Goal: Information Seeking & Learning: Learn about a topic

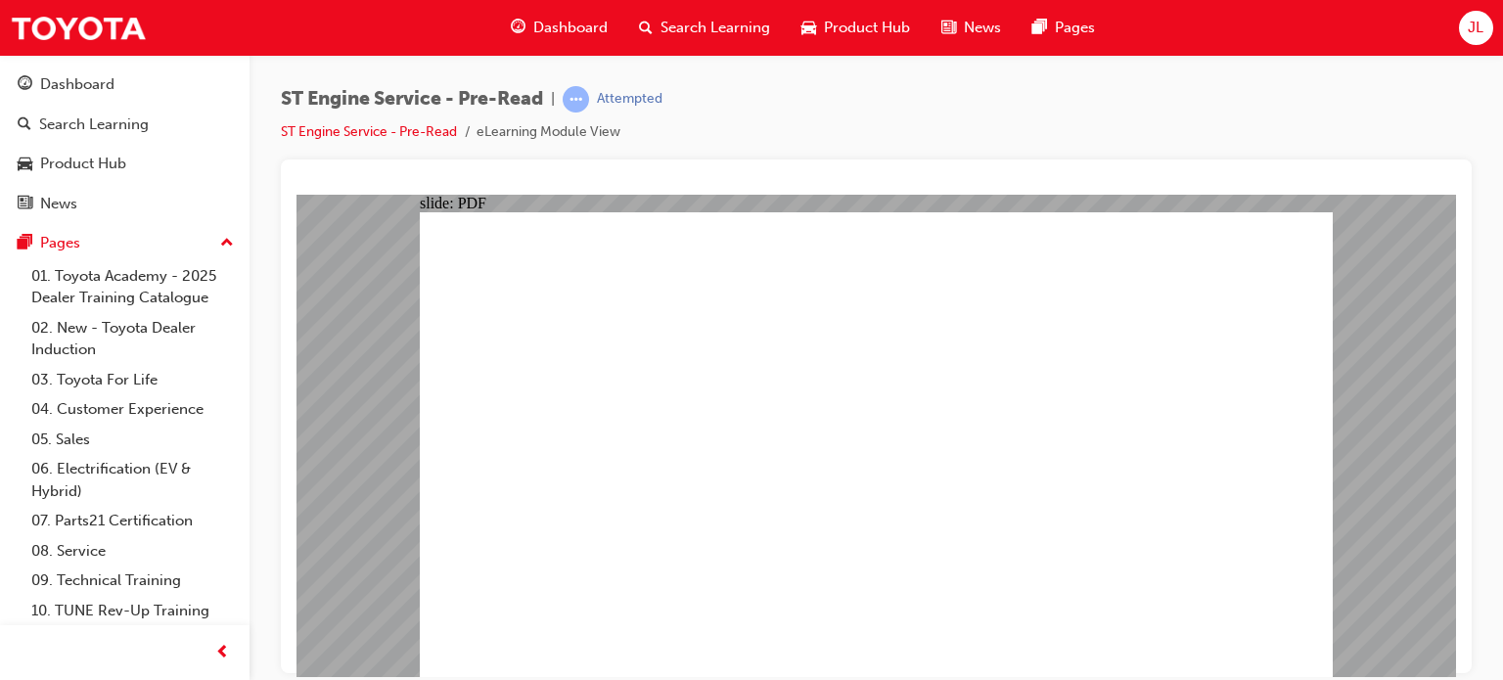
click at [104, 122] on div "Search Learning" at bounding box center [94, 125] width 110 height 23
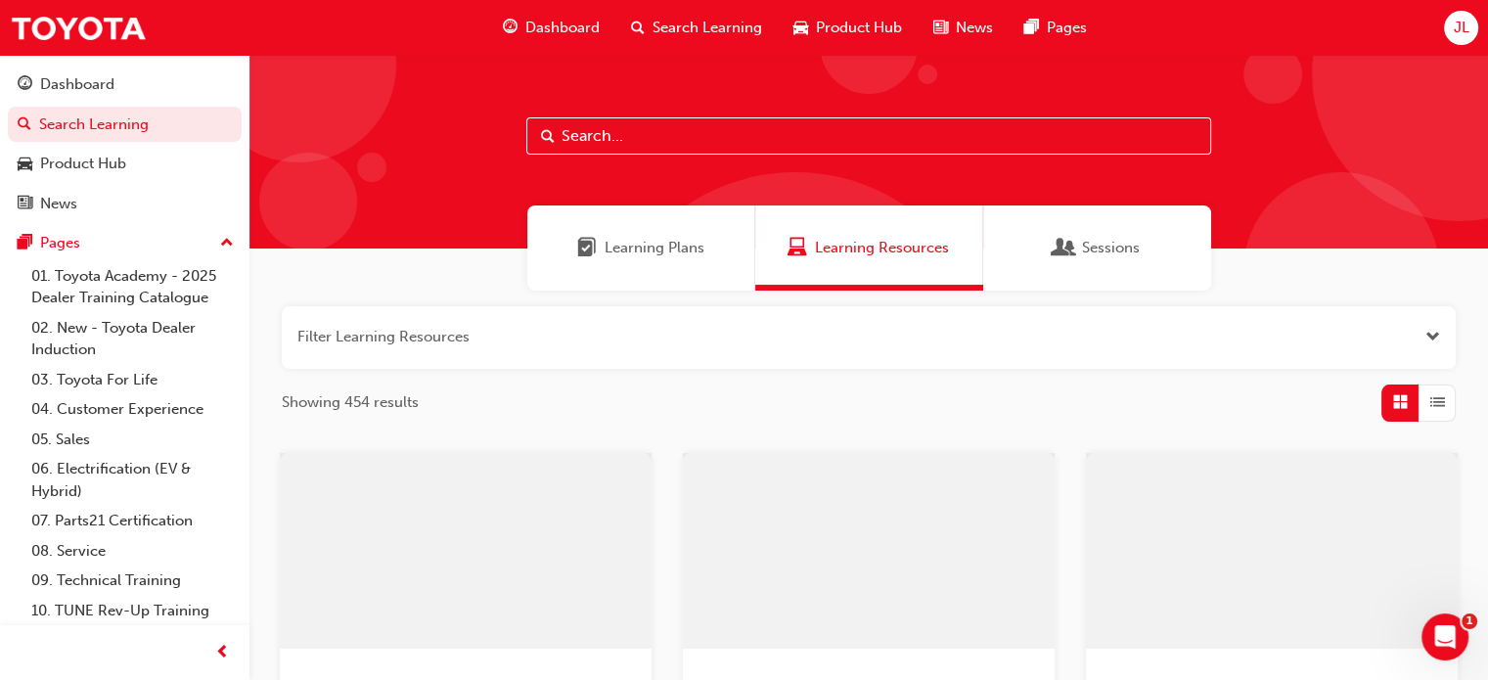
click at [678, 249] on span "Learning Plans" at bounding box center [655, 248] width 100 height 23
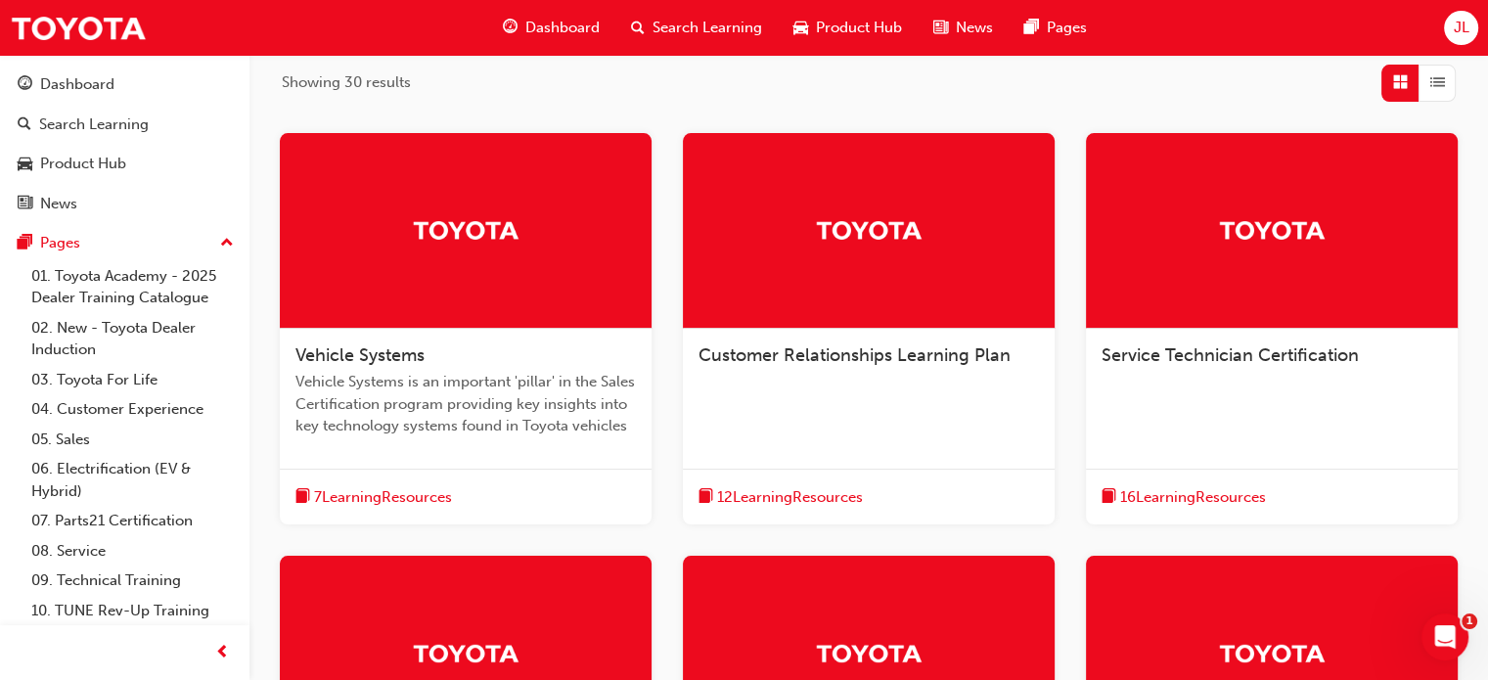
scroll to position [219, 0]
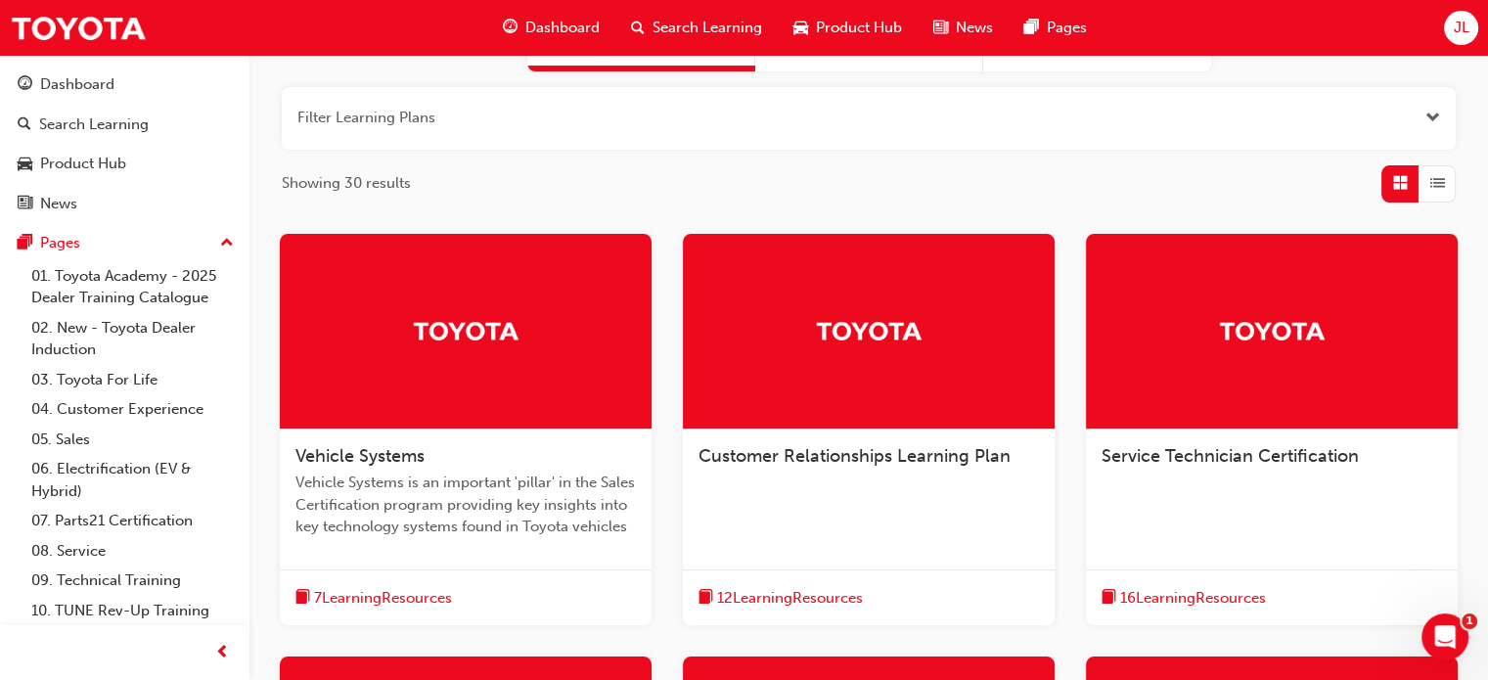
click at [1249, 323] on img at bounding box center [1272, 330] width 108 height 34
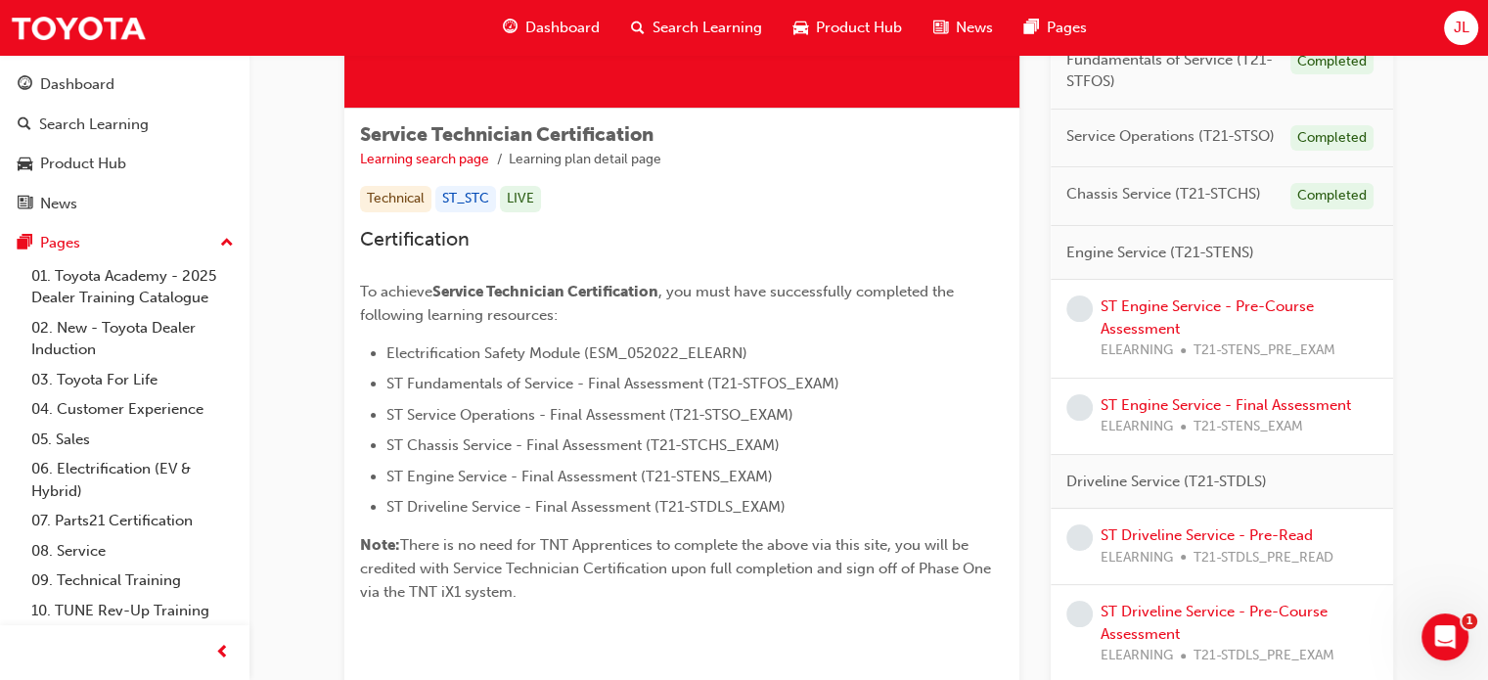
scroll to position [391, 0]
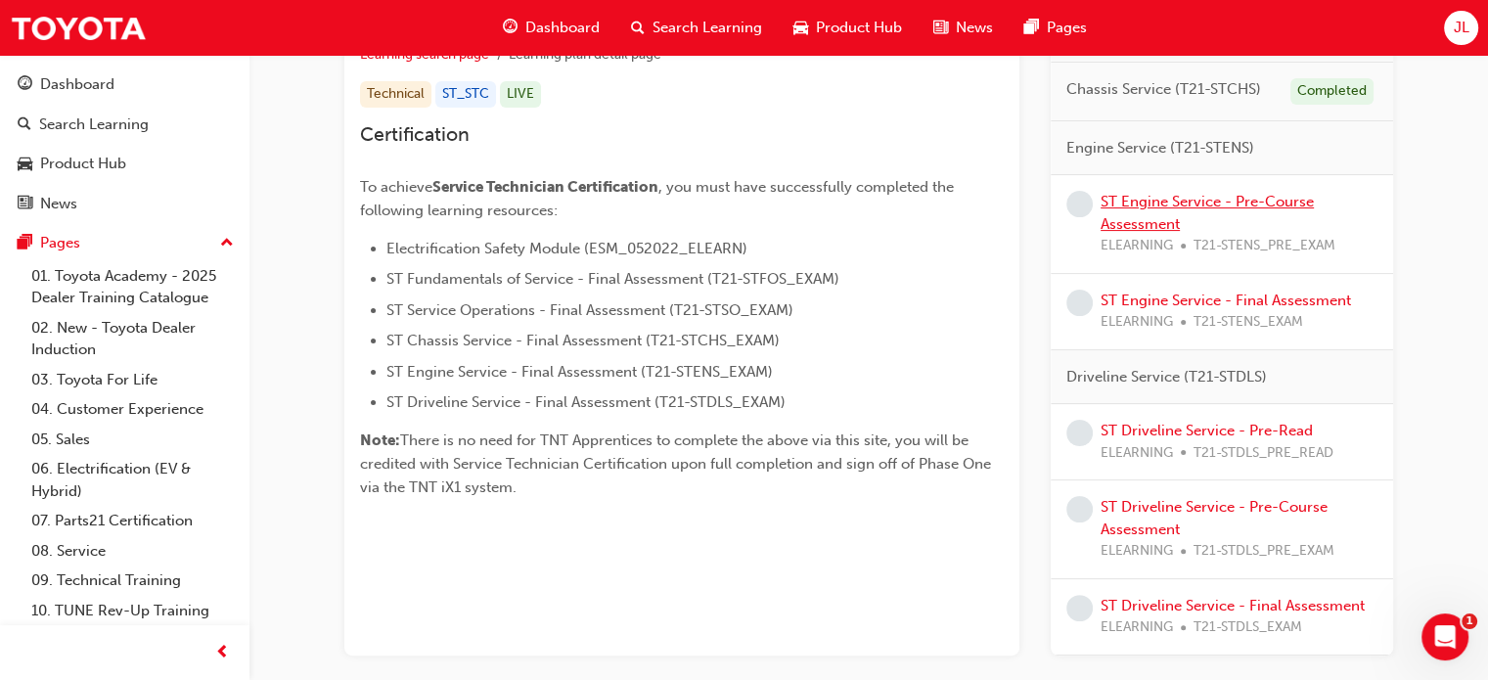
click at [1224, 204] on link "ST Engine Service - Pre-Course Assessment" at bounding box center [1207, 213] width 213 height 40
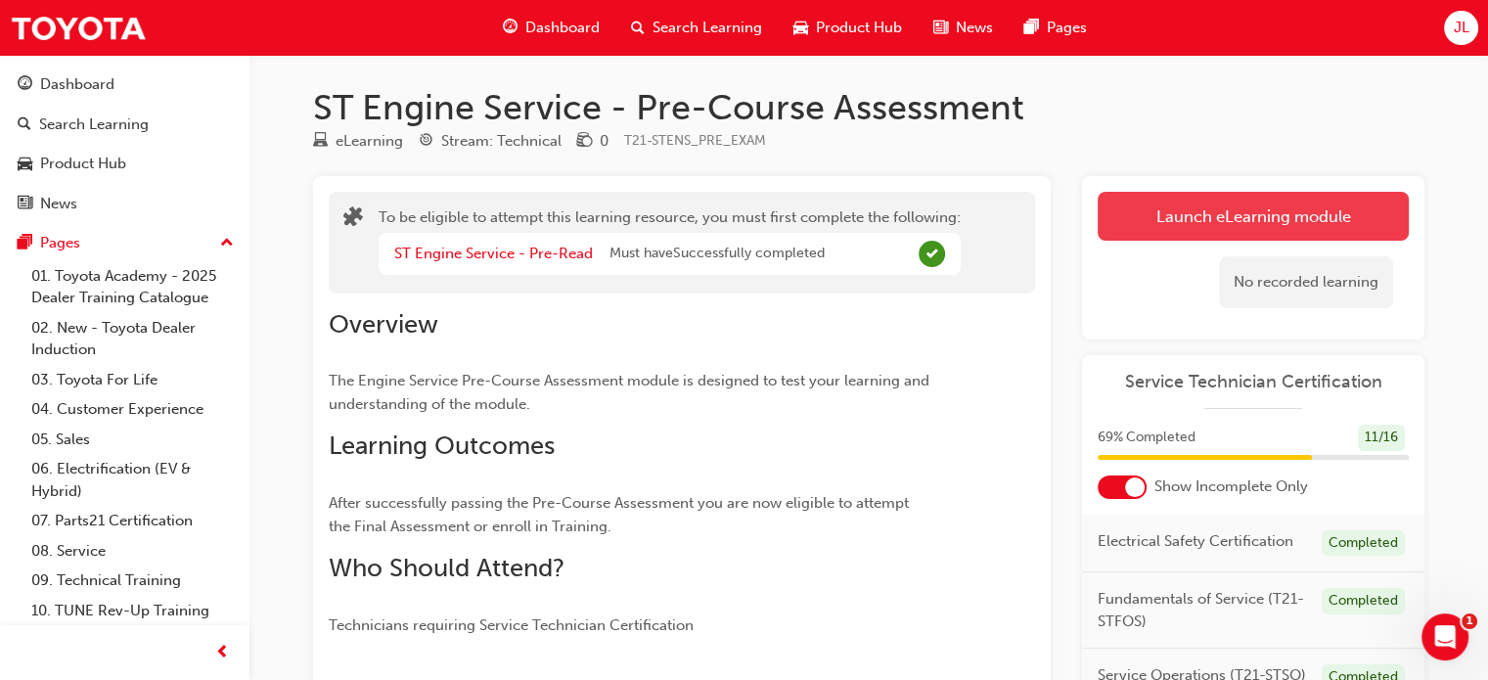
click at [1218, 196] on button "Launch eLearning module" at bounding box center [1253, 216] width 311 height 49
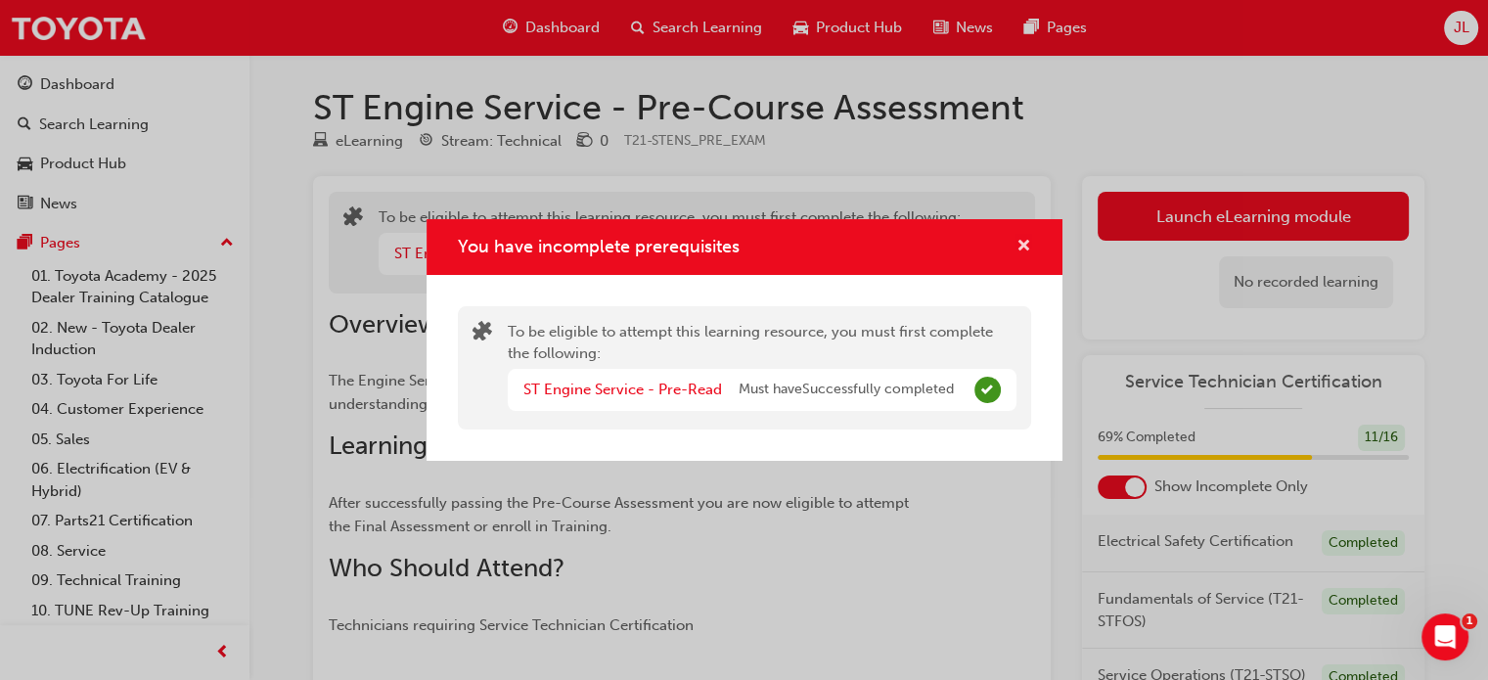
click at [1019, 246] on span "cross-icon" at bounding box center [1024, 248] width 15 height 18
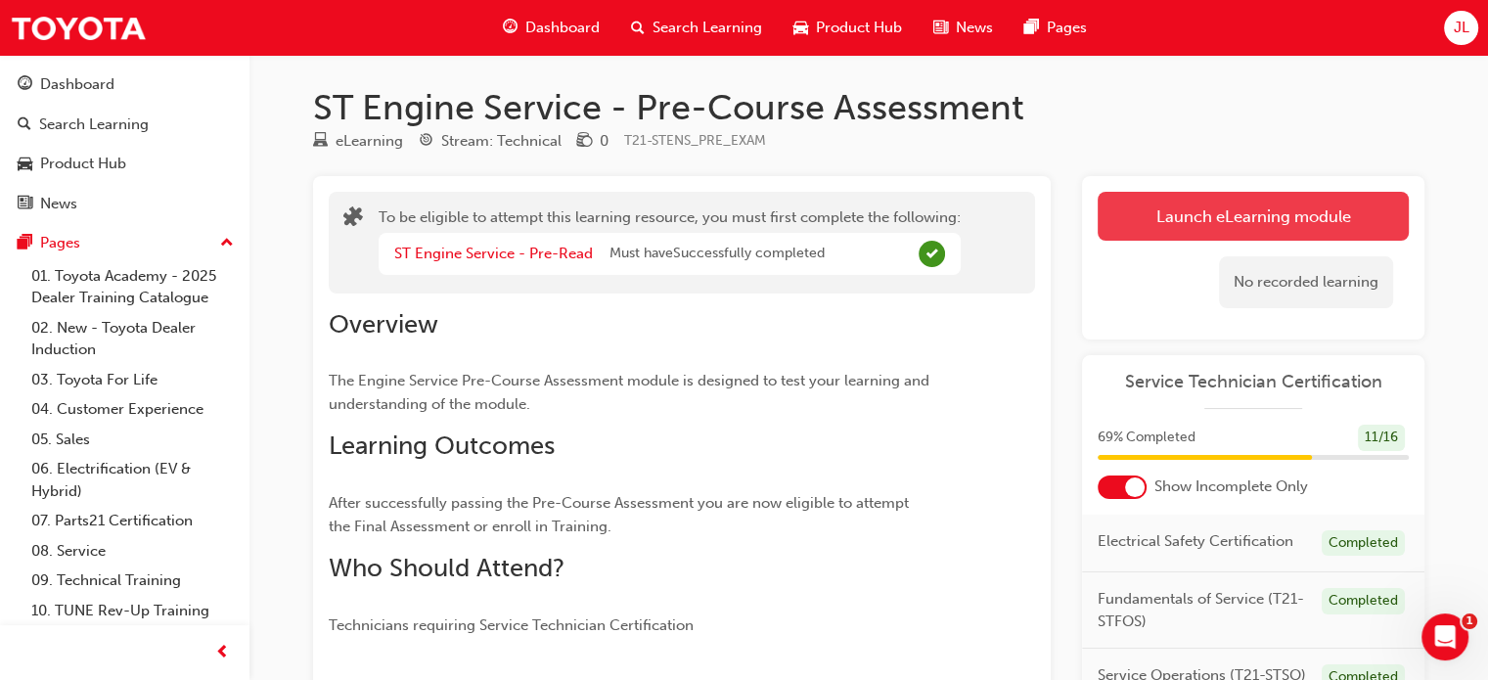
click at [1185, 216] on button "Launch eLearning module" at bounding box center [1253, 216] width 311 height 49
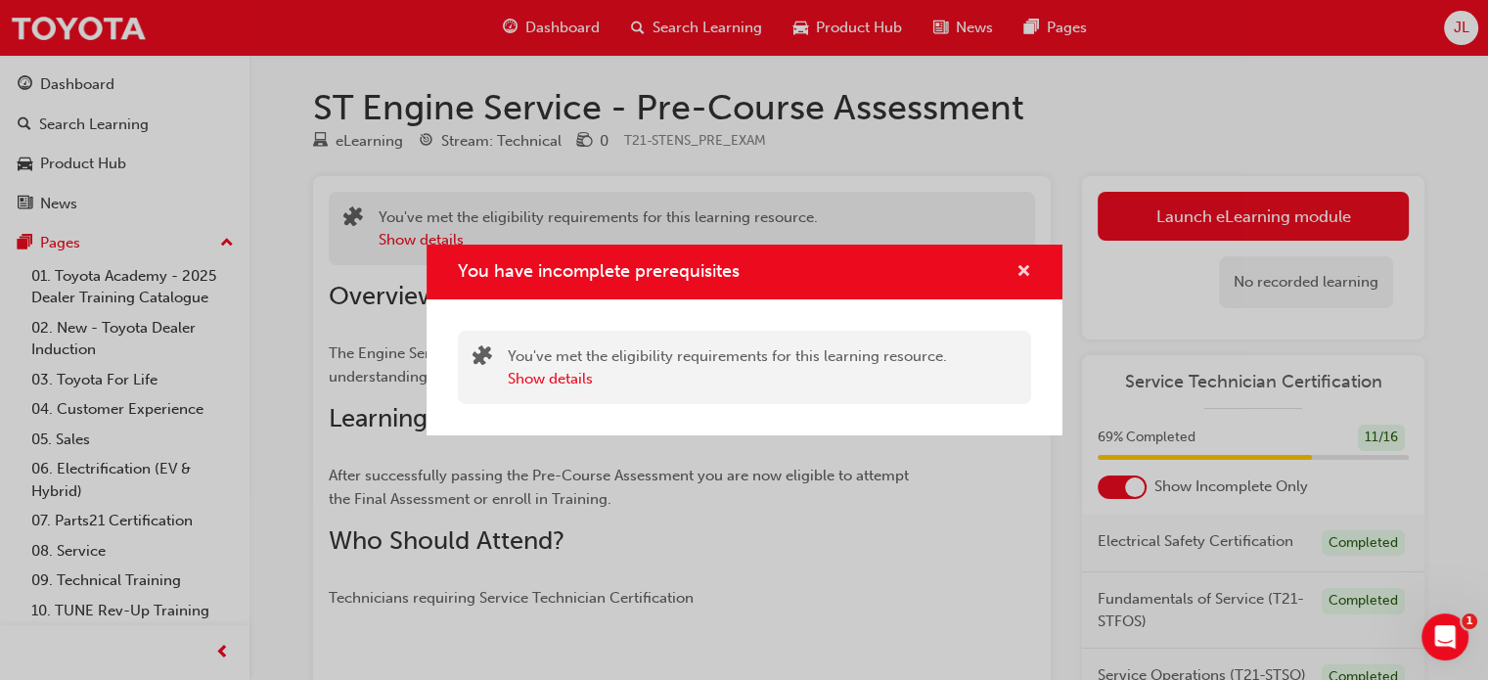
click at [1024, 275] on span "cross-icon" at bounding box center [1024, 273] width 15 height 18
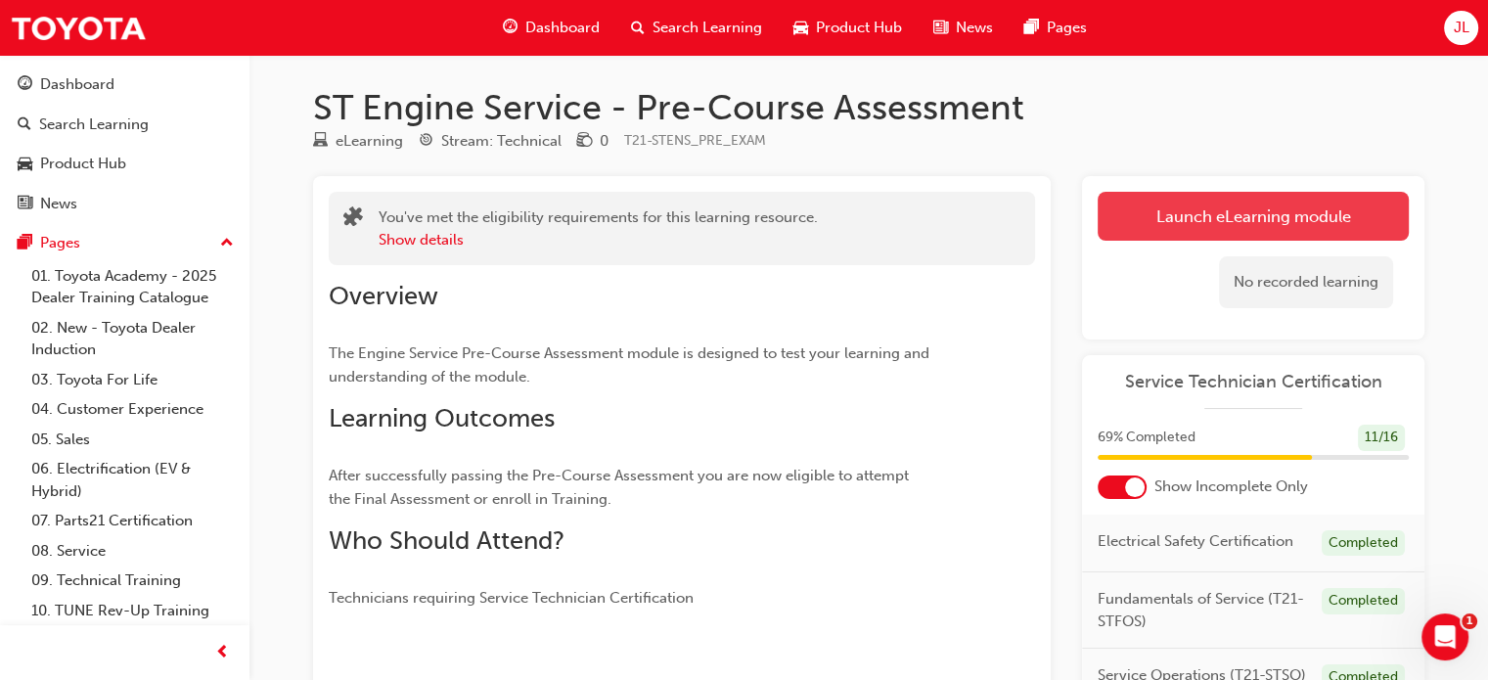
click at [1159, 226] on button "Launch eLearning module" at bounding box center [1253, 216] width 311 height 49
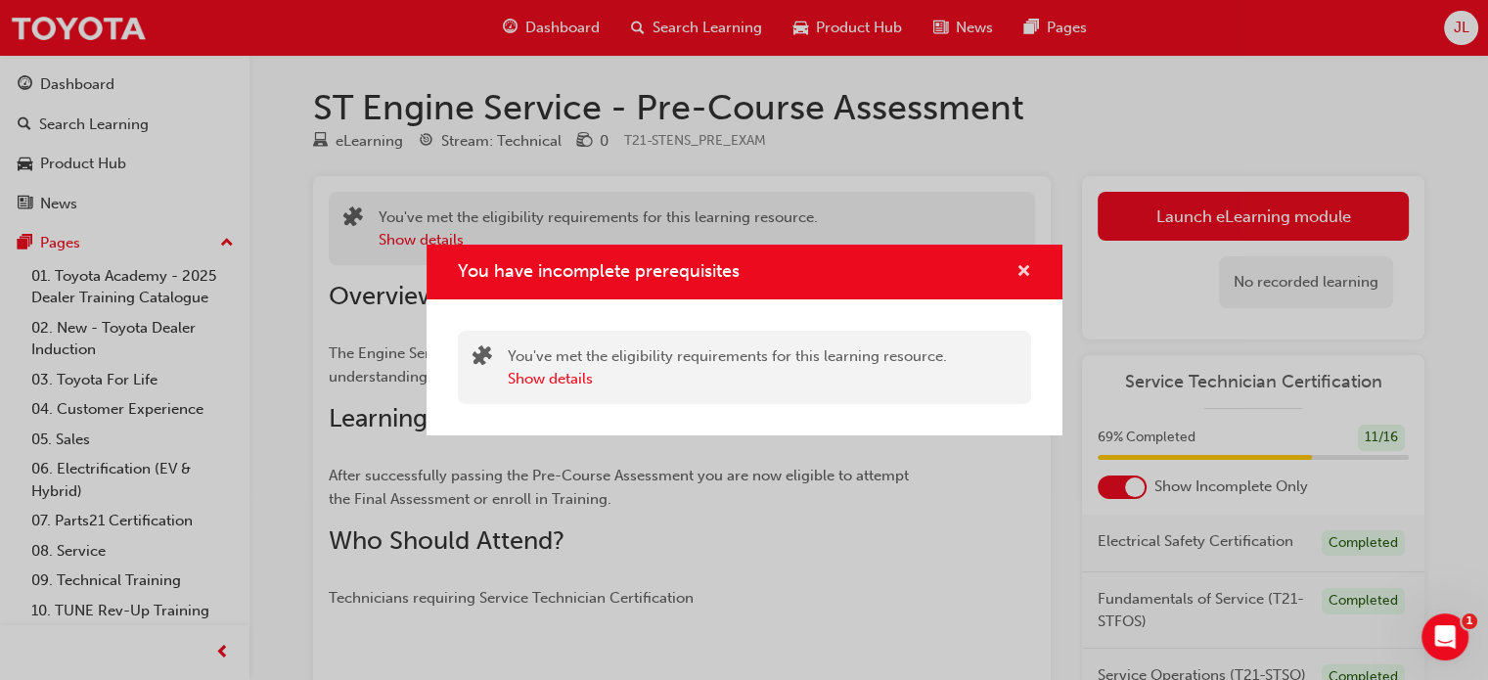
click at [1027, 270] on span "cross-icon" at bounding box center [1024, 273] width 15 height 18
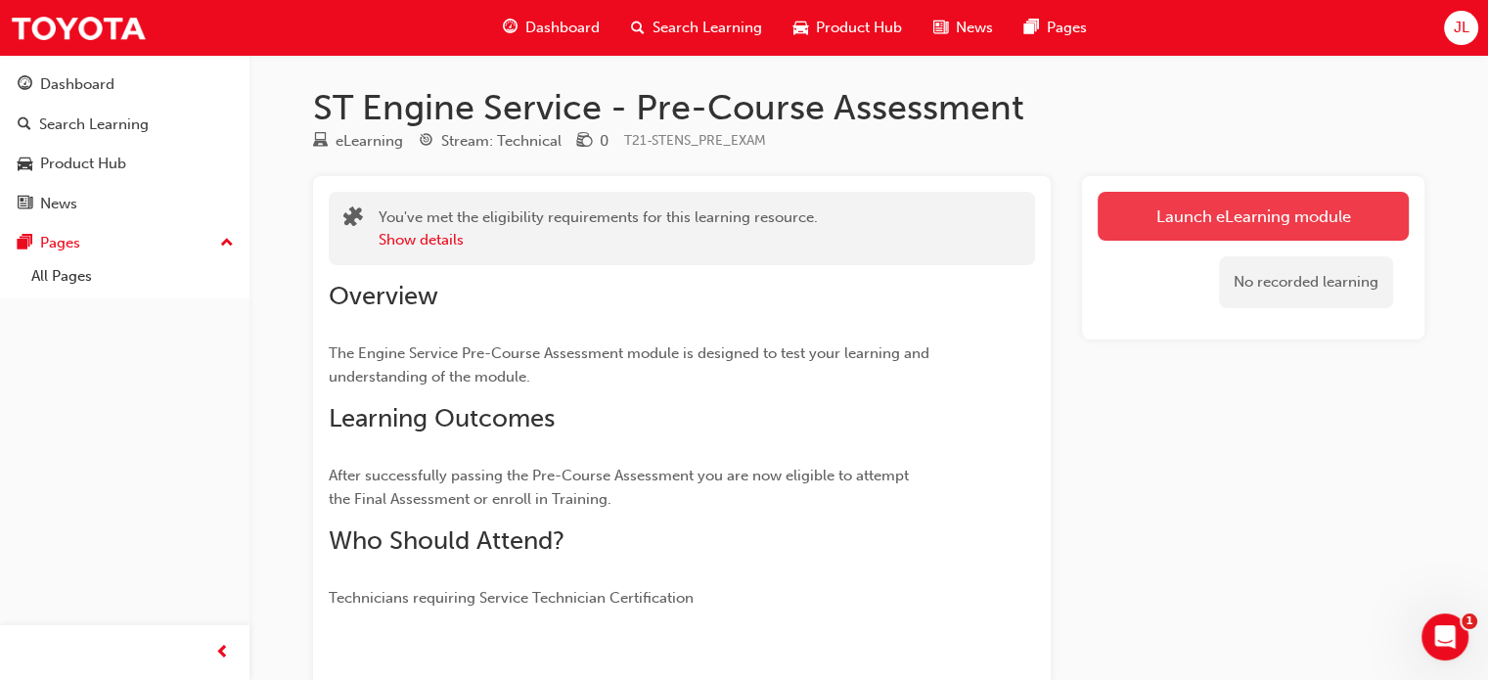
click at [1195, 226] on link "Launch eLearning module" at bounding box center [1253, 216] width 311 height 49
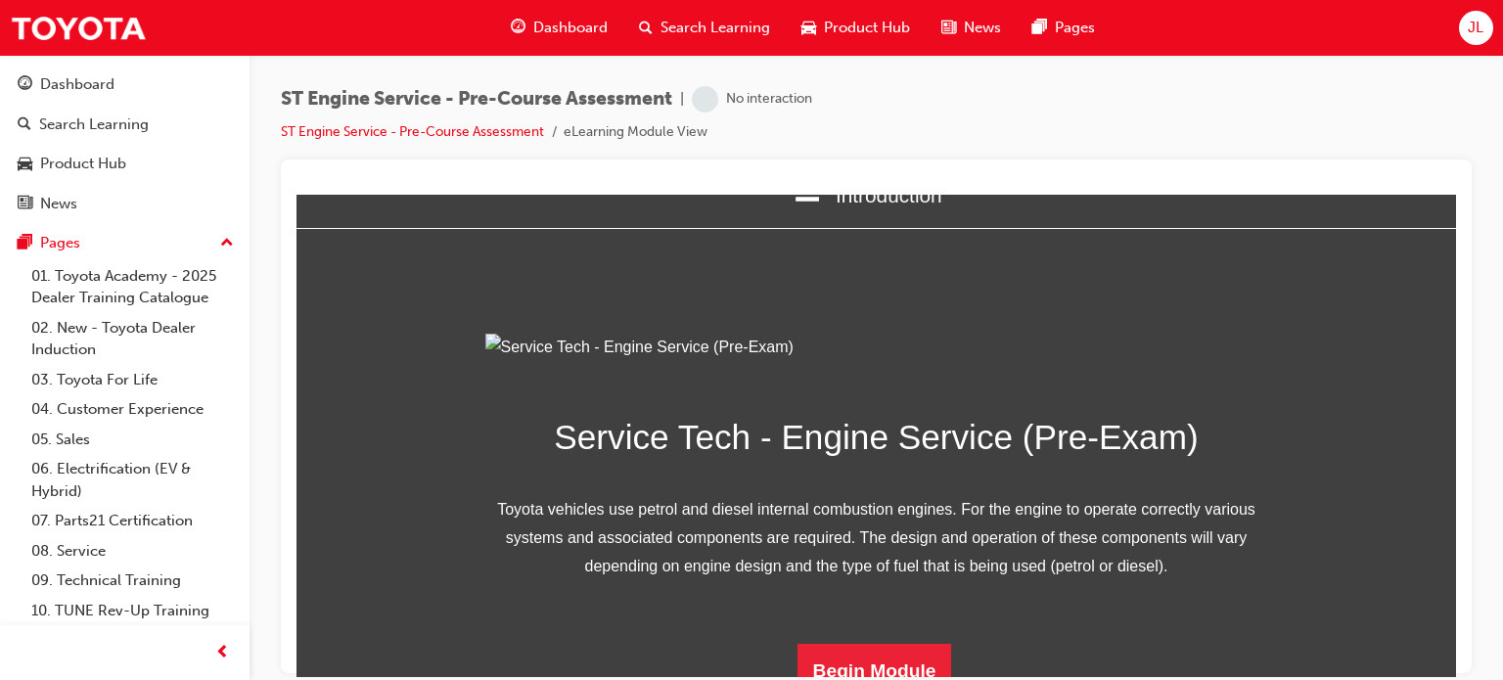
scroll to position [280, 0]
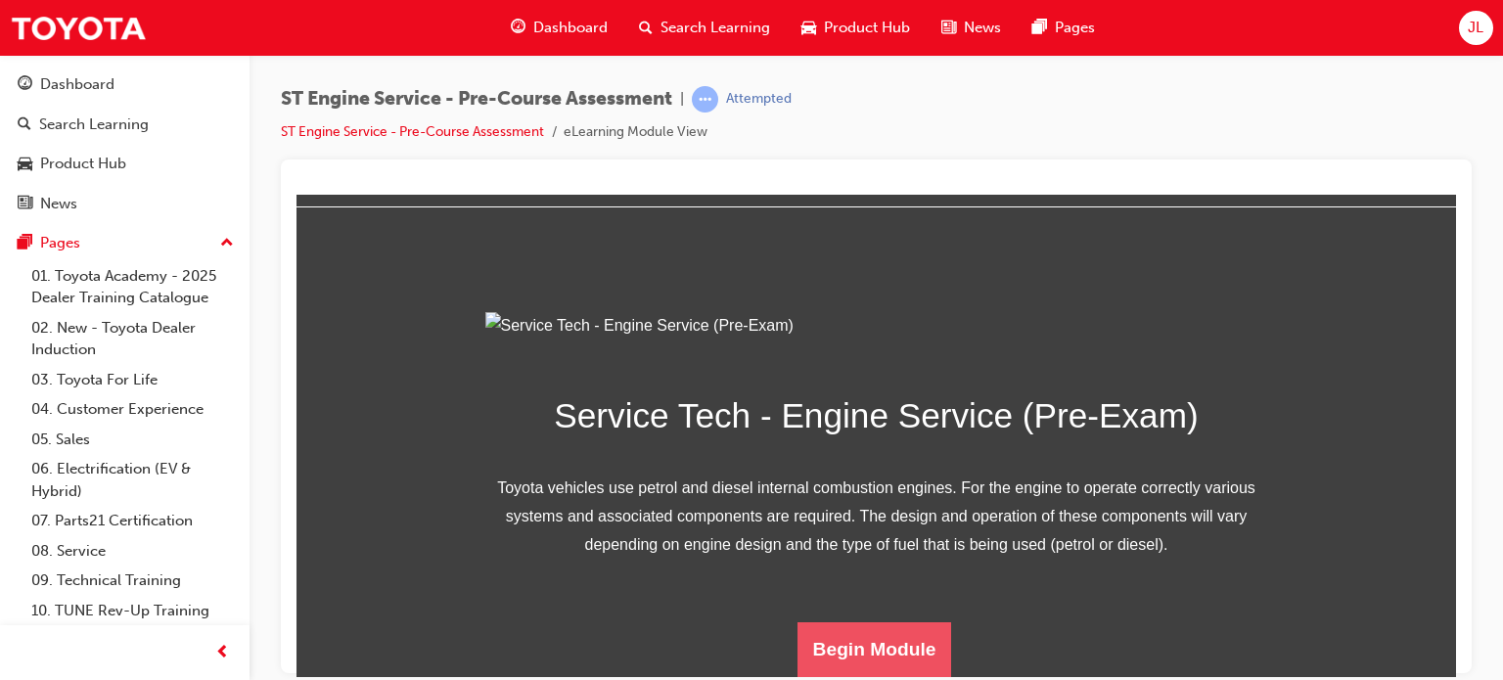
click at [860, 660] on button "Begin Module" at bounding box center [875, 648] width 155 height 55
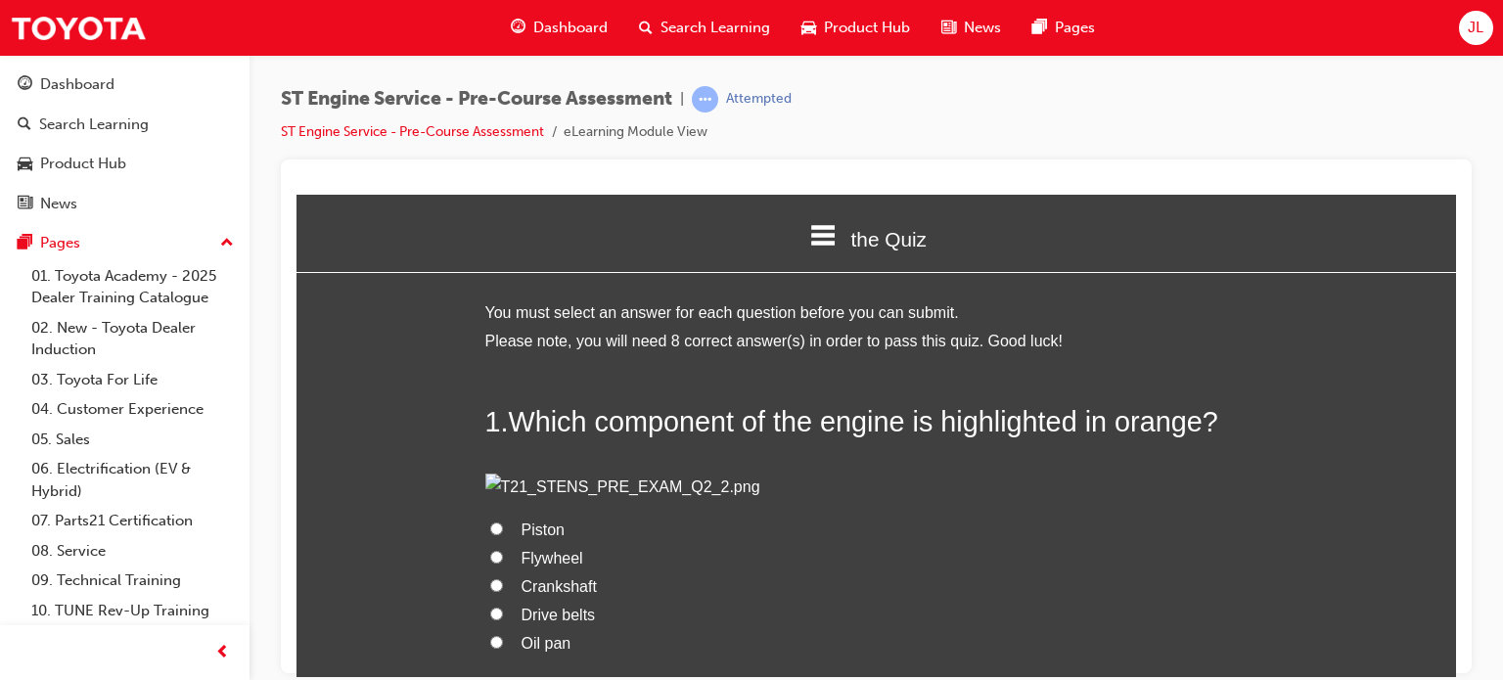
click at [802, 401] on h2 "1 . Which component of the engine is highlighted in orange?" at bounding box center [876, 420] width 783 height 39
click at [806, 408] on span "Which component of the engine is highlighted in orange?" at bounding box center [863, 420] width 709 height 31
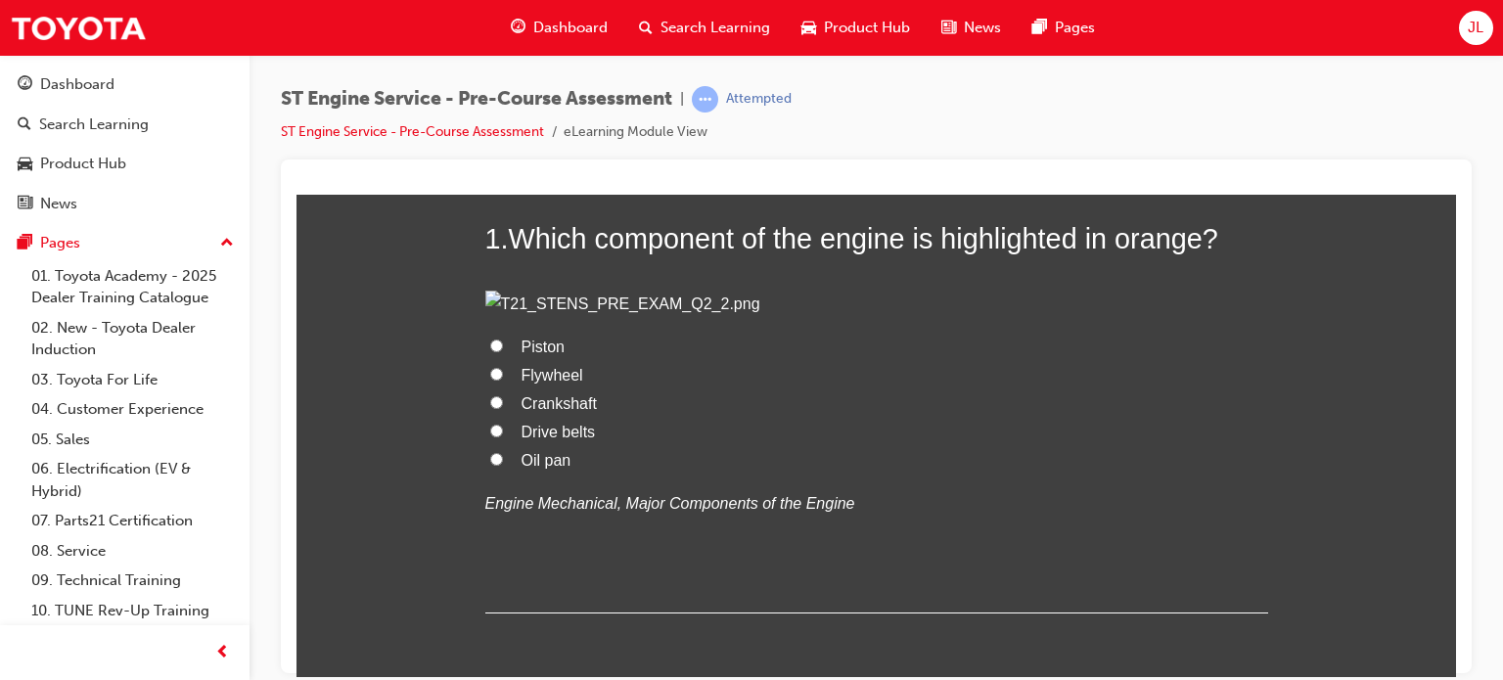
scroll to position [98, 0]
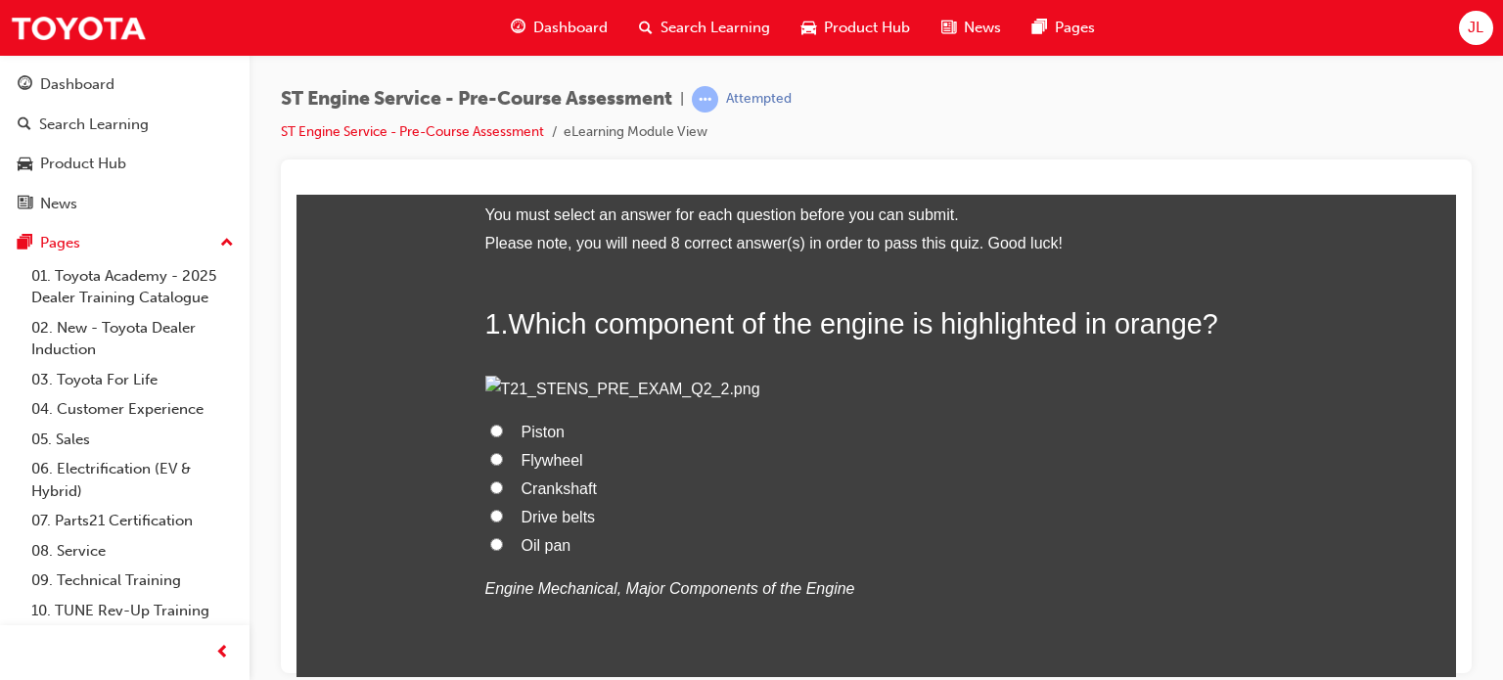
click at [712, 333] on span "Which component of the engine is highlighted in orange?" at bounding box center [863, 322] width 709 height 31
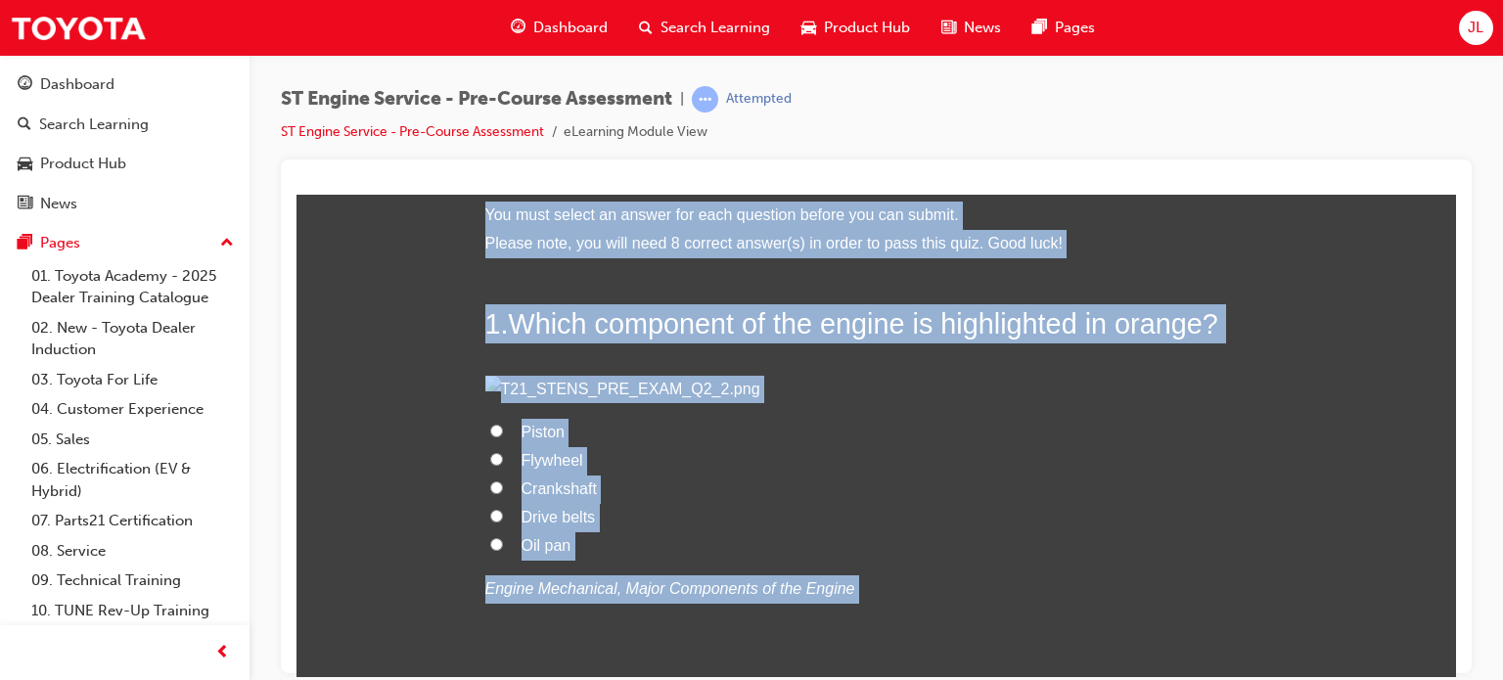
copy div "You must select an answer for each question before you can submit. Please note,…"
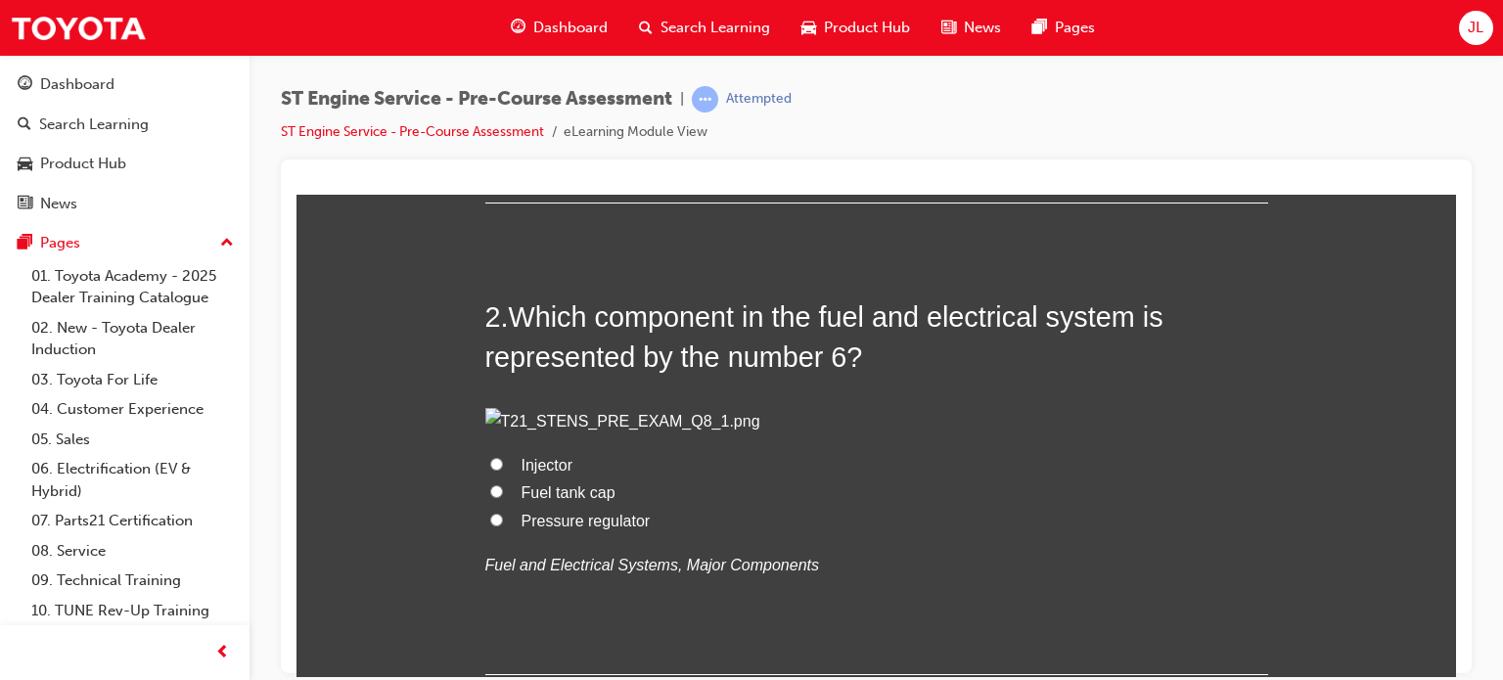
scroll to position [685, 0]
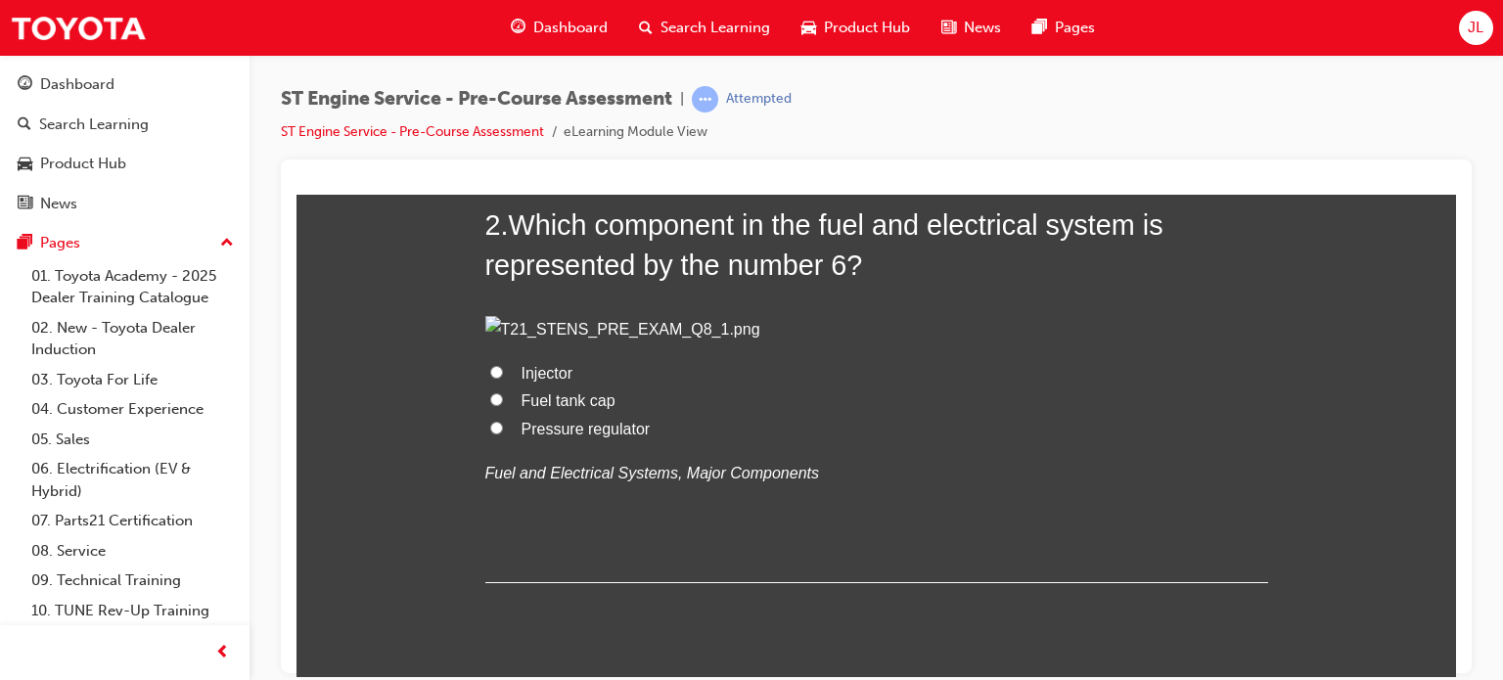
radio input "true"
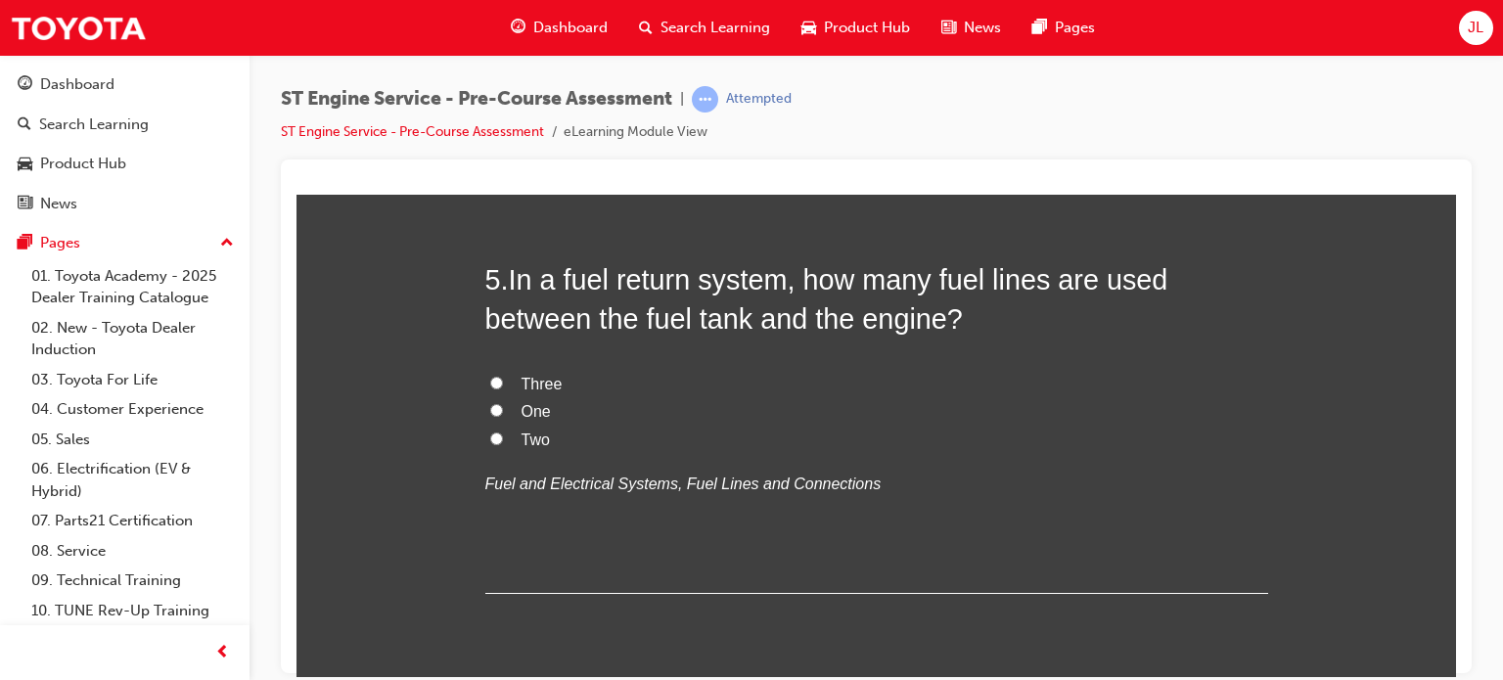
scroll to position [1957, 0]
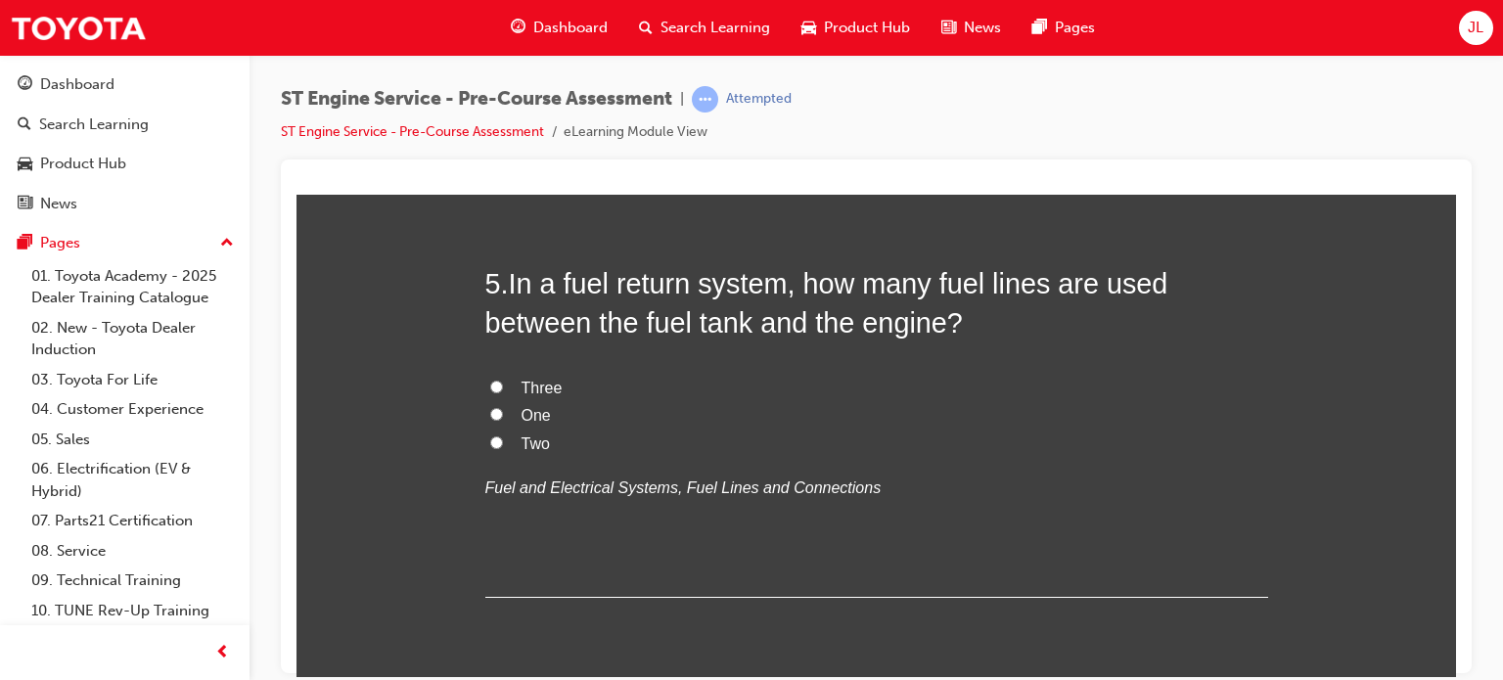
radio input "true"
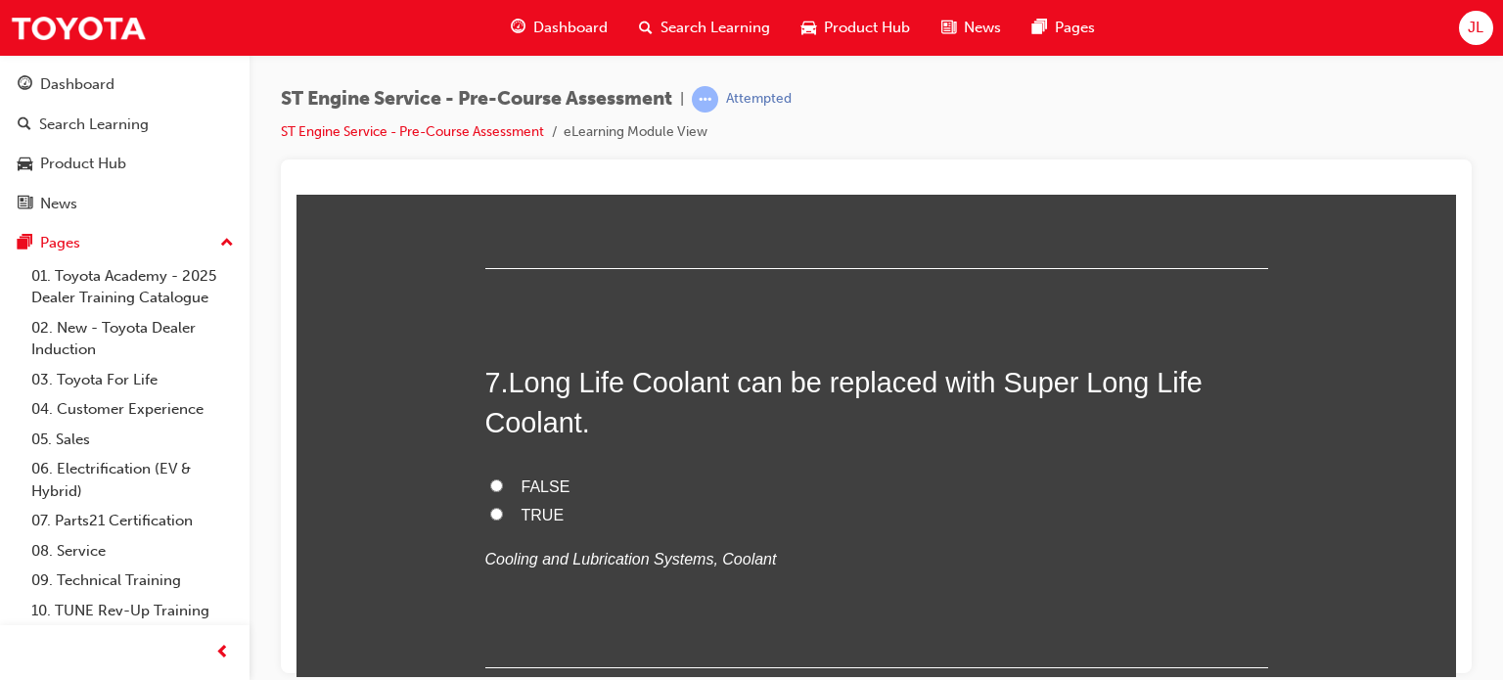
scroll to position [2740, 0]
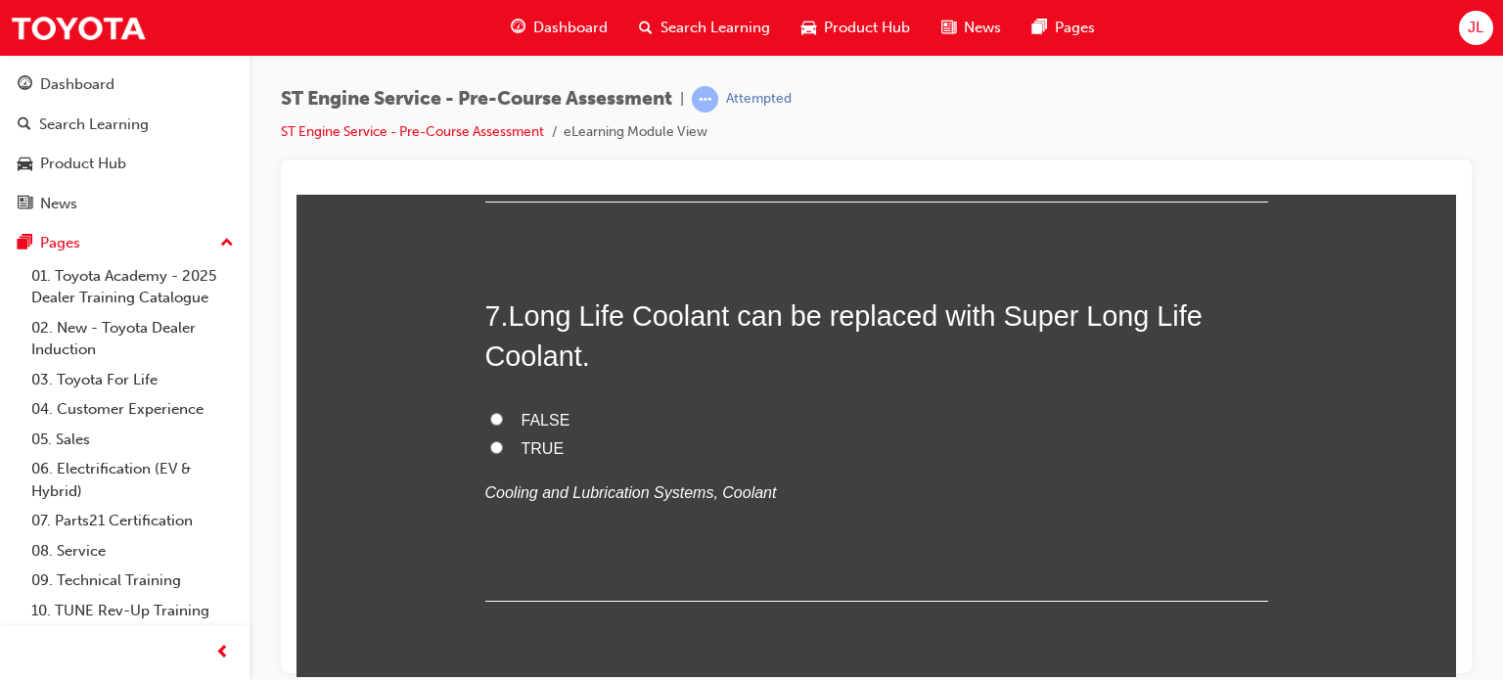
radio input "true"
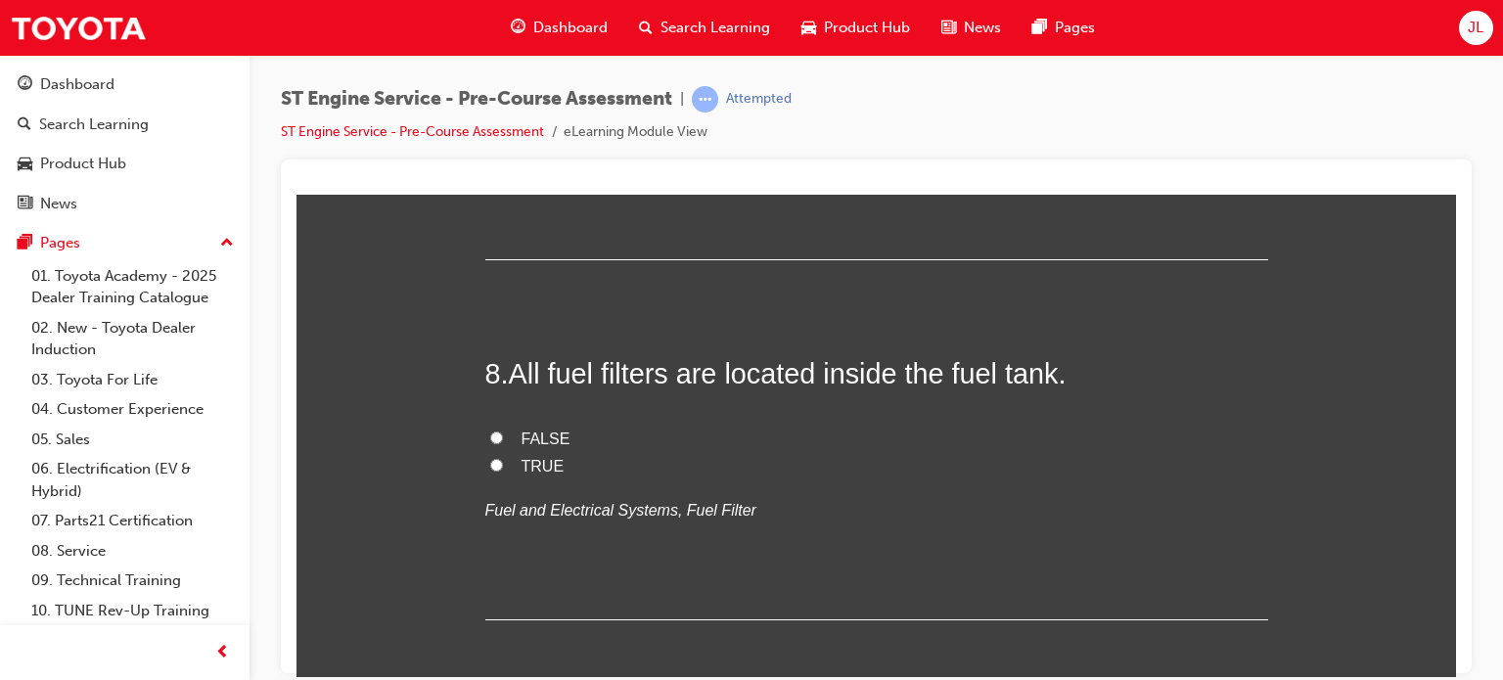
scroll to position [3131, 0]
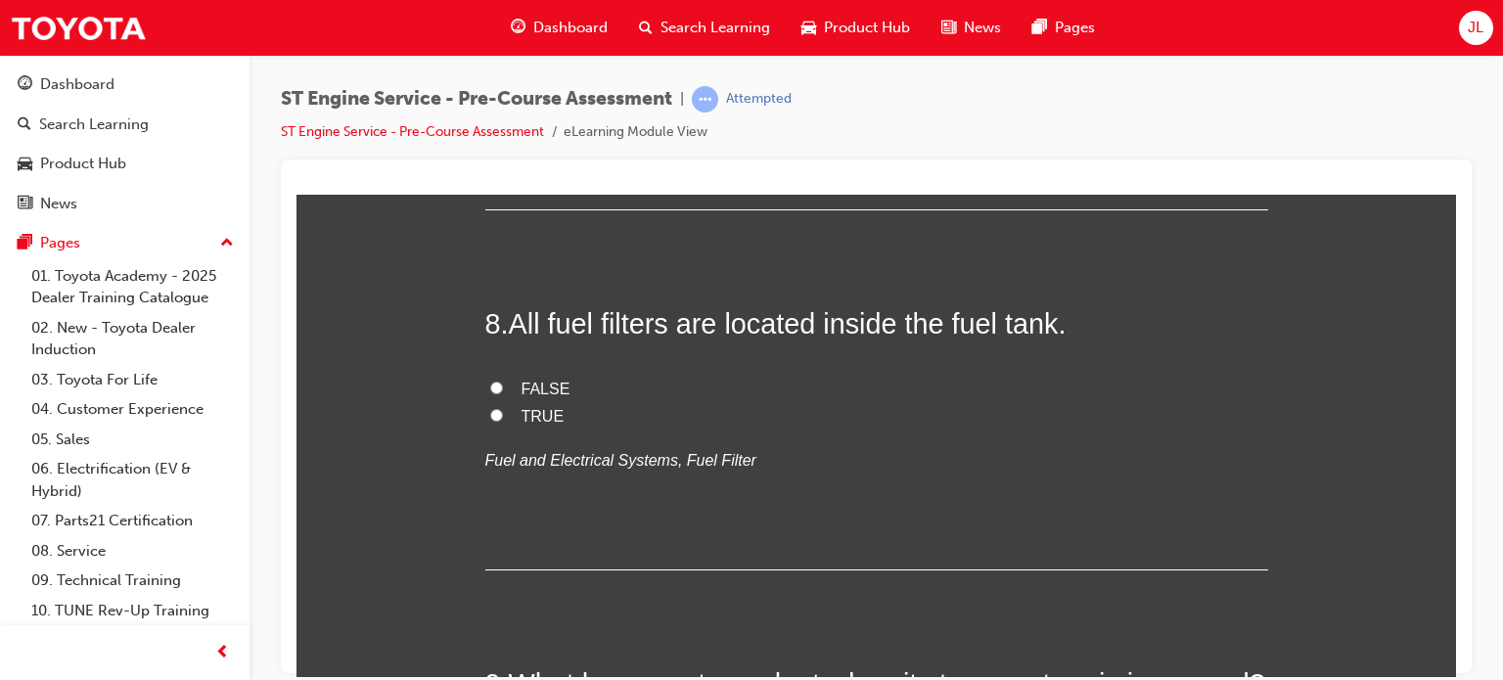
radio input "true"
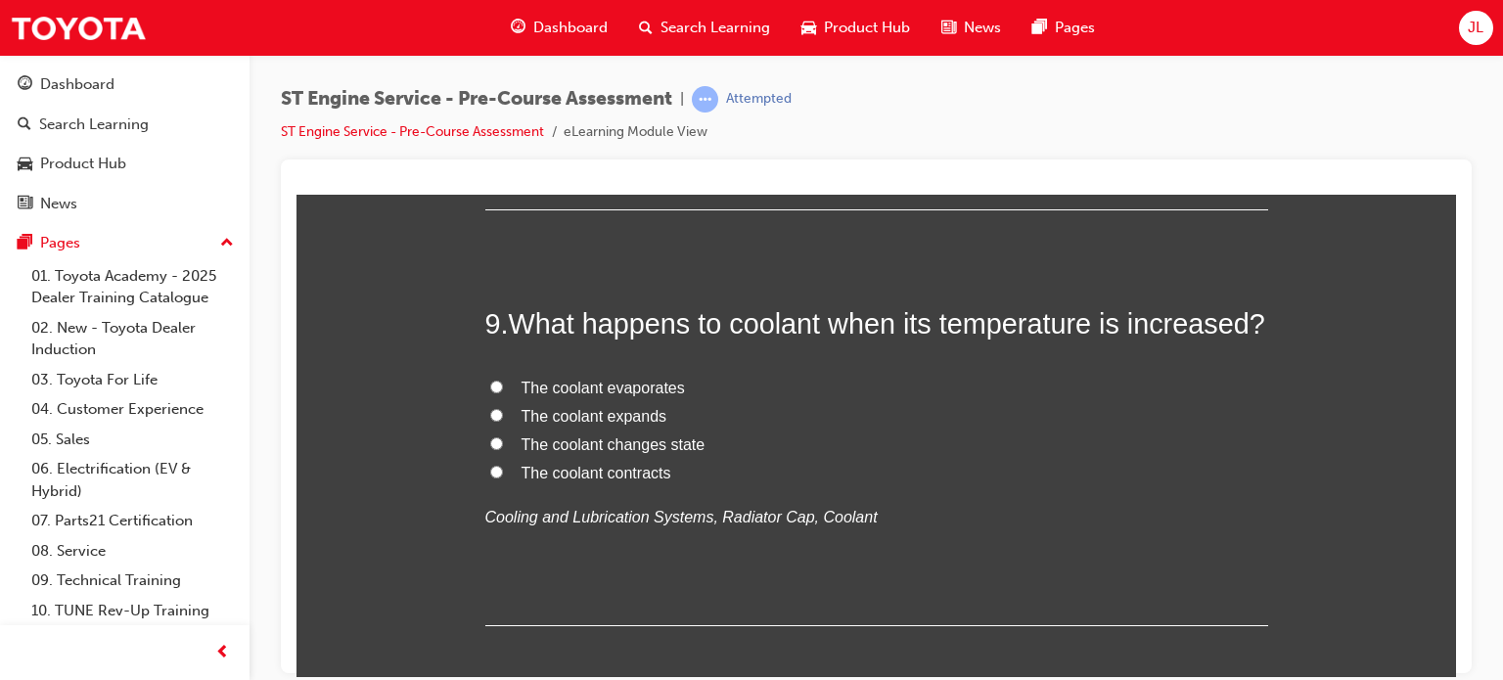
scroll to position [3523, 0]
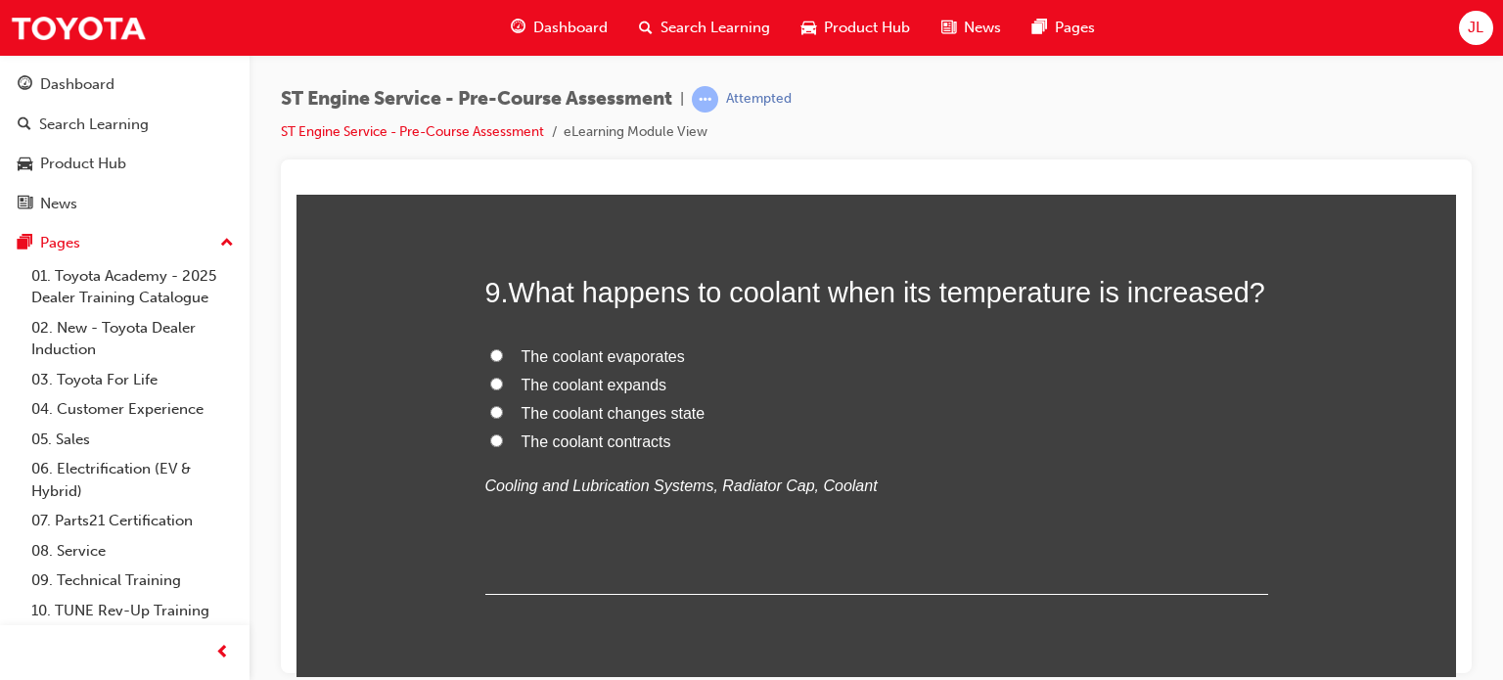
radio input "true"
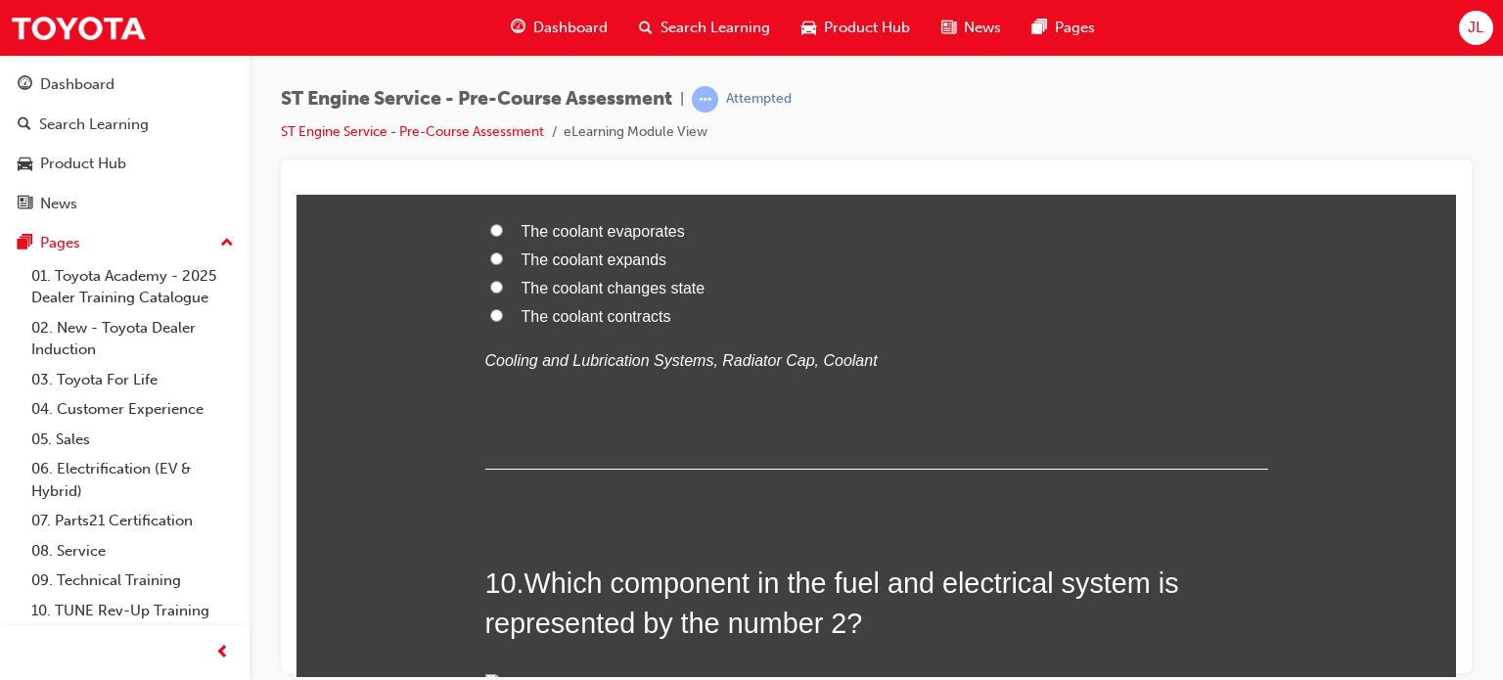
scroll to position [4012, 0]
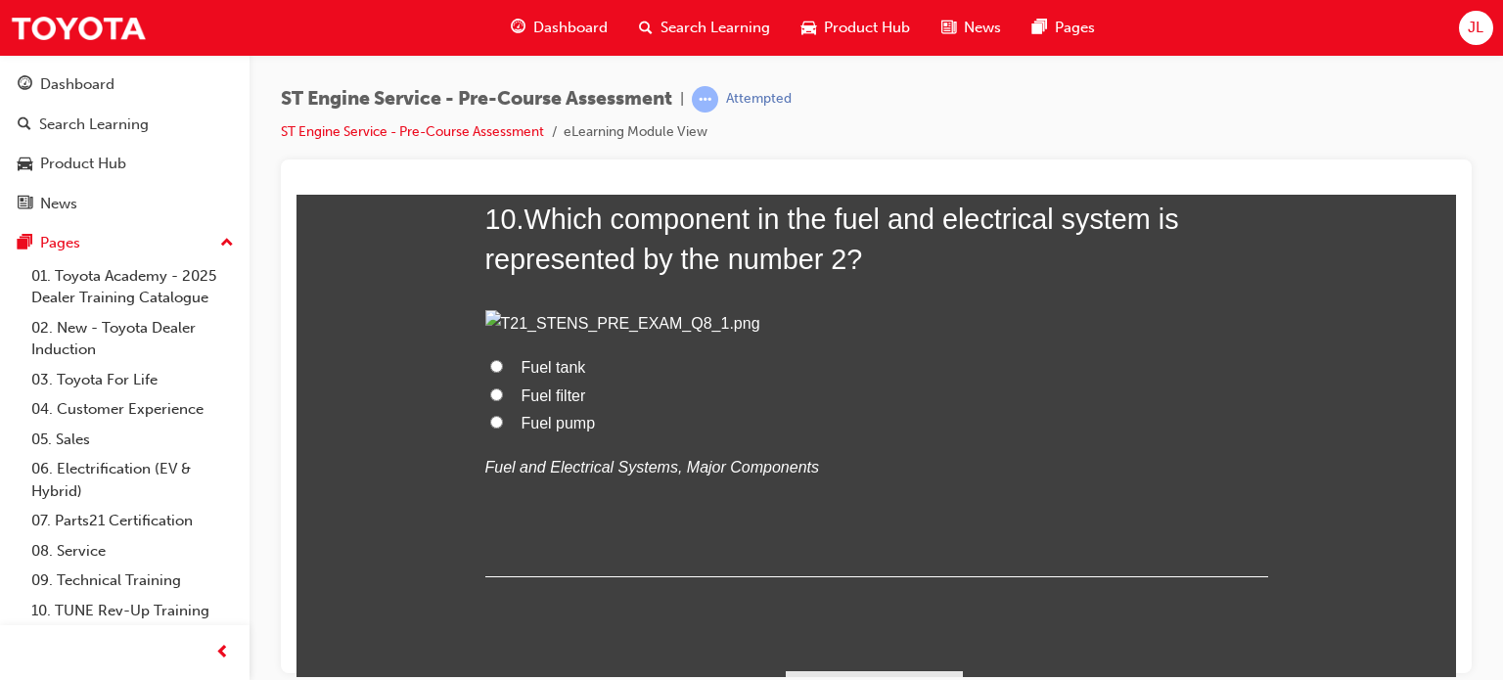
radio input "true"
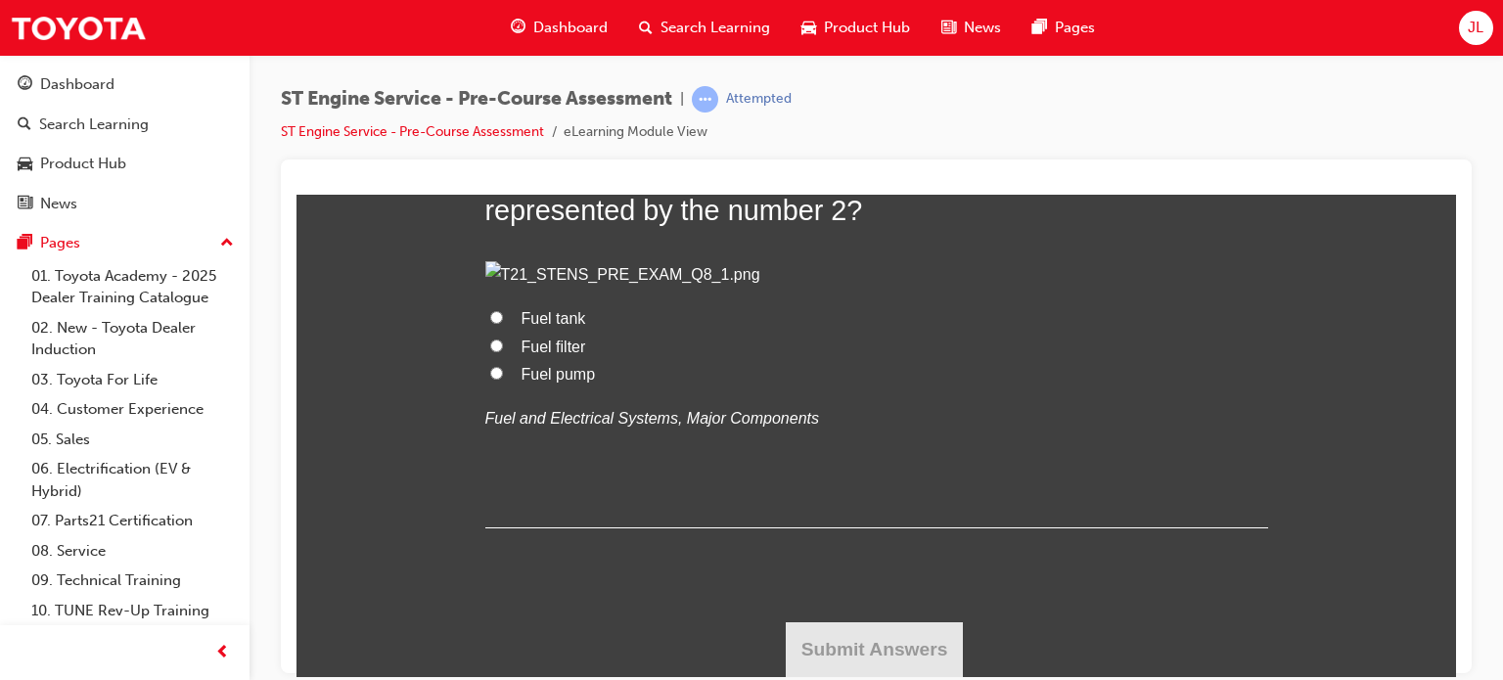
scroll to position [4501, 0]
radio input "true"
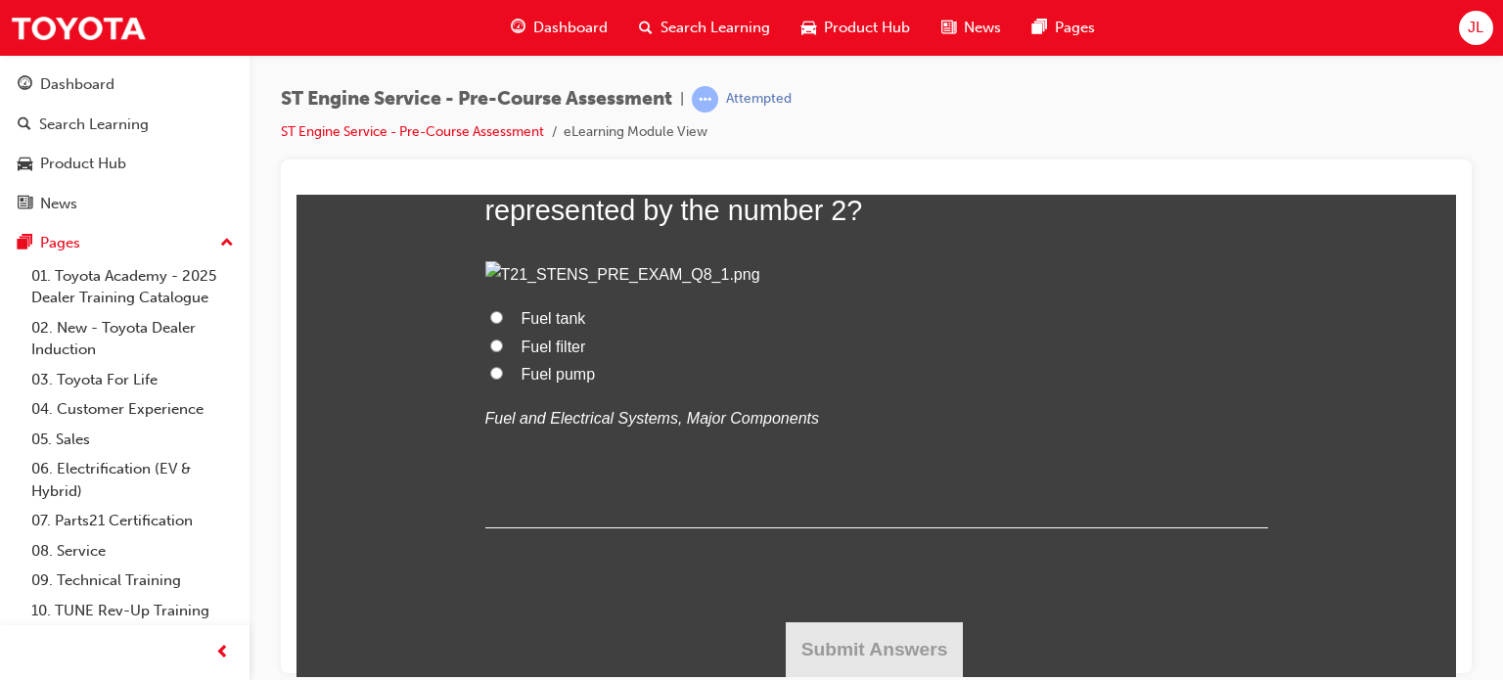
radio input "true"
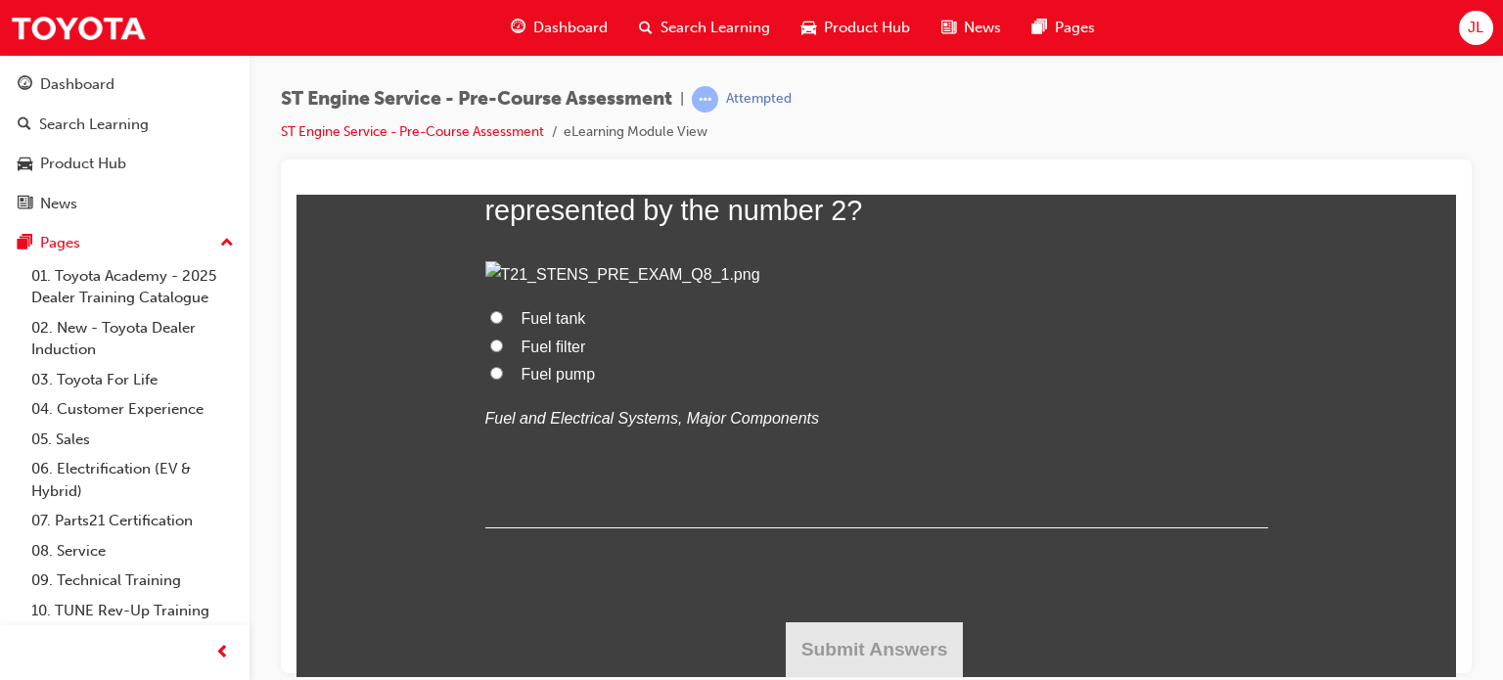
radio input "true"
click at [552, 373] on span "Fuel pump" at bounding box center [559, 373] width 74 height 17
click at [503, 373] on input "Fuel pump" at bounding box center [496, 372] width 13 height 13
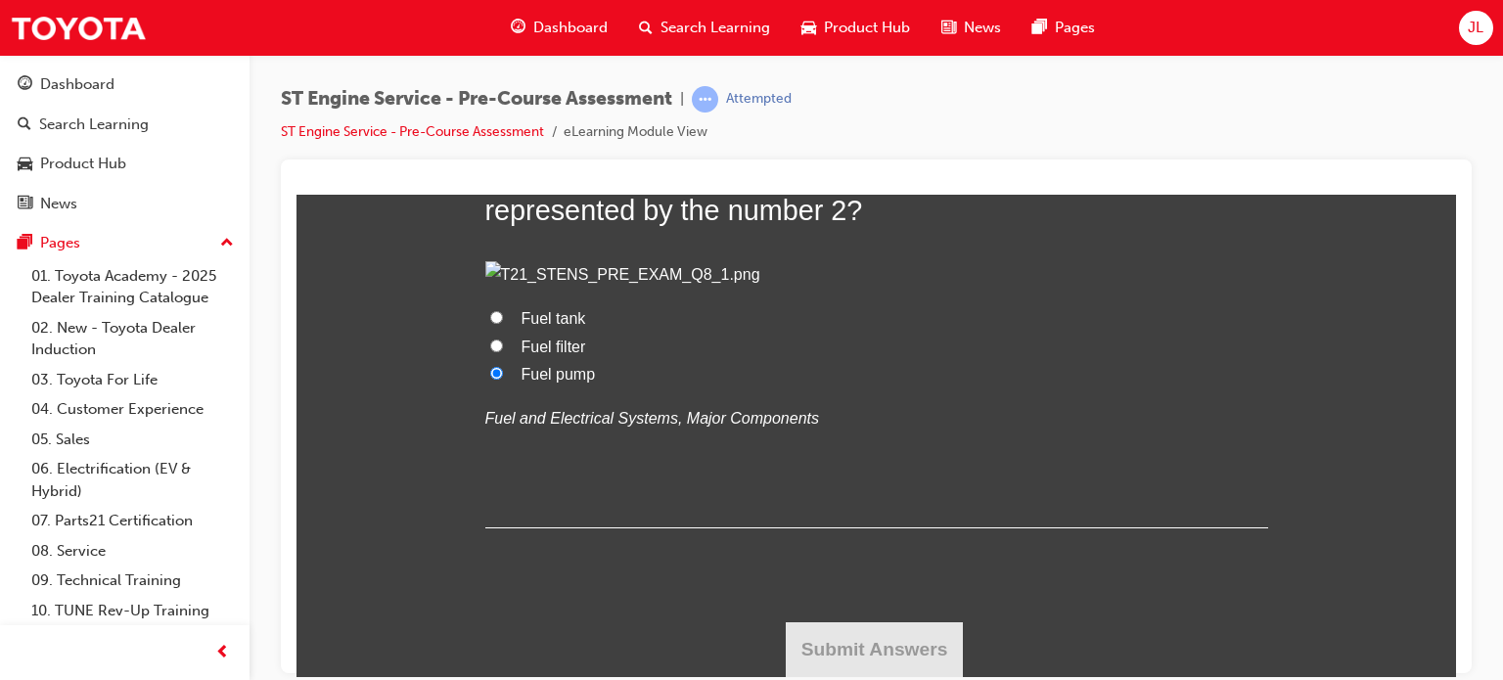
radio input "true"
click at [889, 659] on button "Submit Answers" at bounding box center [875, 648] width 178 height 55
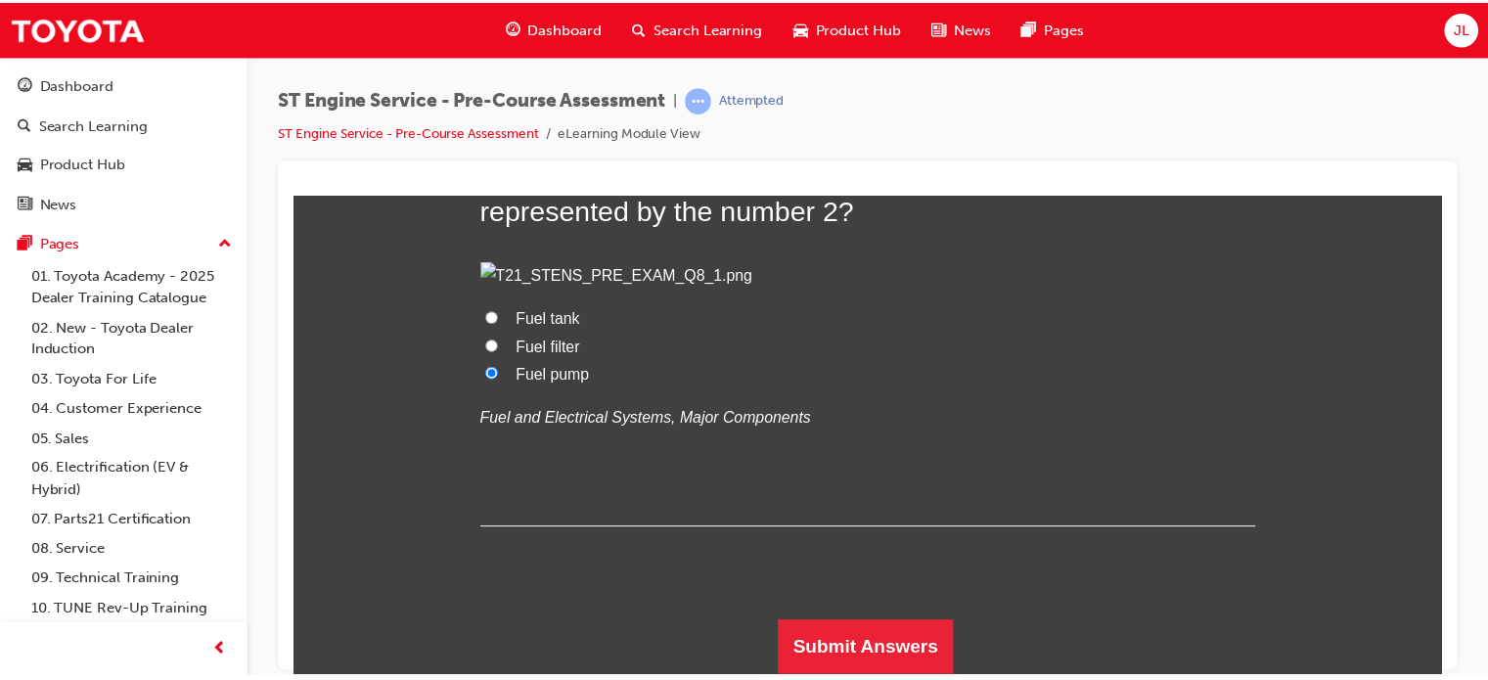
scroll to position [0, 0]
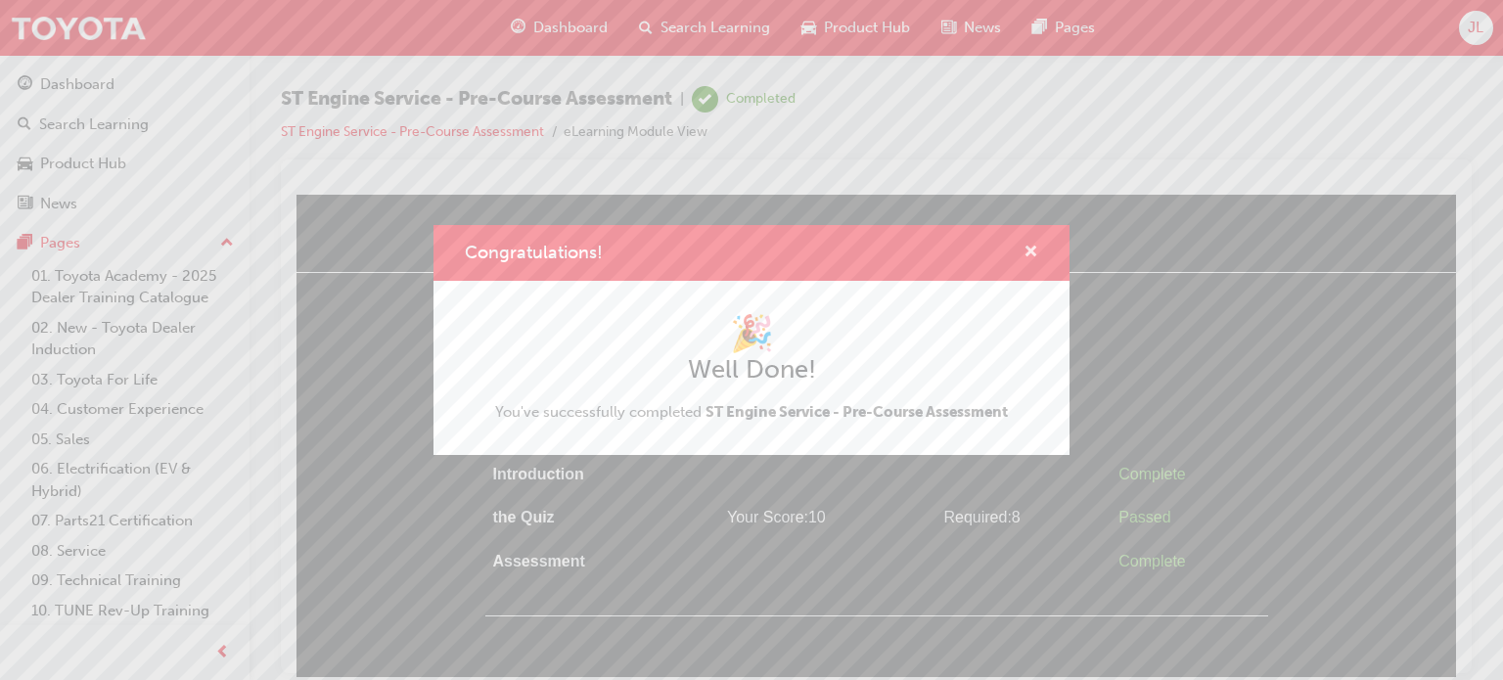
click at [1026, 253] on span "cross-icon" at bounding box center [1031, 254] width 15 height 18
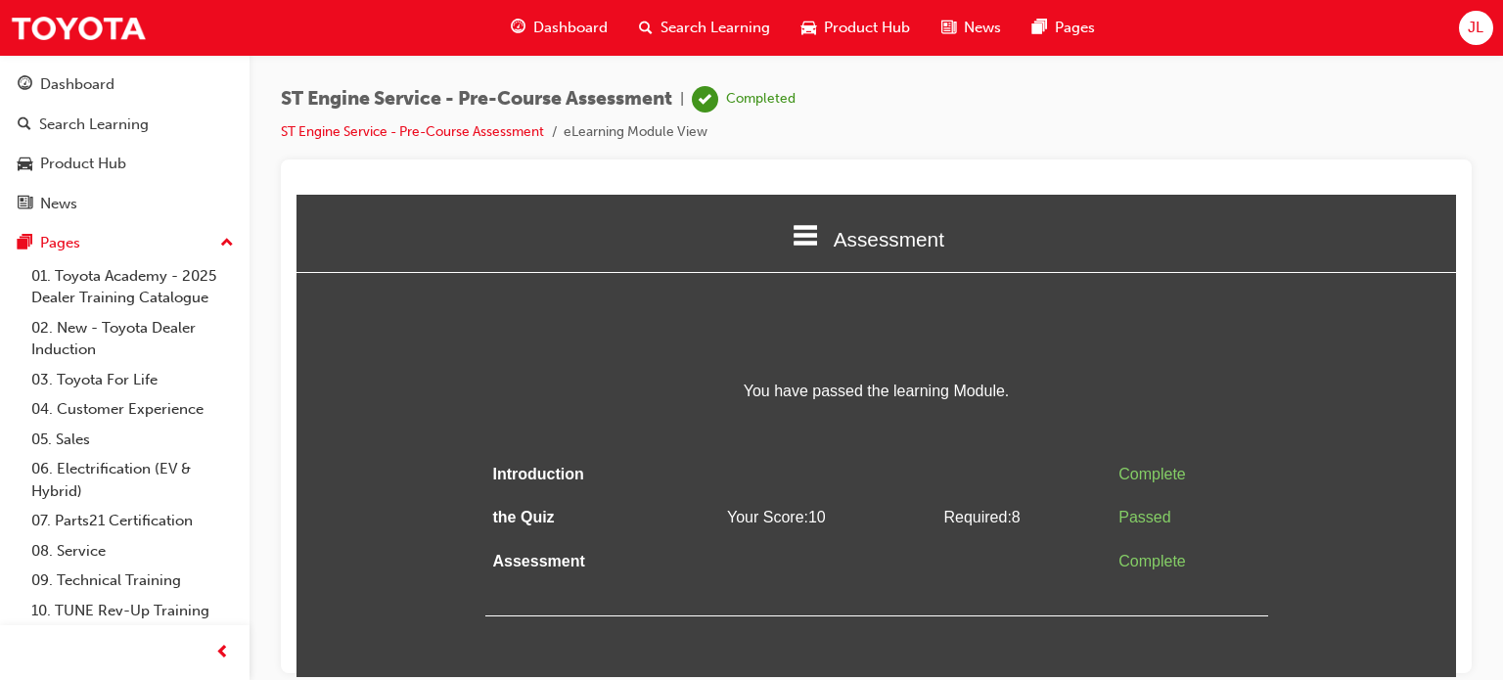
click at [690, 23] on span "Search Learning" at bounding box center [716, 28] width 110 height 23
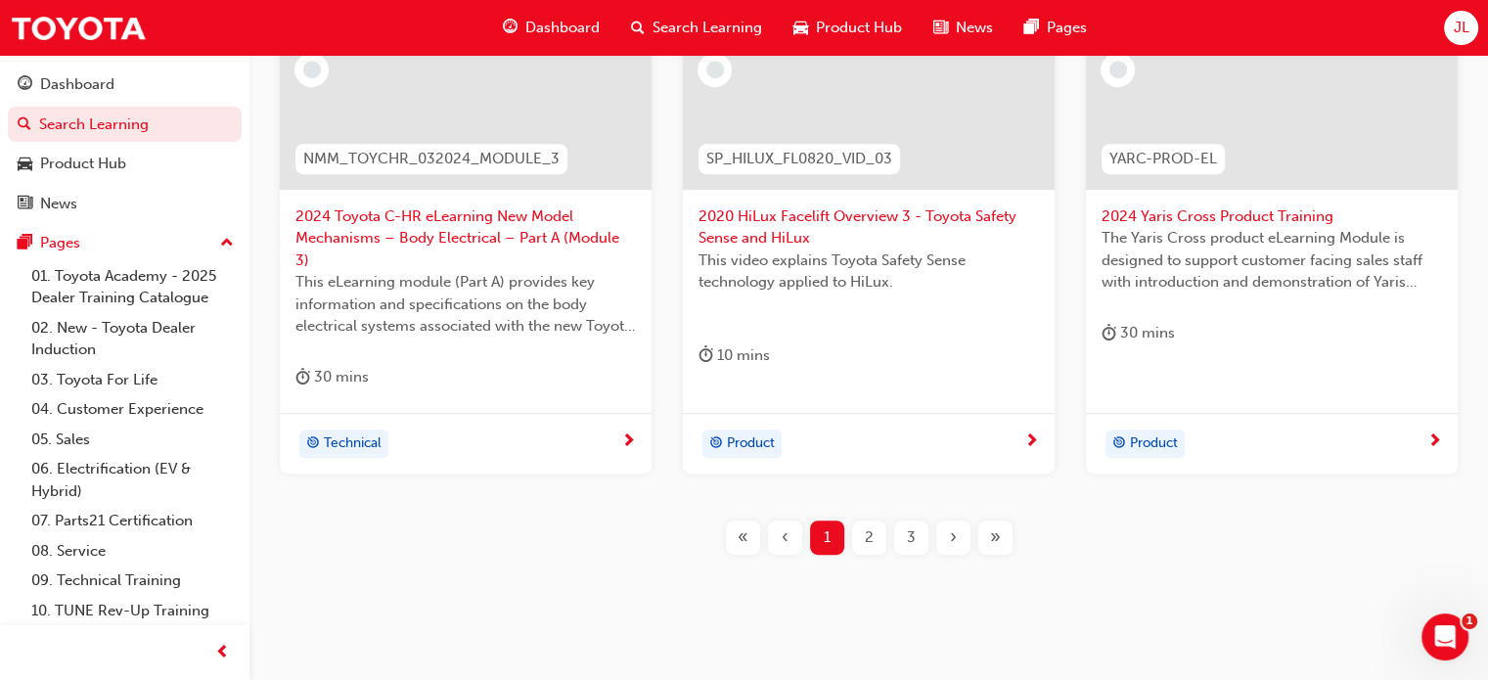
scroll to position [959, 0]
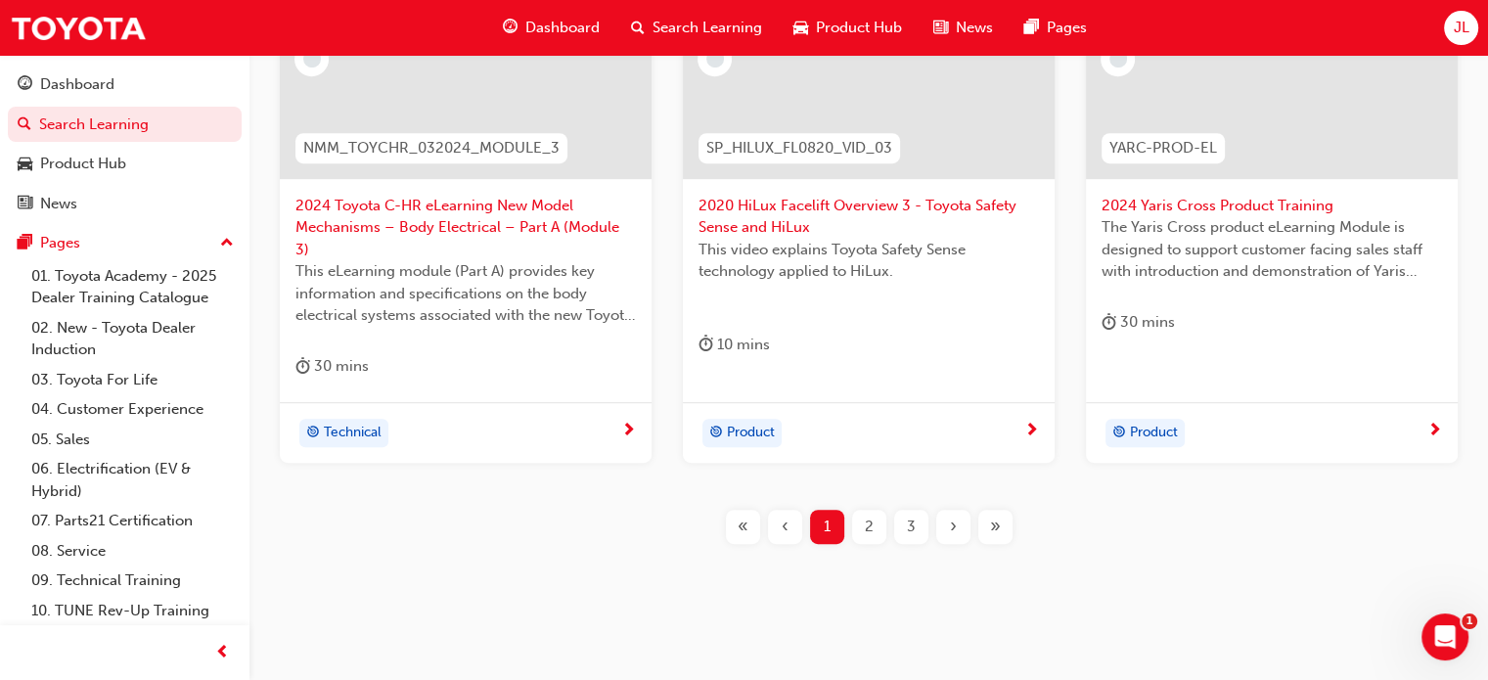
click at [901, 510] on div "3" at bounding box center [911, 527] width 34 height 34
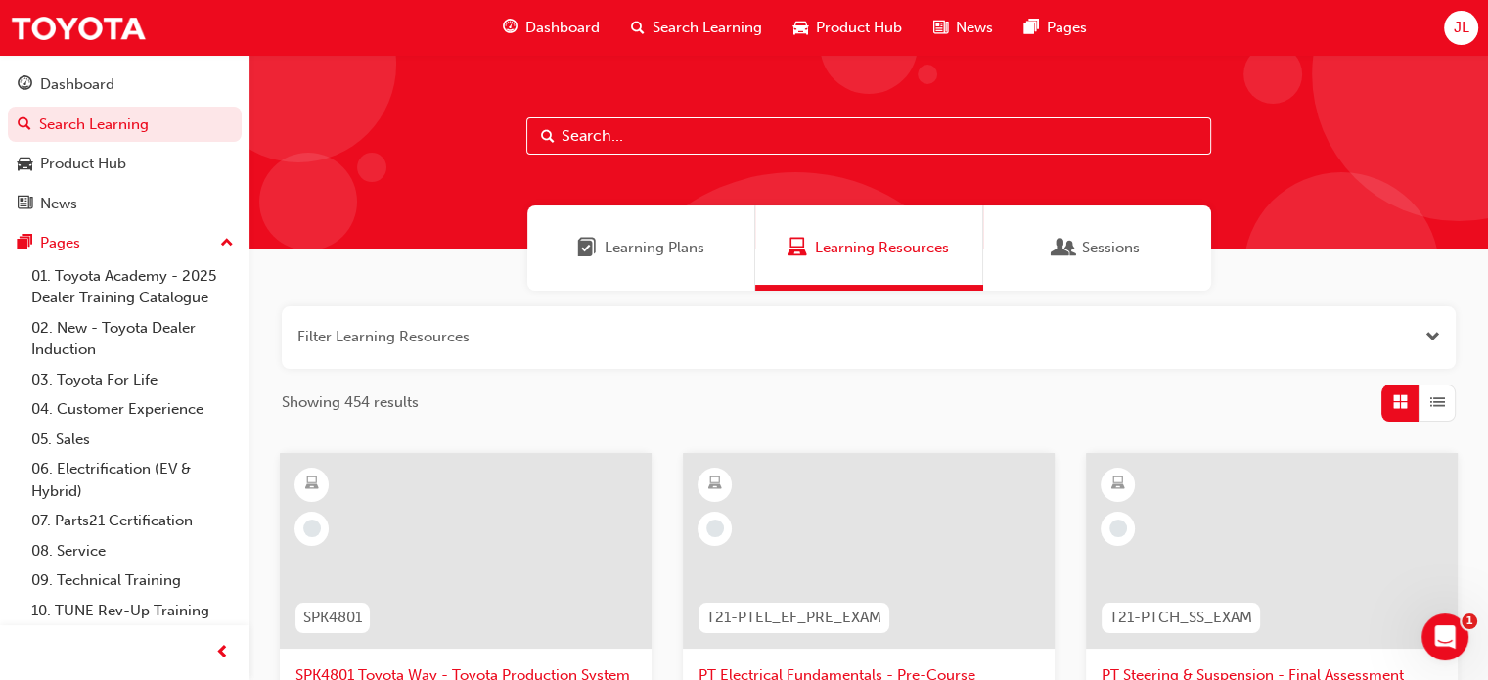
click at [668, 251] on span "Learning Plans" at bounding box center [655, 248] width 100 height 23
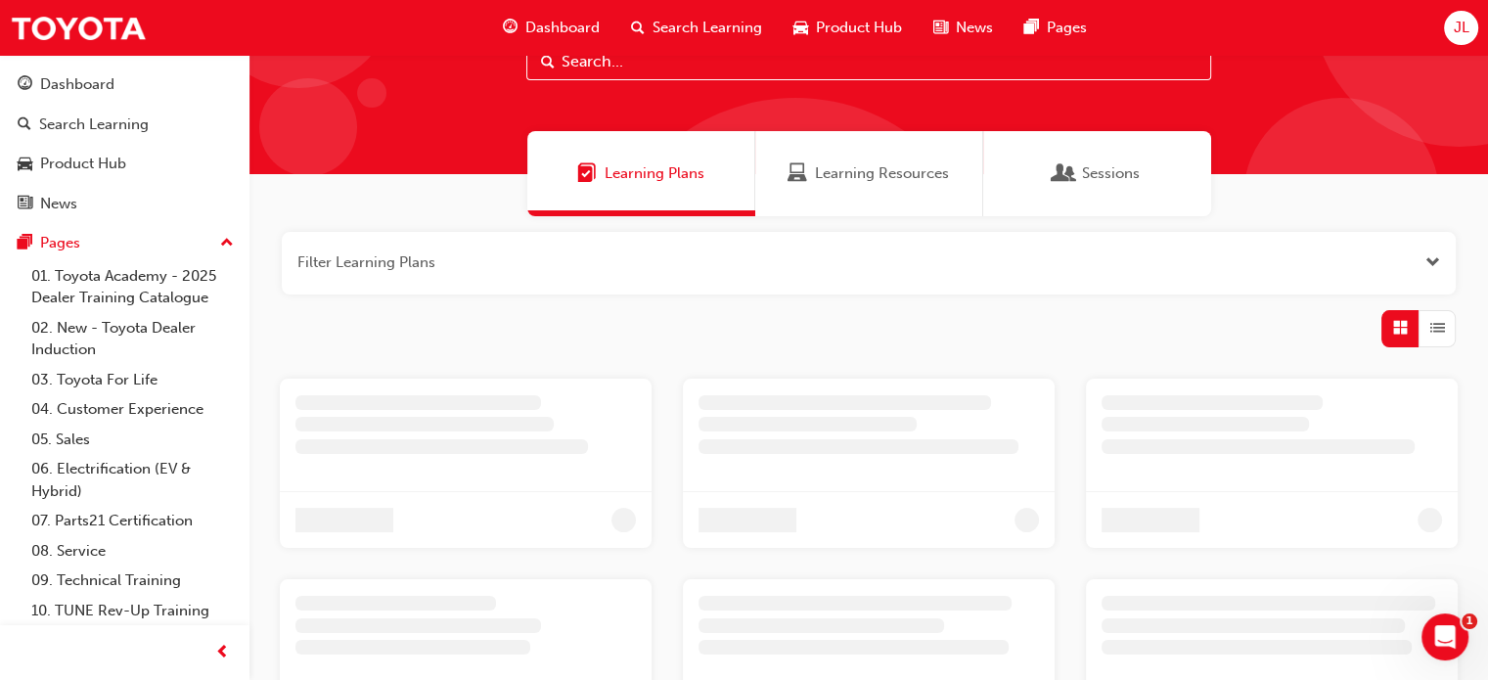
scroll to position [301, 0]
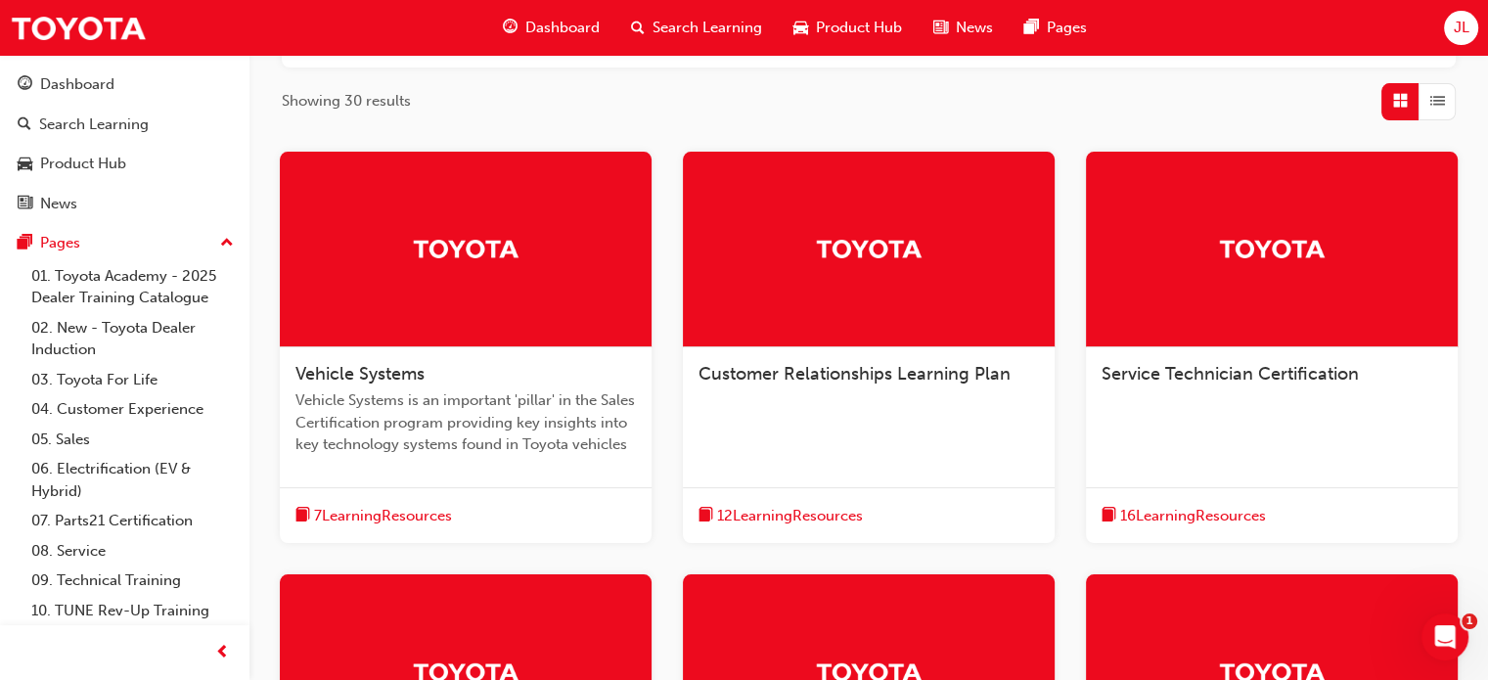
click at [1255, 299] on div at bounding box center [1272, 250] width 372 height 196
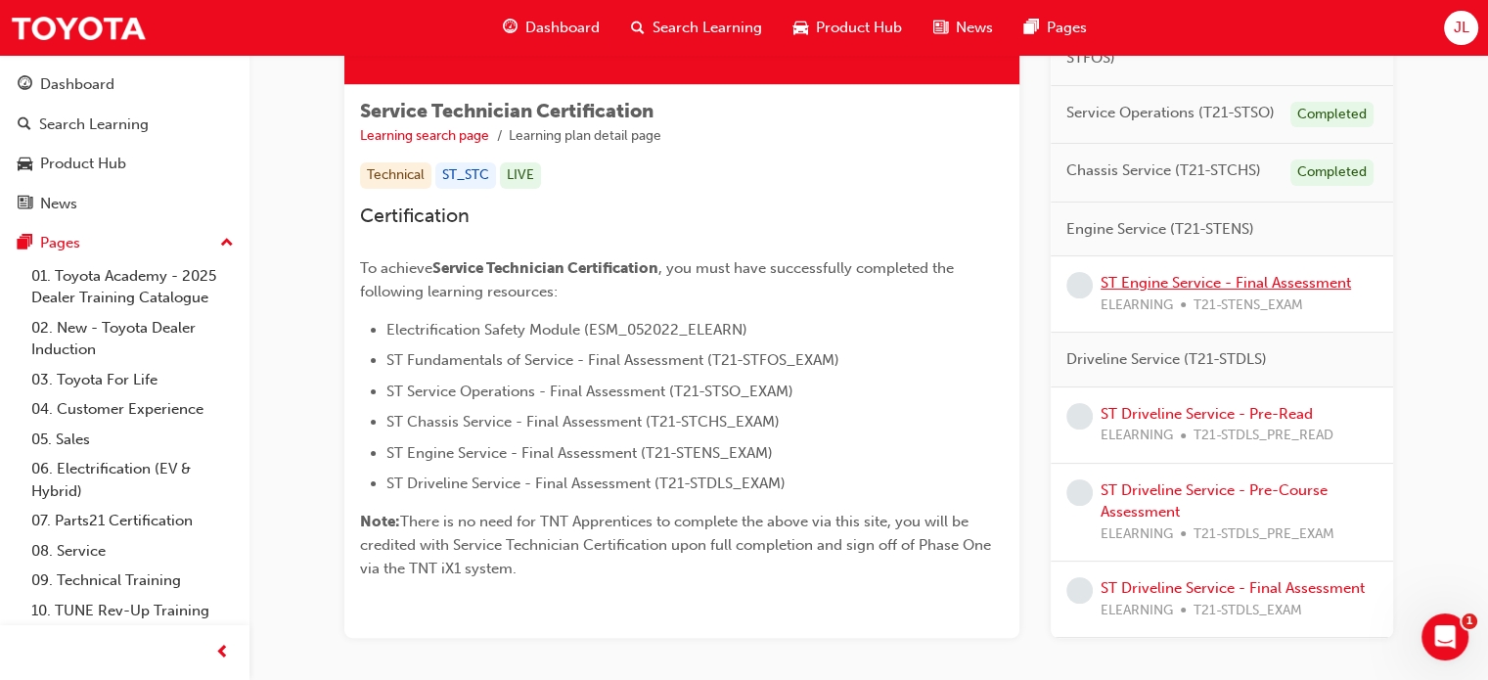
click at [1238, 288] on link "ST Engine Service - Final Assessment" at bounding box center [1226, 283] width 251 height 18
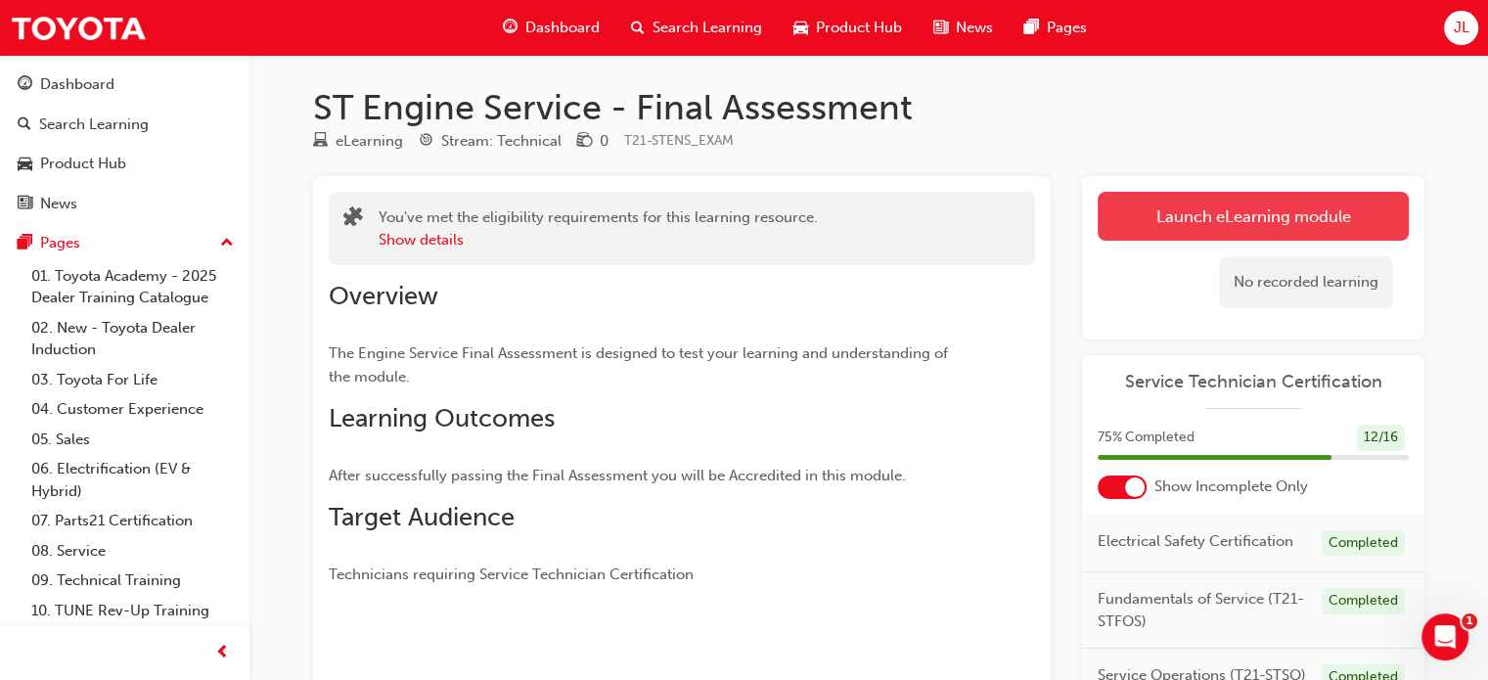
click at [1163, 218] on link "Launch eLearning module" at bounding box center [1253, 216] width 311 height 49
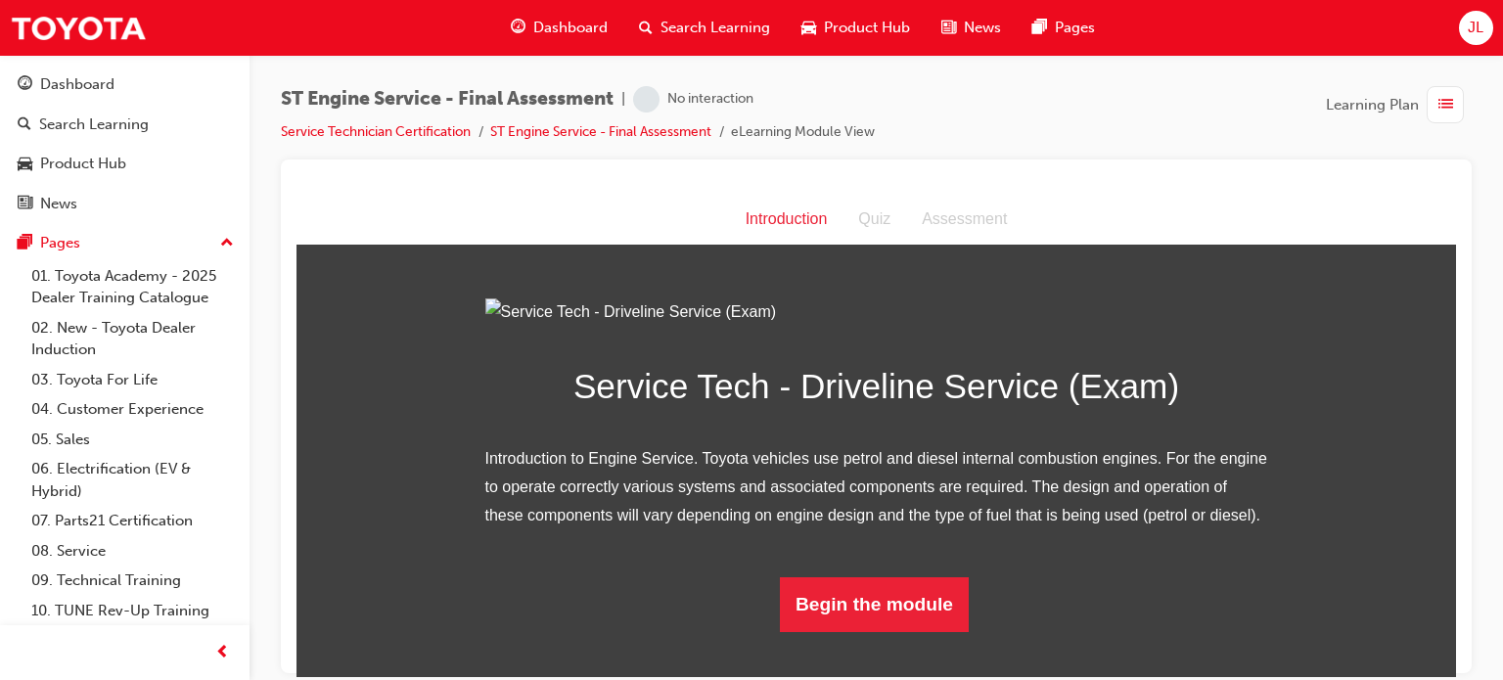
scroll to position [169, 0]
click at [867, 631] on button "Begin the module" at bounding box center [874, 603] width 189 height 55
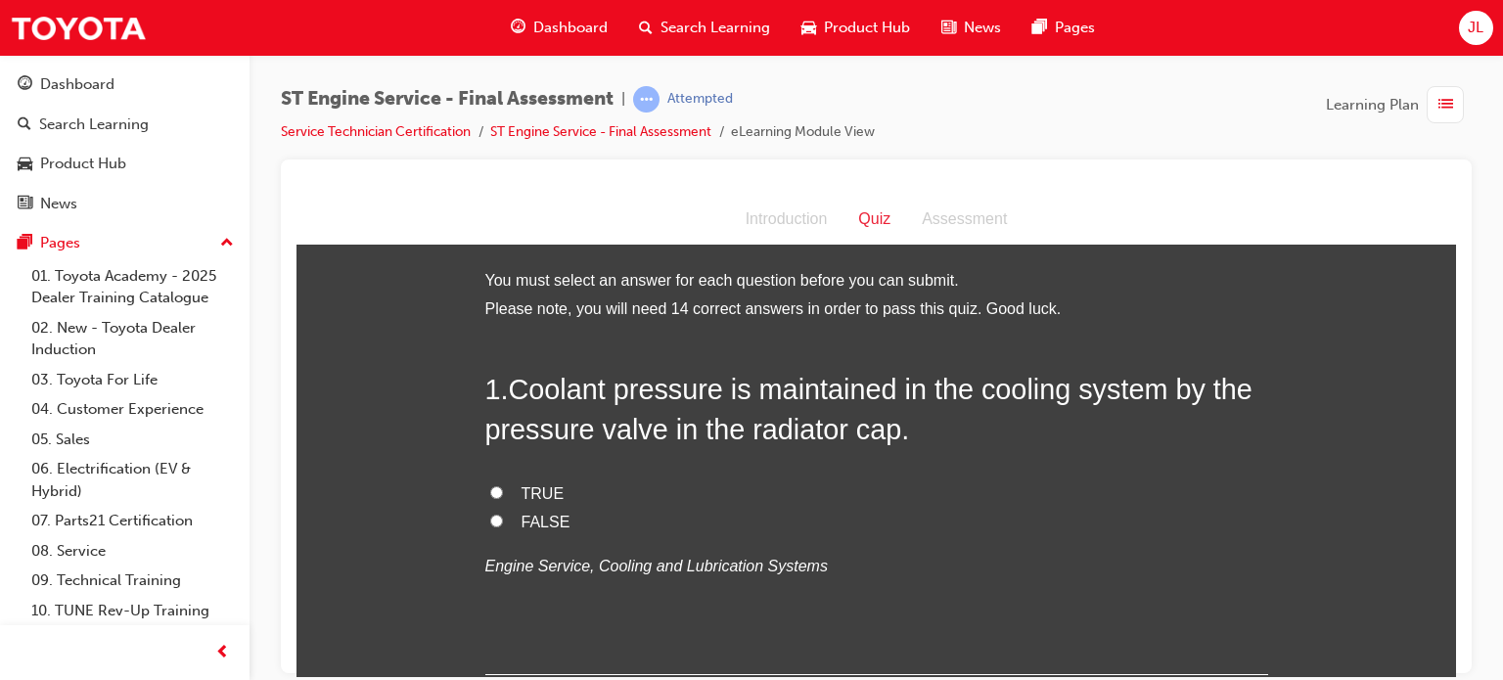
click at [822, 383] on span "Coolant pressure is maintained in the cooling system by the pressure valve in t…" at bounding box center [868, 408] width 767 height 70
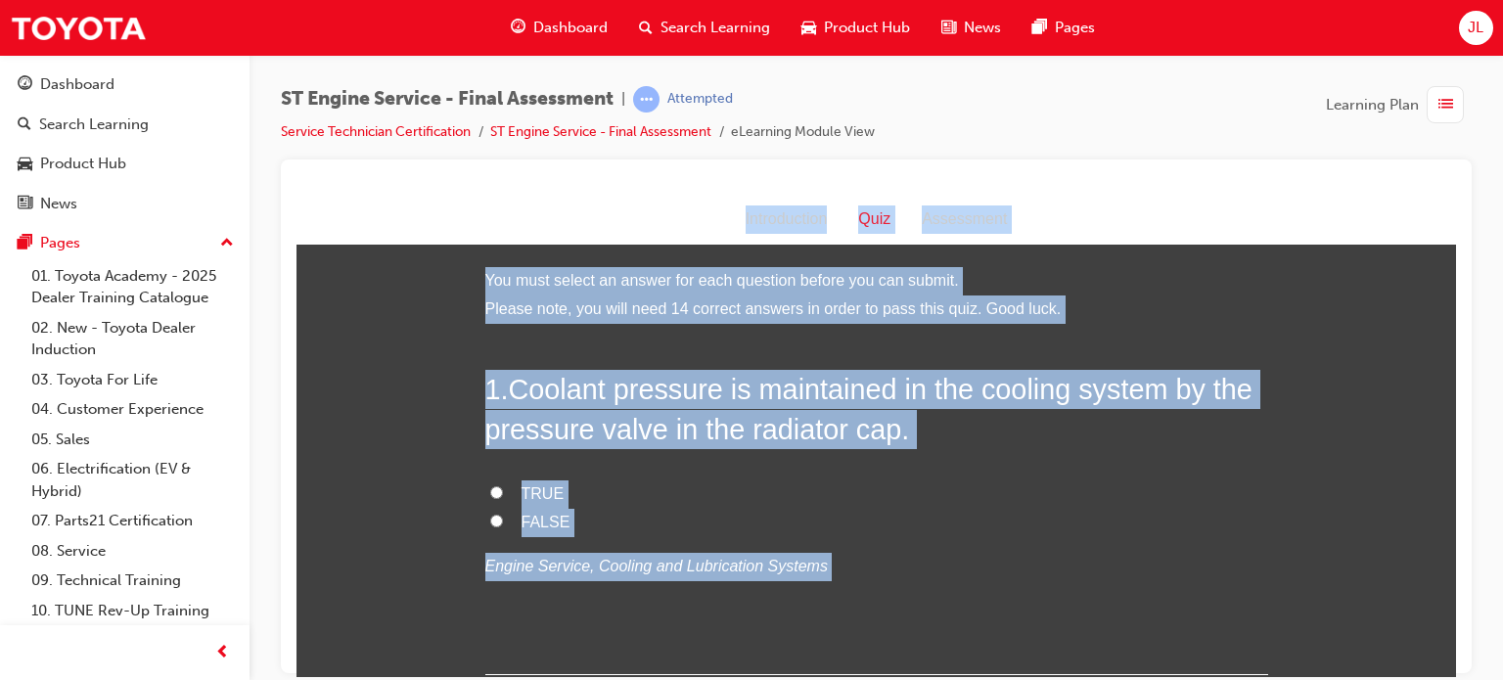
copy div "Quiz Introduction Quiz Assessment You must select an answer for each question b…"
click at [955, 475] on div "1 . Coolant pressure is maintained in the cooling system by the pressure valve …" at bounding box center [876, 521] width 783 height 305
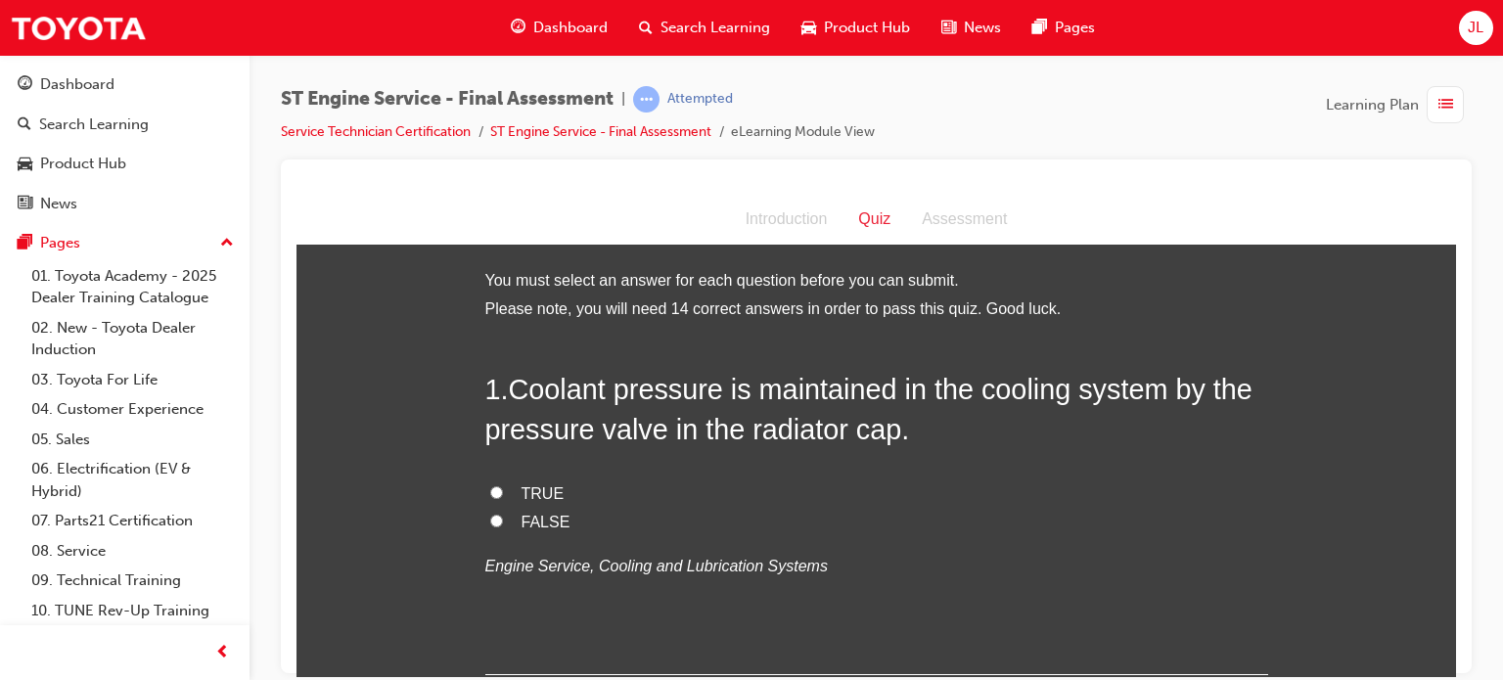
click at [522, 490] on span "TRUE" at bounding box center [543, 492] width 43 height 17
click at [503, 490] on input "TRUE" at bounding box center [496, 491] width 13 height 13
radio input "true"
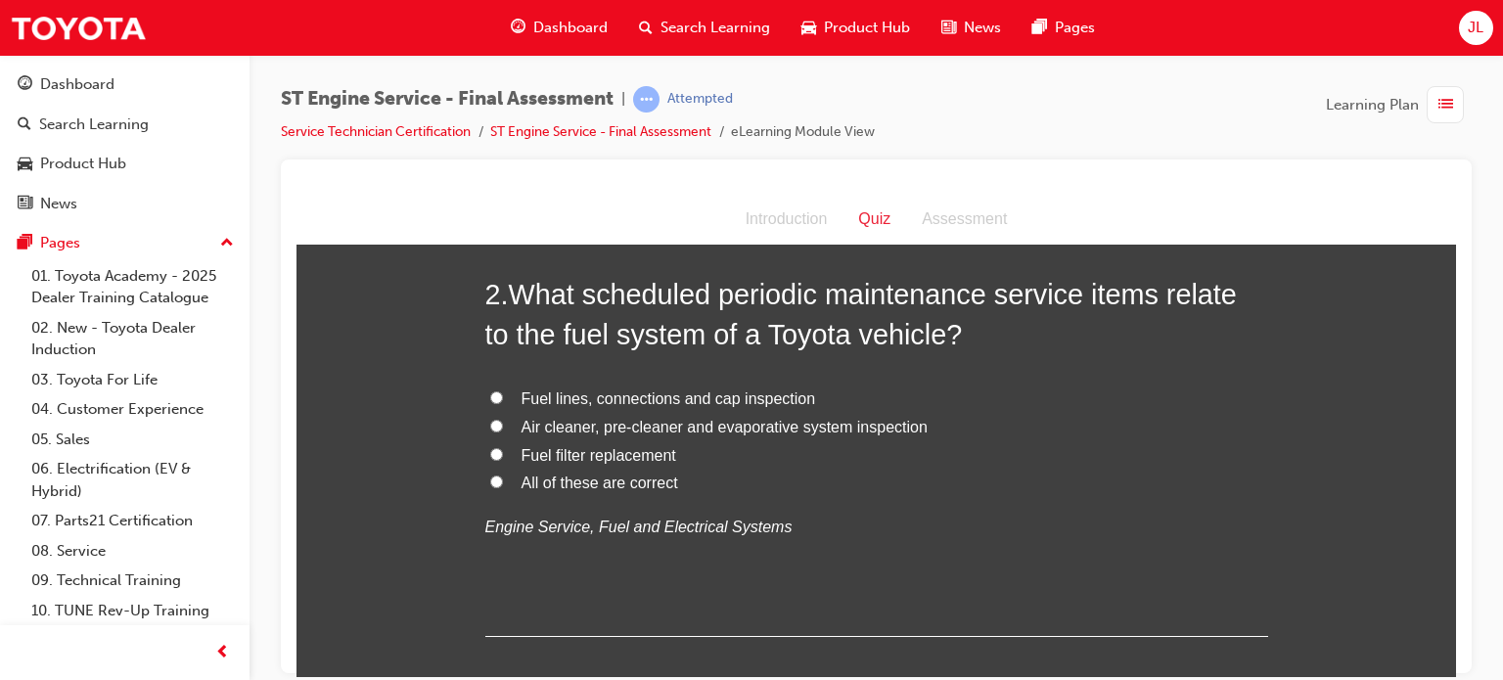
scroll to position [489, 0]
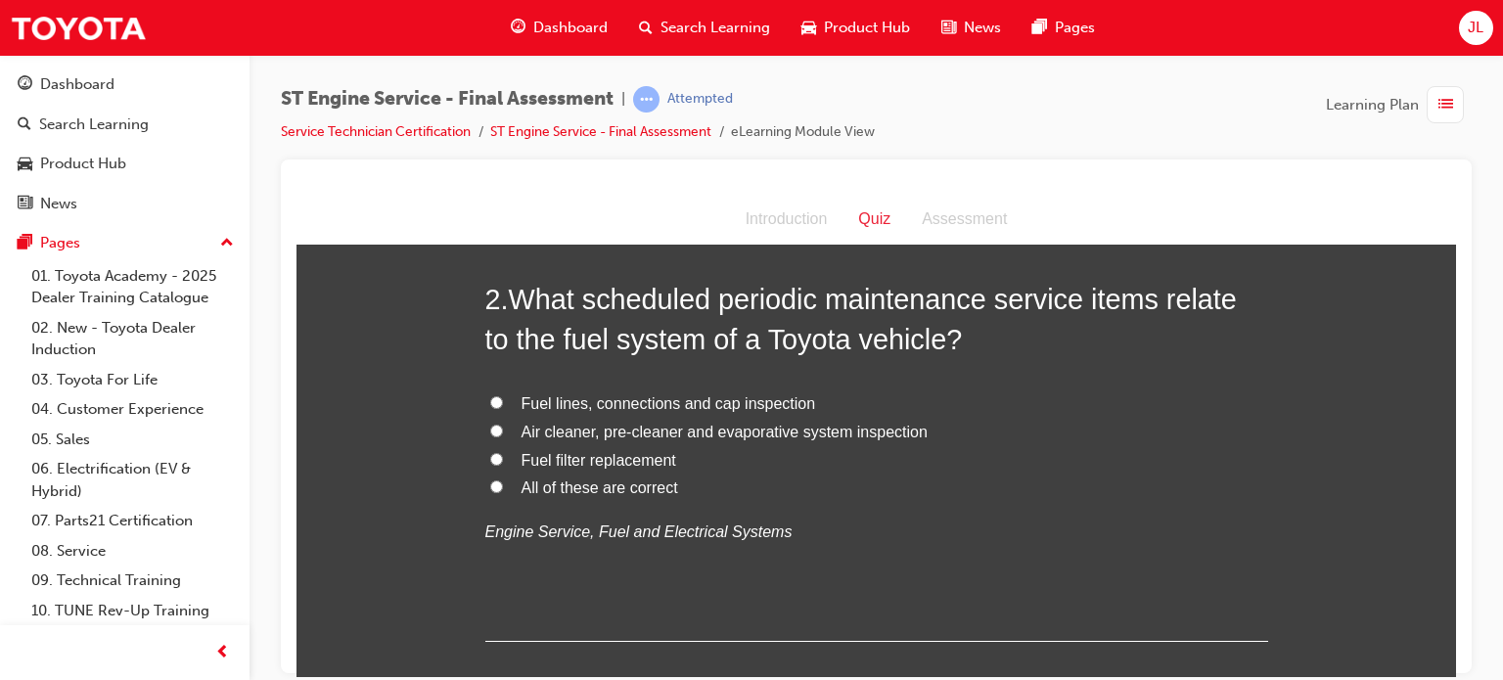
click at [629, 480] on span "All of these are correct" at bounding box center [600, 487] width 157 height 17
click at [503, 480] on input "All of these are correct" at bounding box center [496, 486] width 13 height 13
radio input "true"
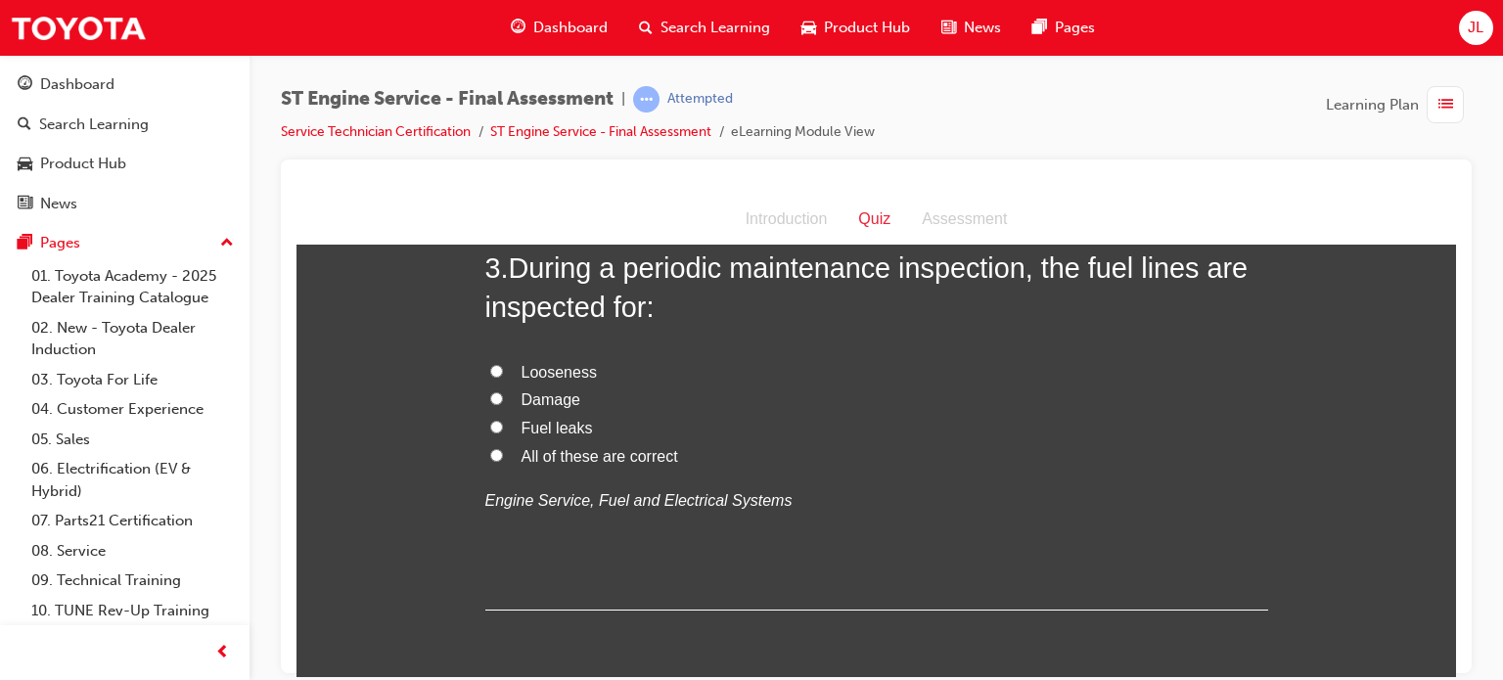
scroll to position [979, 0]
click at [583, 462] on span "All of these are correct" at bounding box center [600, 453] width 157 height 17
click at [503, 459] on input "All of these are correct" at bounding box center [496, 452] width 13 height 13
radio input "true"
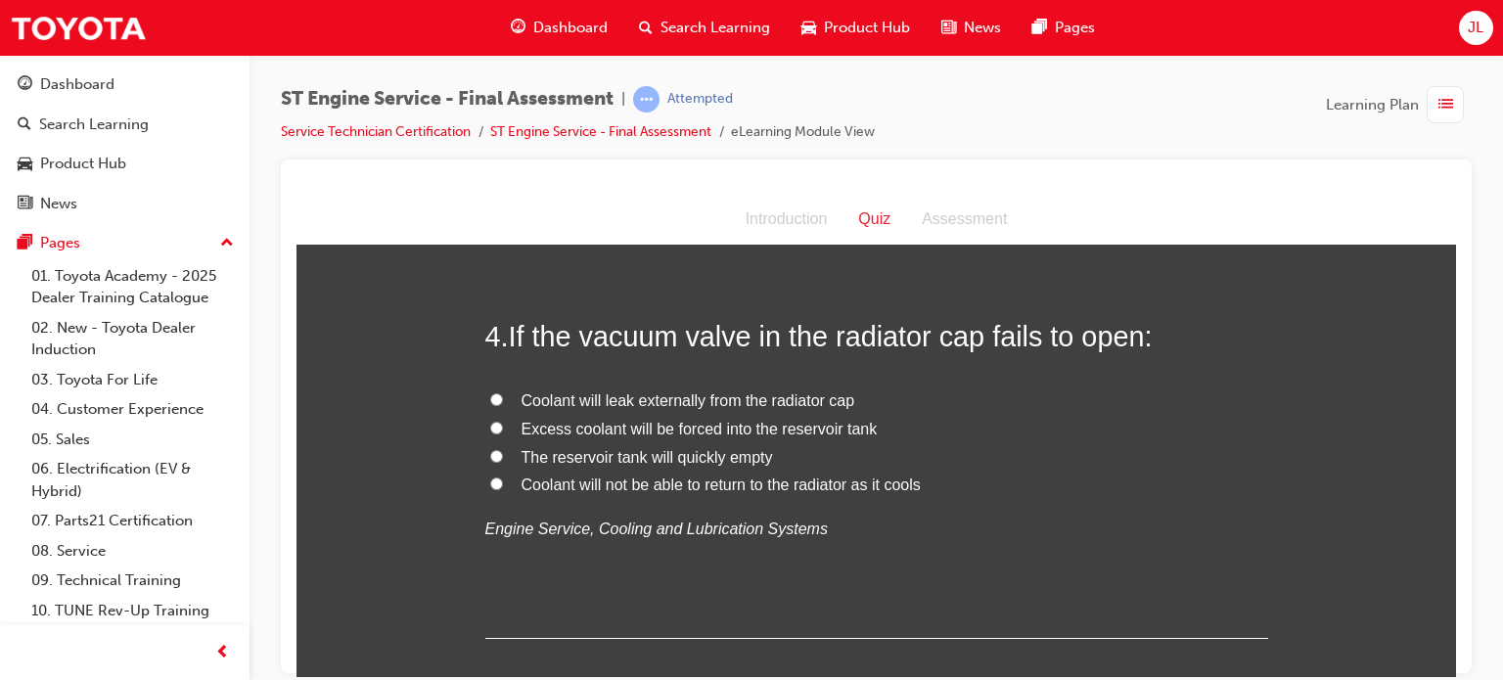
scroll to position [1370, 0]
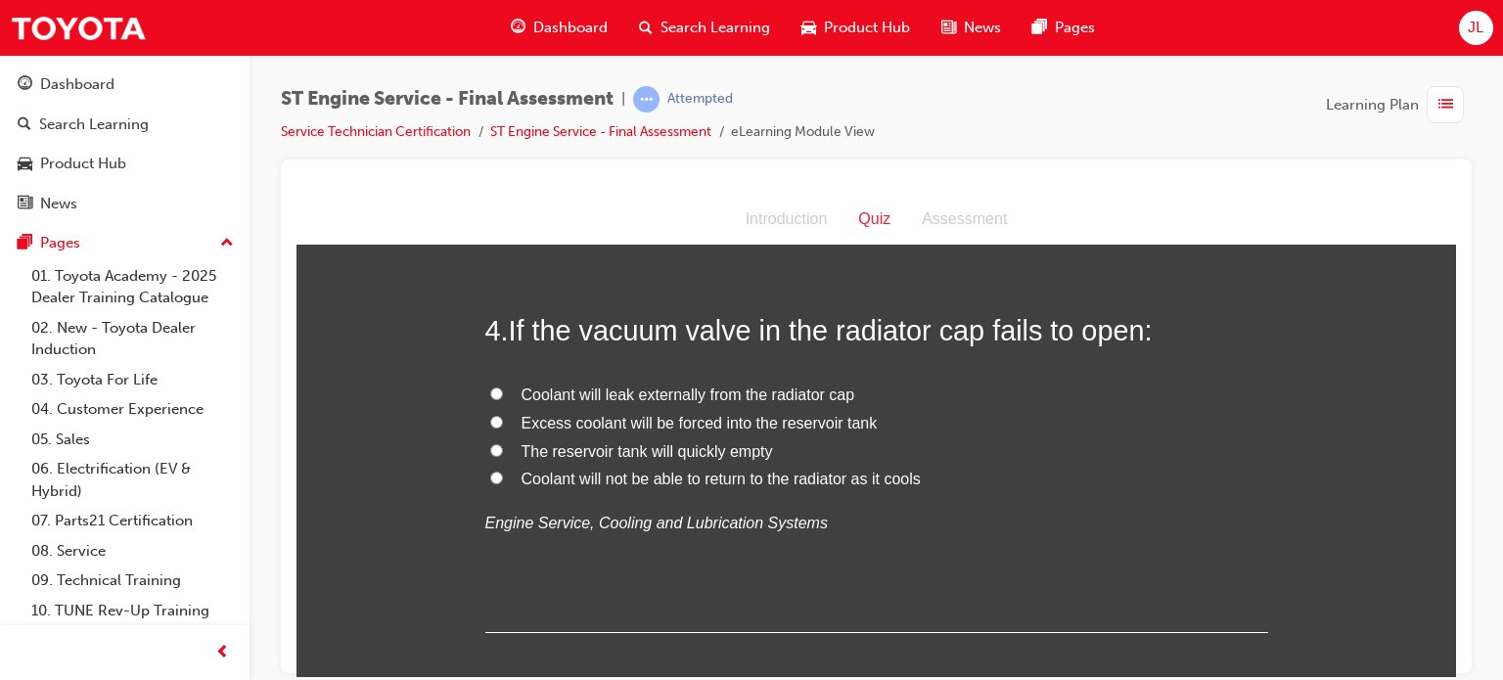
click at [697, 482] on span "Coolant will not be able to return to the radiator as it cools" at bounding box center [721, 478] width 399 height 17
click at [503, 482] on input "Coolant will not be able to return to the radiator as it cools" at bounding box center [496, 477] width 13 height 13
radio input "true"
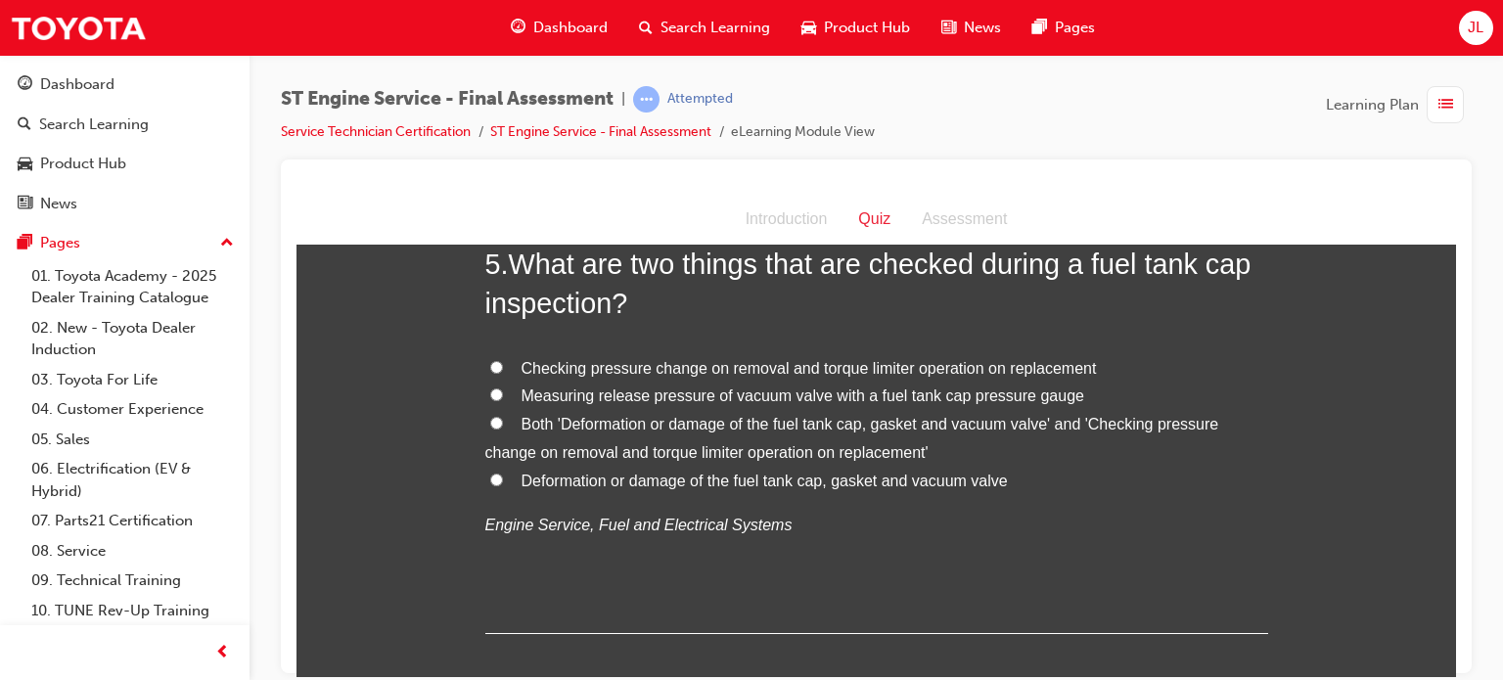
scroll to position [1859, 0]
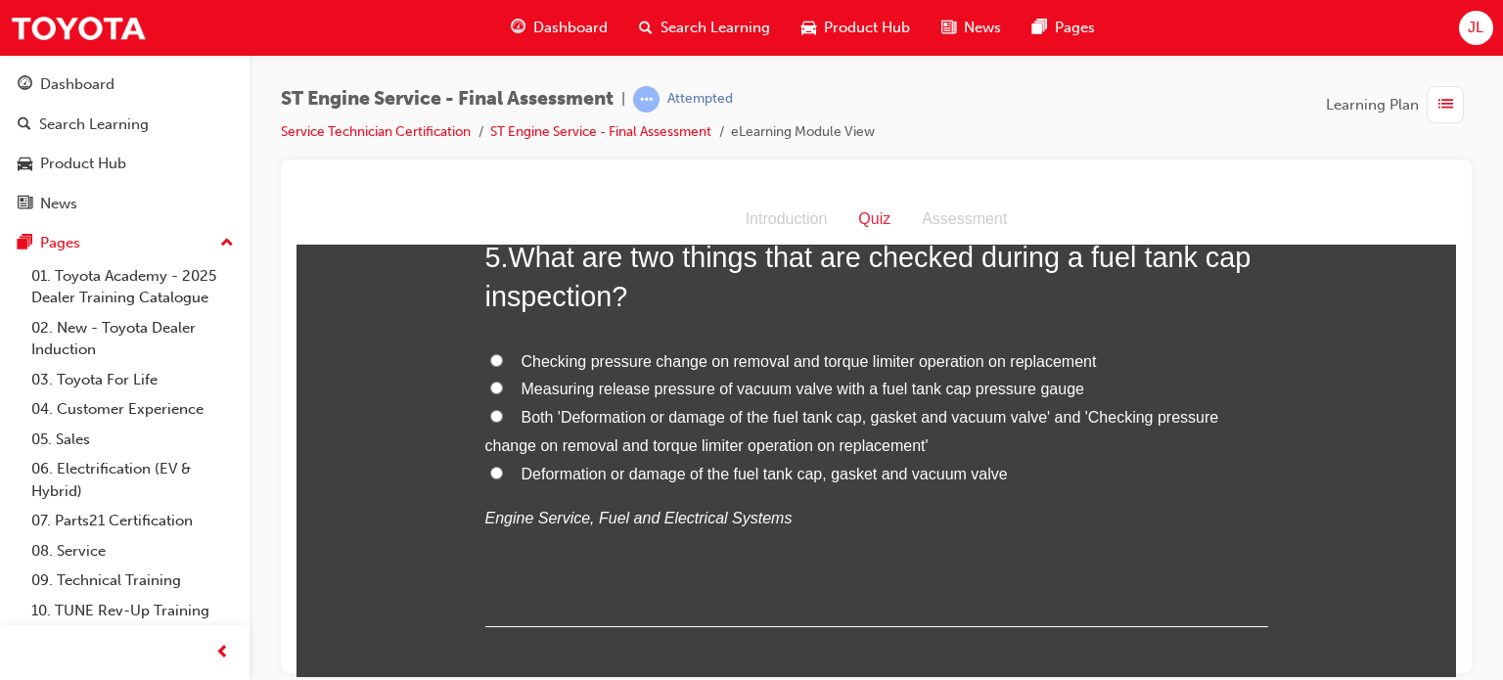
click at [562, 423] on span "Both 'Deformation or damage of the fuel tank cap, gasket and vacuum valve' and …" at bounding box center [852, 430] width 734 height 45
click at [503, 422] on input "Both 'Deformation or damage of the fuel tank cap, gasket and vacuum valve' and …" at bounding box center [496, 415] width 13 height 13
radio input "true"
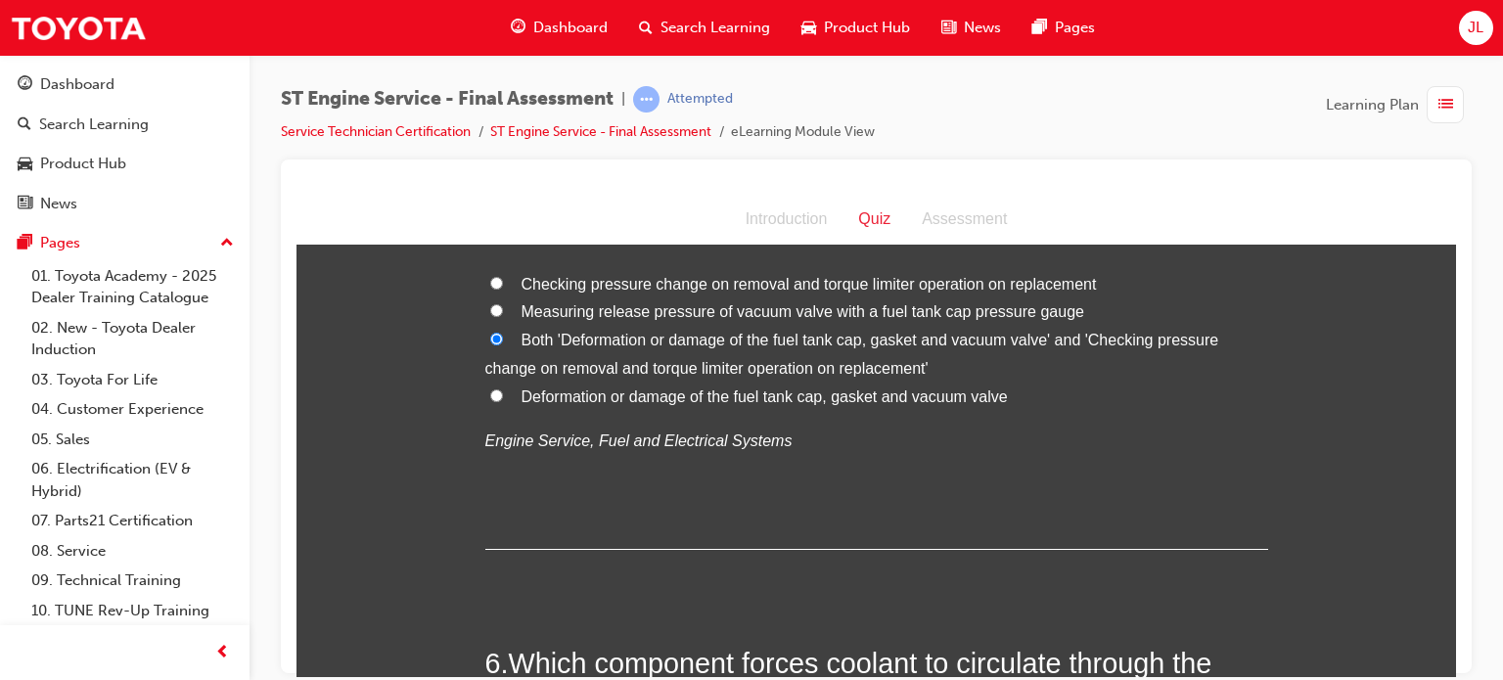
scroll to position [2251, 0]
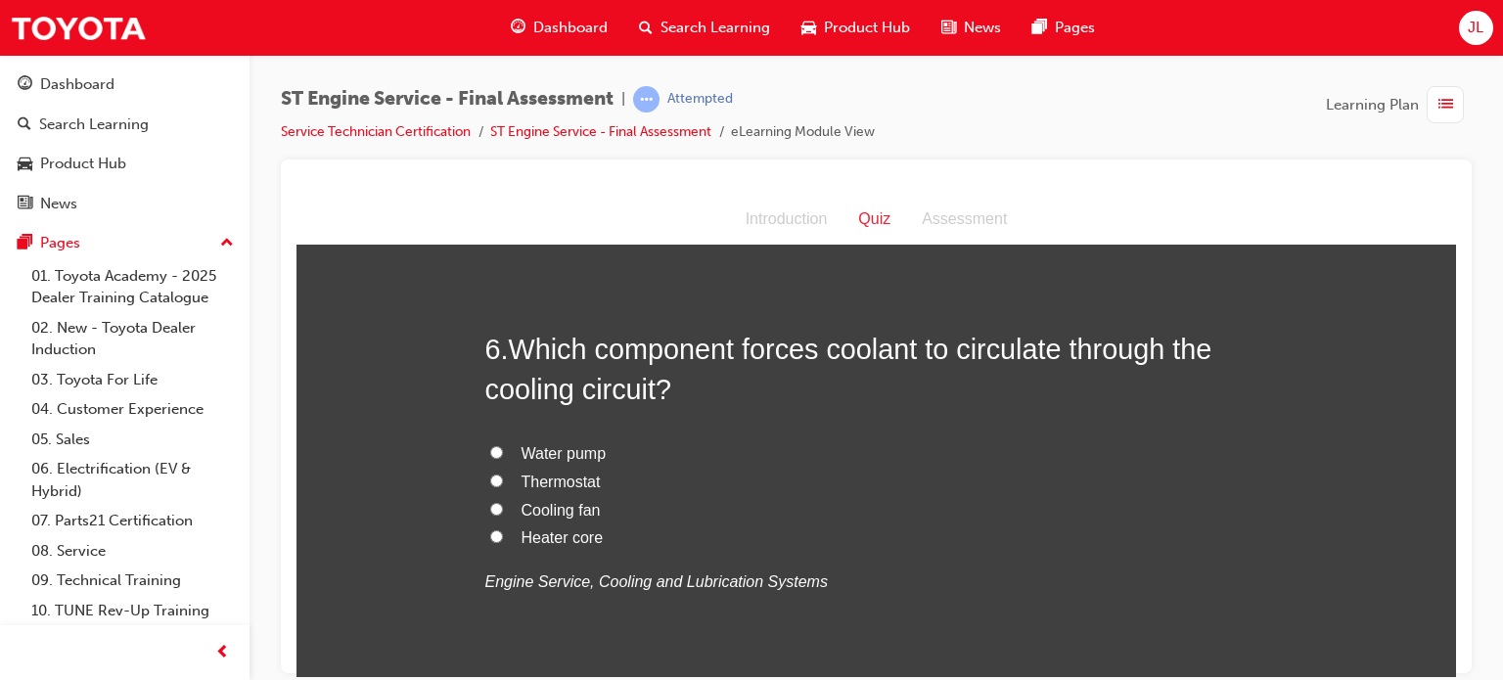
click at [580, 444] on span "Water pump" at bounding box center [564, 452] width 85 height 17
click at [503, 445] on input "Water pump" at bounding box center [496, 451] width 13 height 13
radio input "true"
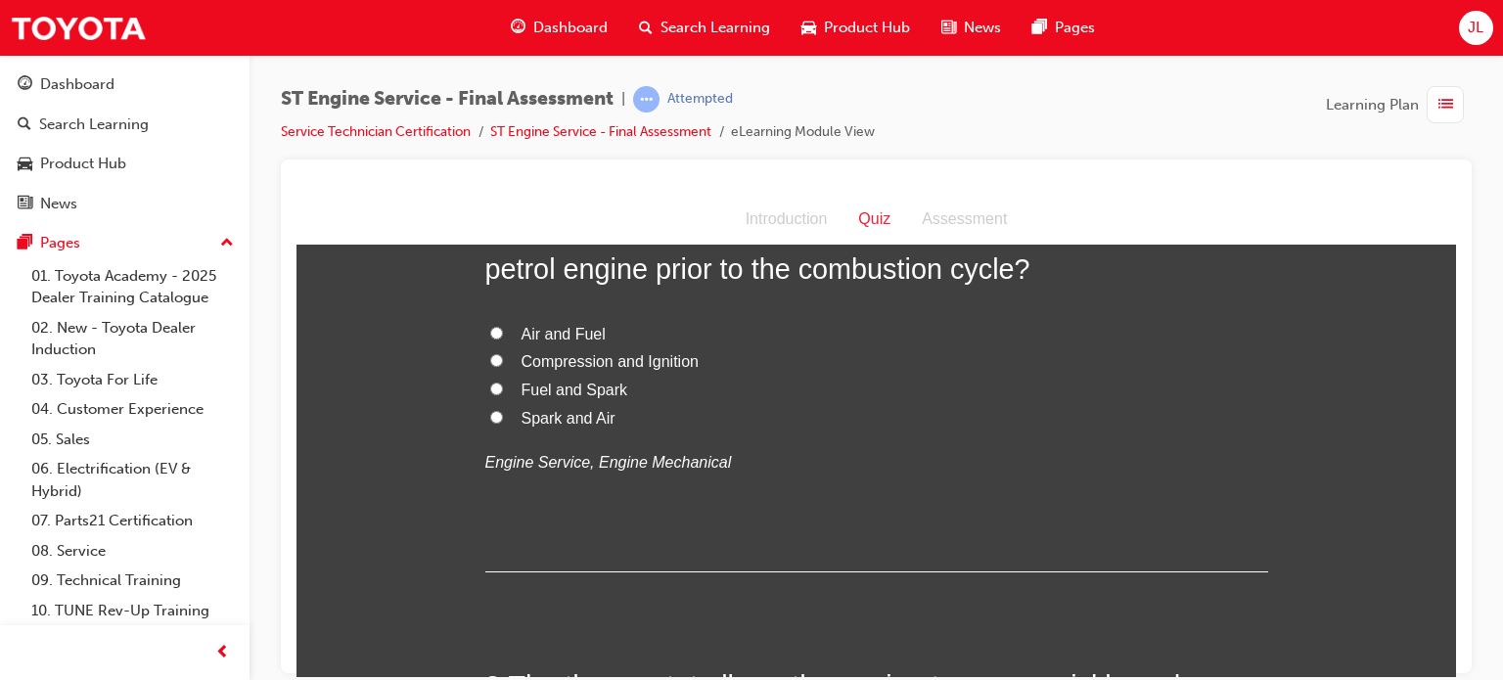
scroll to position [2838, 0]
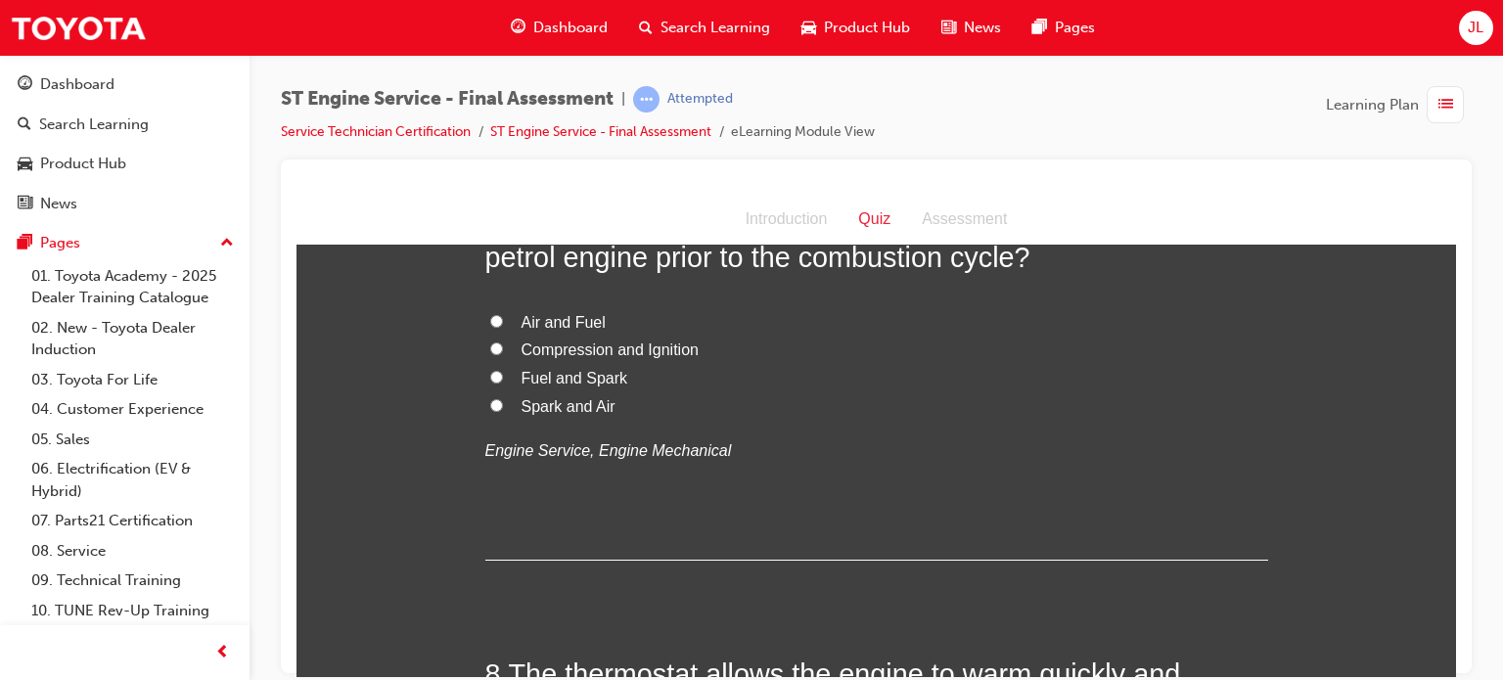
click at [543, 319] on span "Air and Fuel" at bounding box center [564, 321] width 84 height 17
click at [503, 319] on input "Air and Fuel" at bounding box center [496, 320] width 13 height 13
radio input "true"
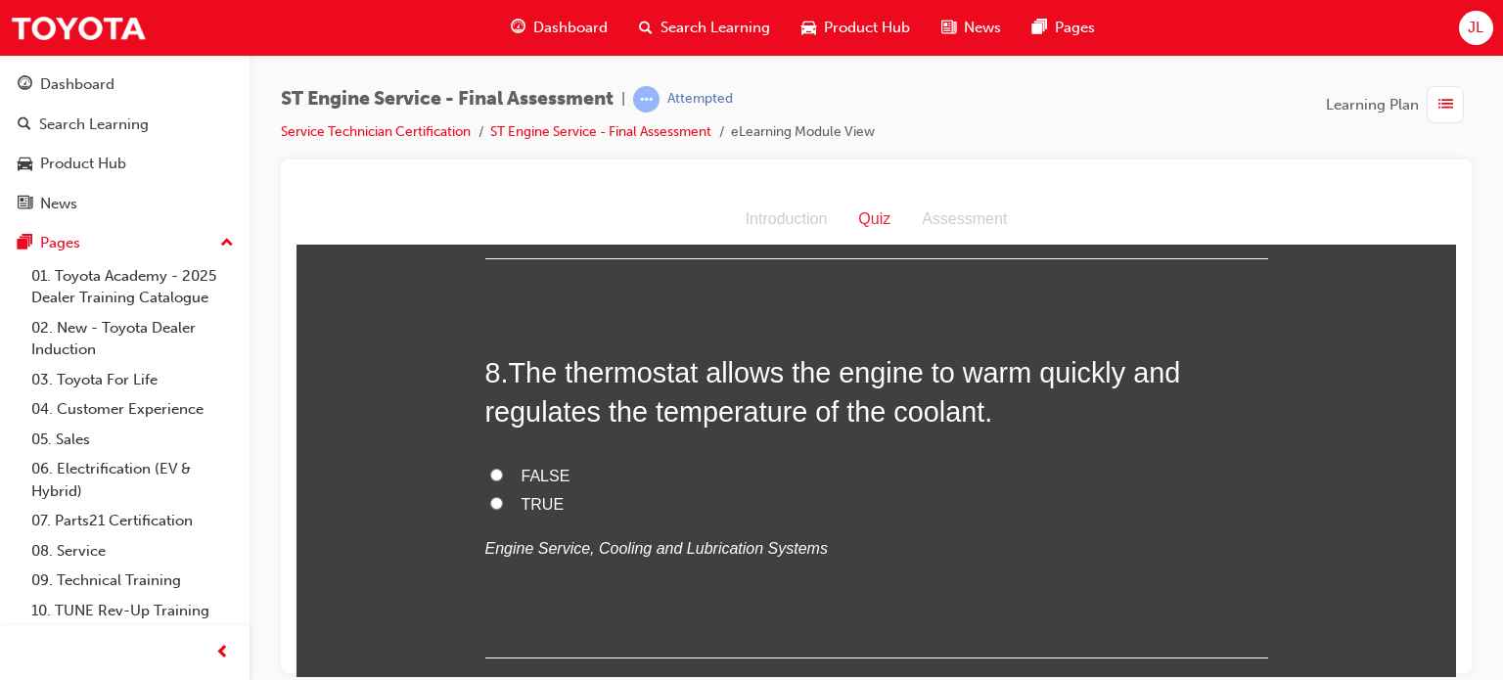
scroll to position [3131, 0]
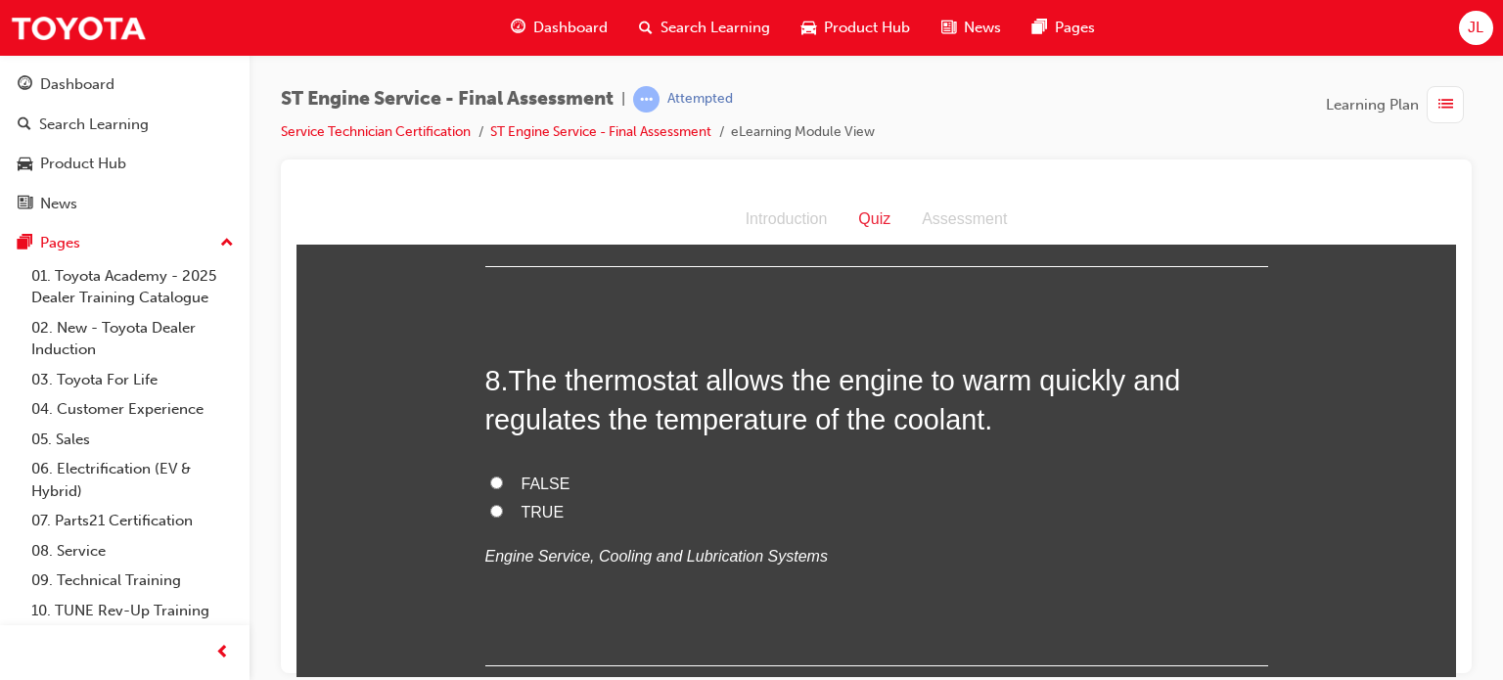
click at [534, 509] on span "TRUE" at bounding box center [543, 511] width 43 height 17
click at [503, 509] on input "TRUE" at bounding box center [496, 510] width 13 height 13
radio input "true"
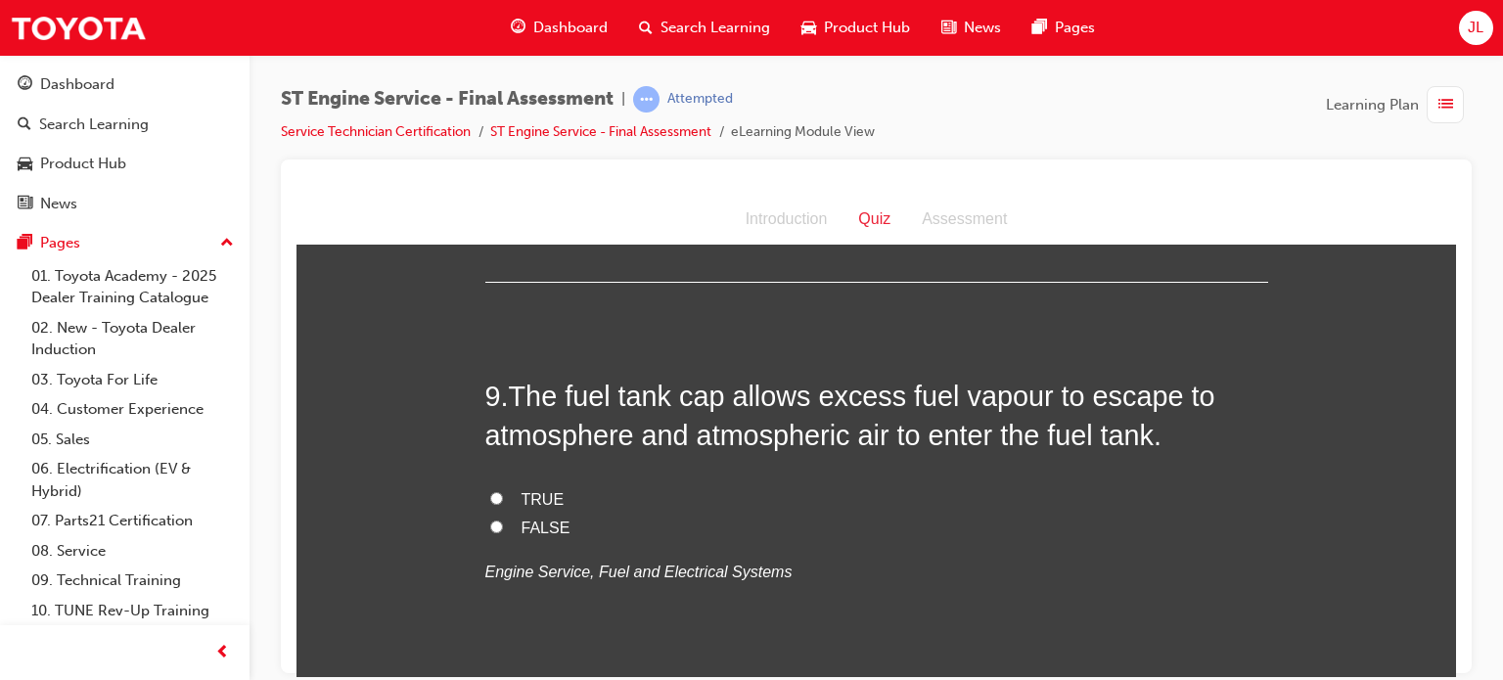
scroll to position [3523, 0]
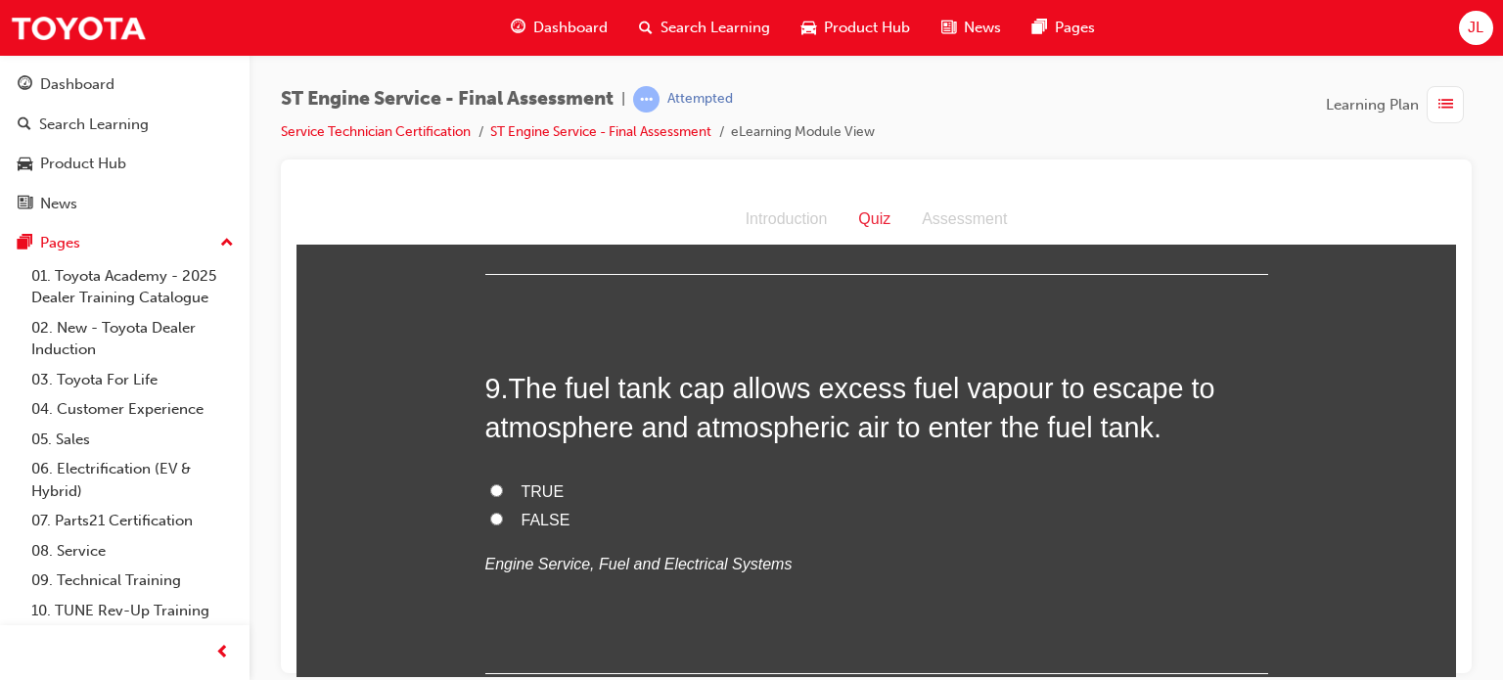
click at [538, 519] on span "FALSE" at bounding box center [546, 519] width 49 height 17
click at [503, 519] on input "FALSE" at bounding box center [496, 518] width 13 height 13
radio input "true"
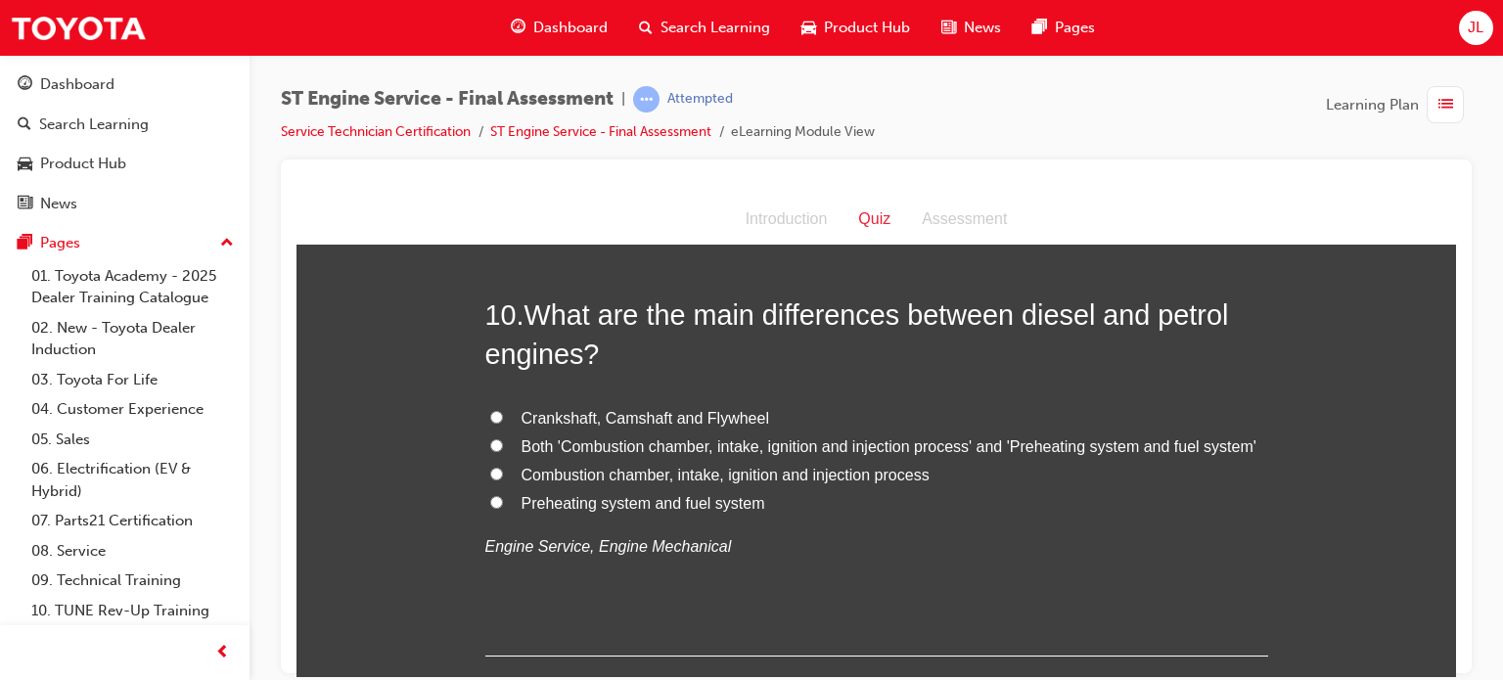
scroll to position [4012, 0]
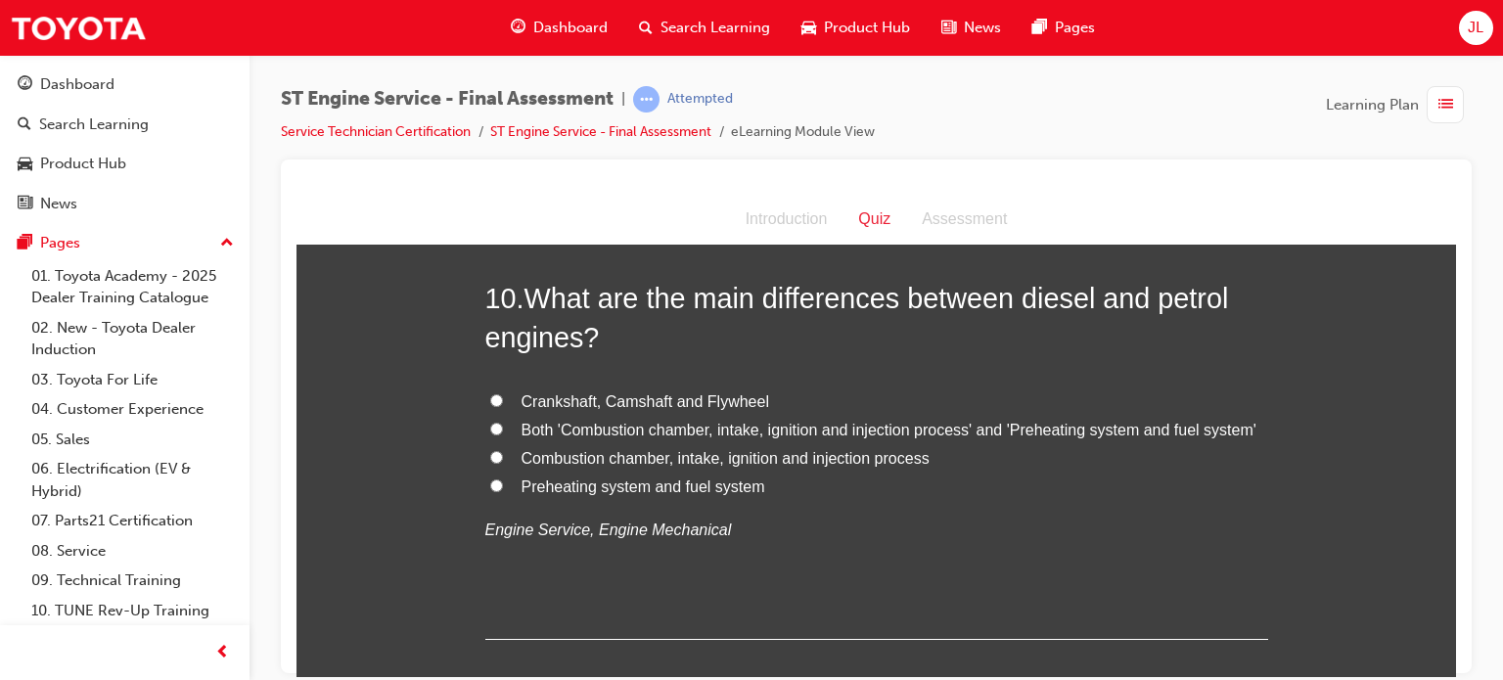
click at [592, 423] on span "Both 'Combustion chamber, intake, ignition and injection process' and 'Preheati…" at bounding box center [889, 429] width 735 height 17
click at [503, 423] on input "Both 'Combustion chamber, intake, ignition and injection process' and 'Preheati…" at bounding box center [496, 428] width 13 height 13
radio input "true"
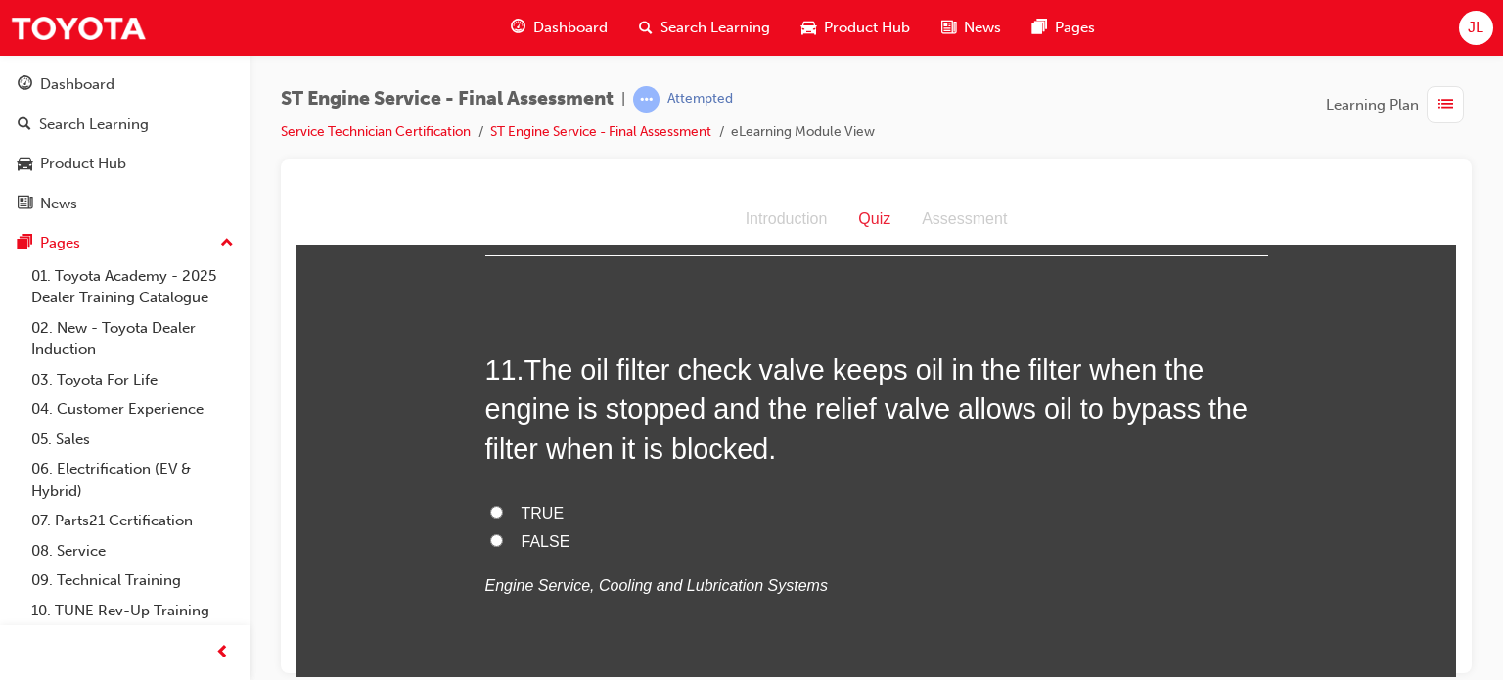
scroll to position [4404, 0]
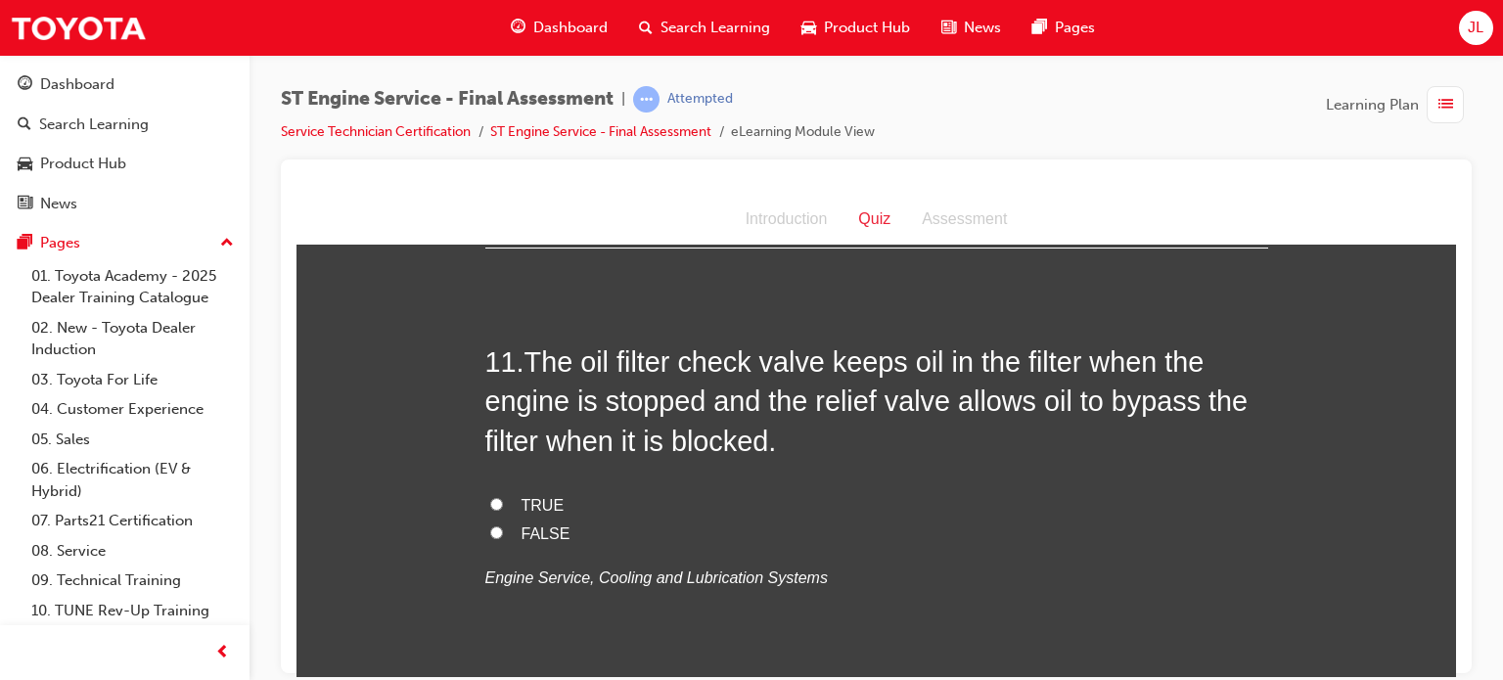
click at [527, 502] on span "TRUE" at bounding box center [543, 504] width 43 height 17
click at [503, 502] on input "TRUE" at bounding box center [496, 503] width 13 height 13
radio input "true"
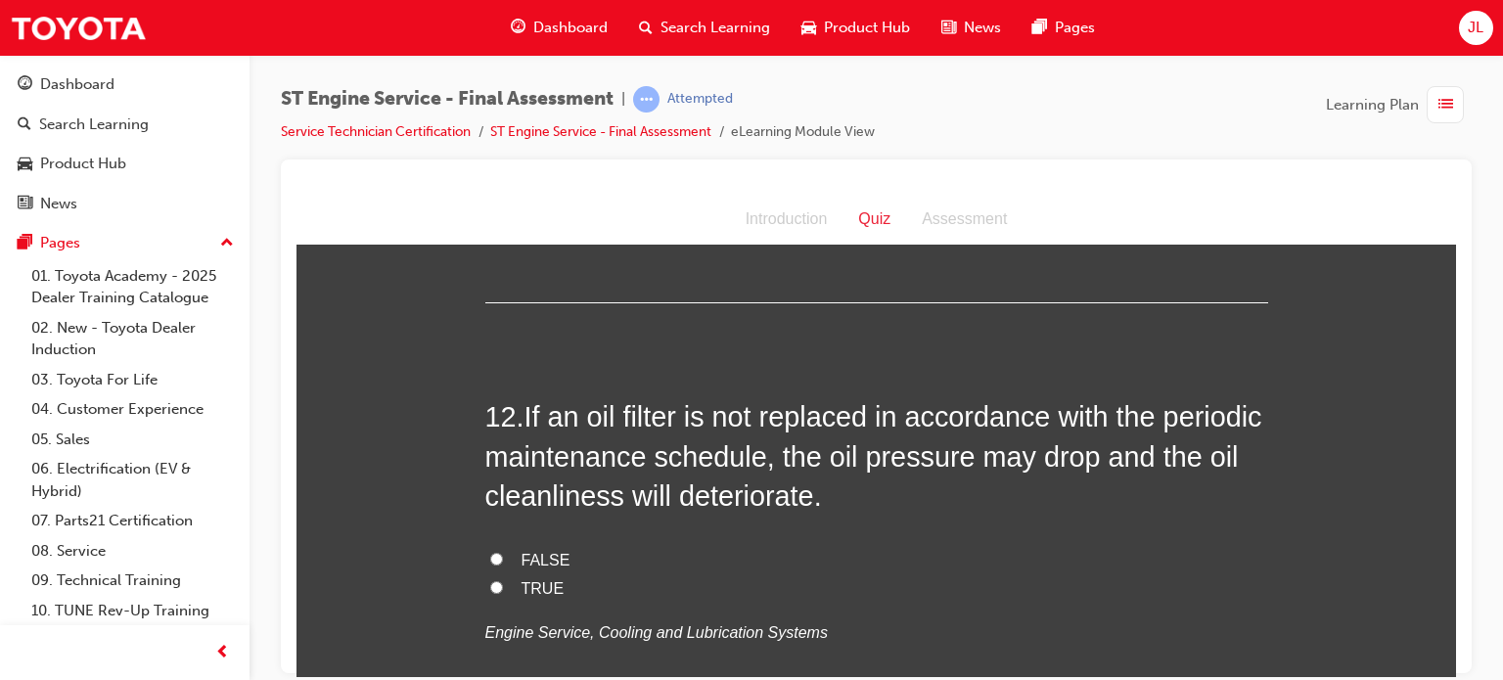
scroll to position [4795, 0]
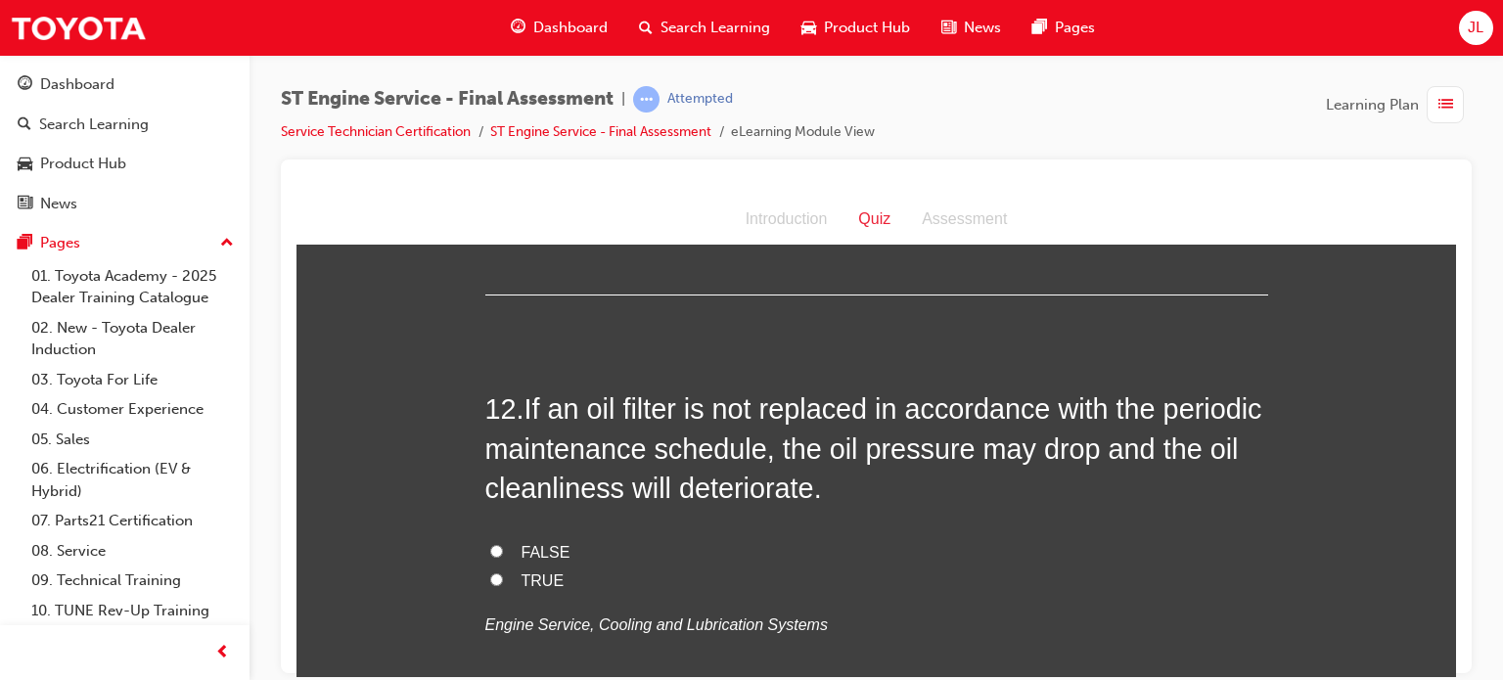
click at [526, 575] on span "TRUE" at bounding box center [543, 579] width 43 height 17
click at [503, 575] on input "TRUE" at bounding box center [496, 578] width 13 height 13
radio input "true"
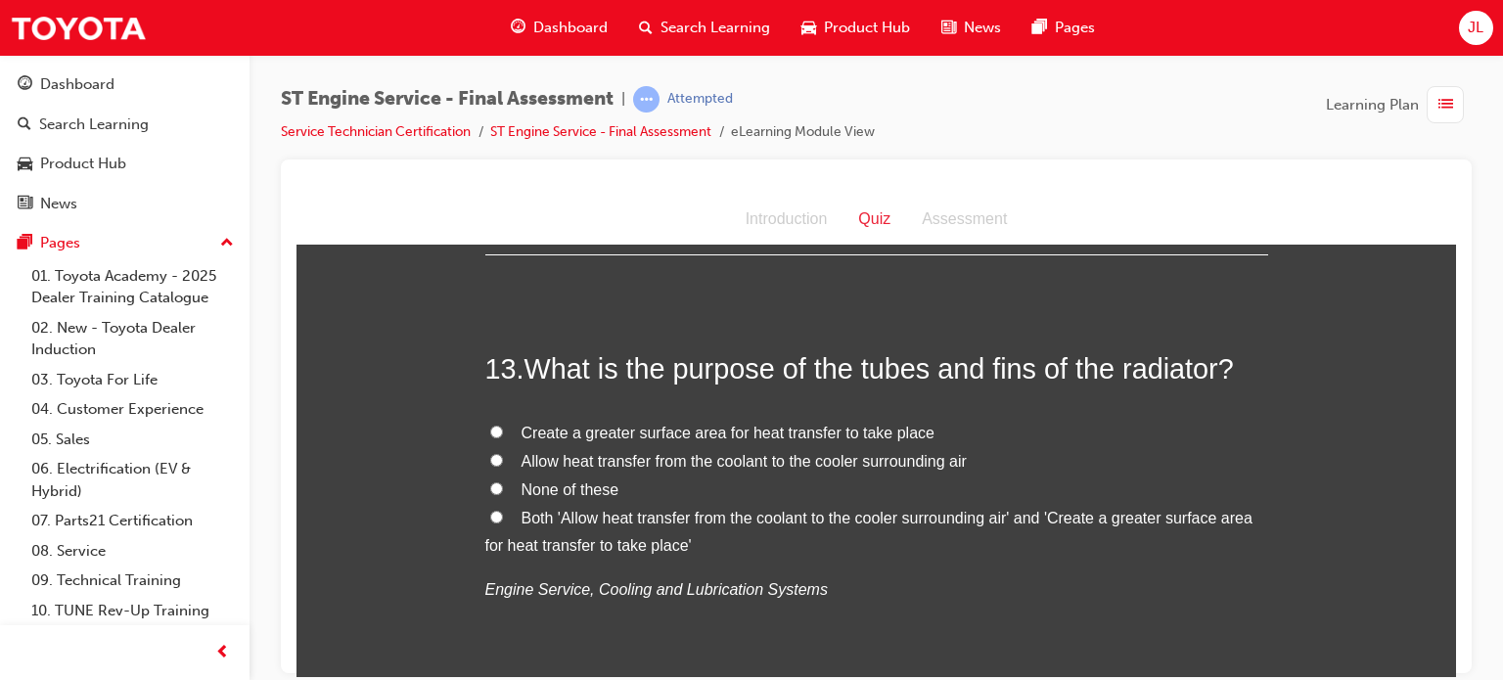
scroll to position [5284, 0]
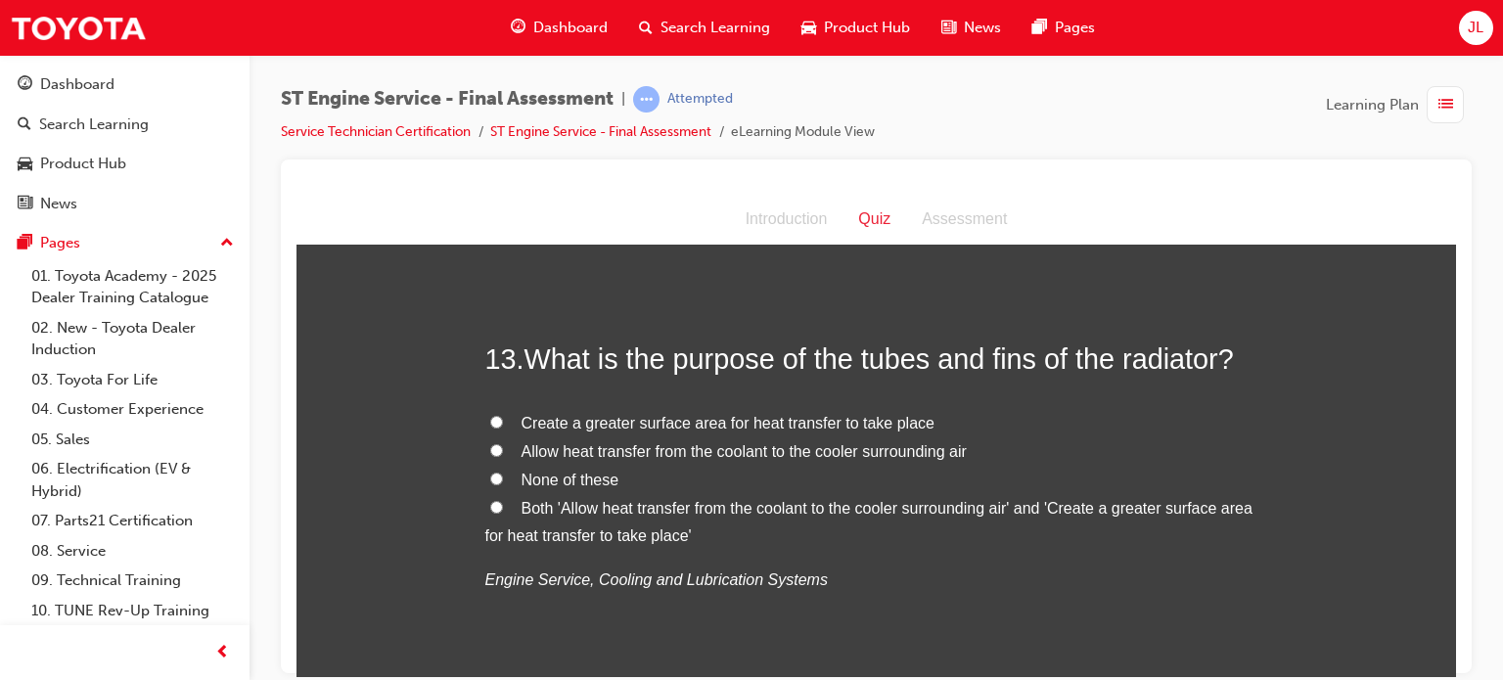
drag, startPoint x: 582, startPoint y: 516, endPoint x: 605, endPoint y: 516, distance: 22.5
click at [581, 516] on label "Both 'Allow heat transfer from the coolant to the cooler surrounding air' and '…" at bounding box center [876, 522] width 783 height 57
click at [503, 513] on input "Both 'Allow heat transfer from the coolant to the cooler surrounding air' and '…" at bounding box center [496, 506] width 13 height 13
radio input "true"
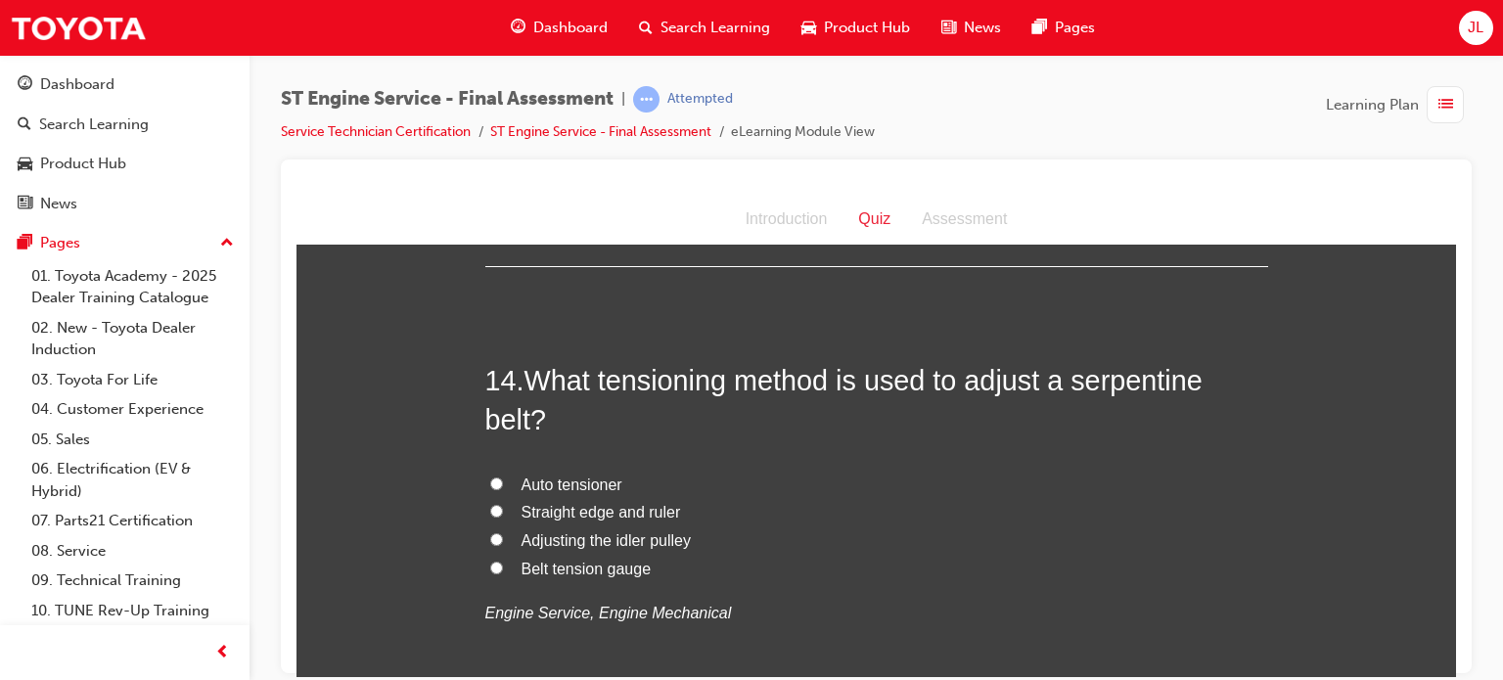
scroll to position [5774, 0]
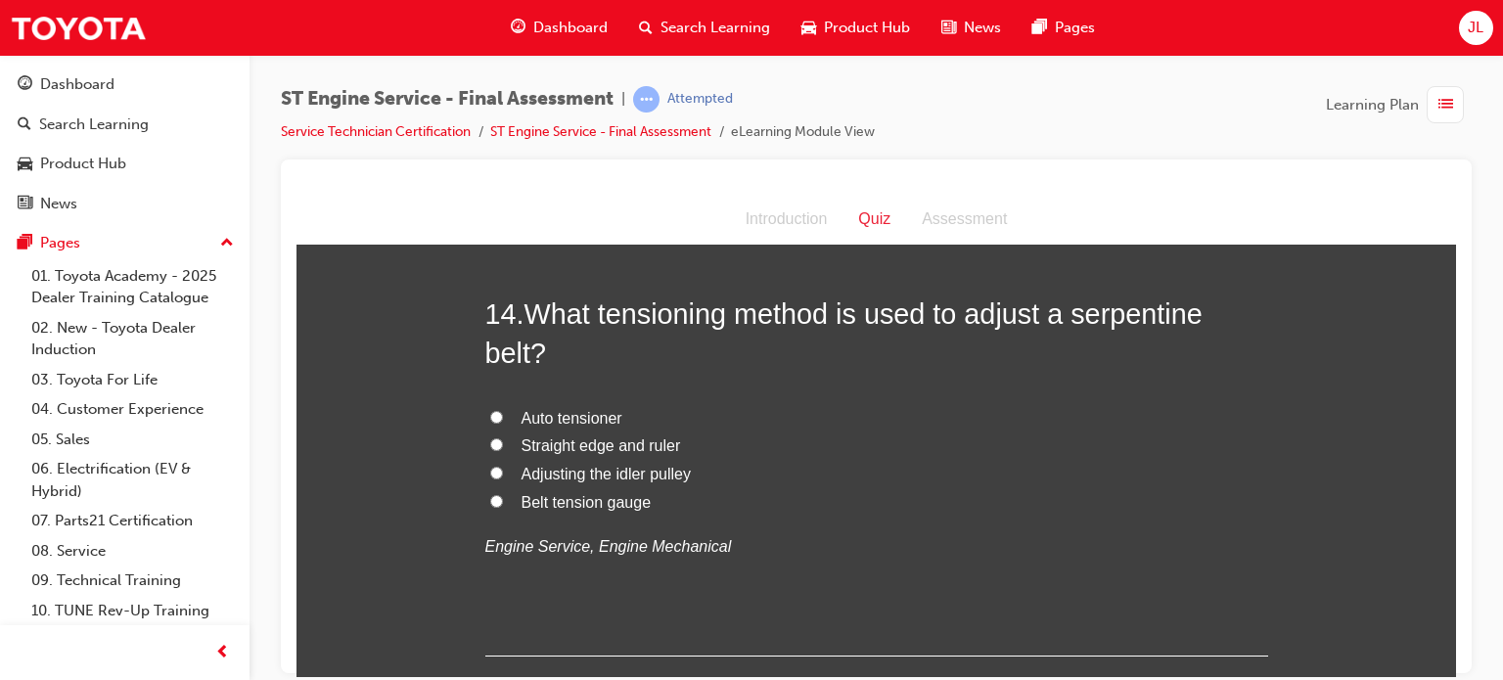
click at [570, 417] on span "Auto tensioner" at bounding box center [572, 417] width 101 height 17
click at [503, 417] on input "Auto tensioner" at bounding box center [496, 416] width 13 height 13
radio input "true"
click at [812, 428] on label "Auto tensioner" at bounding box center [876, 418] width 783 height 28
click at [503, 423] on input "Auto tensioner" at bounding box center [496, 416] width 13 height 13
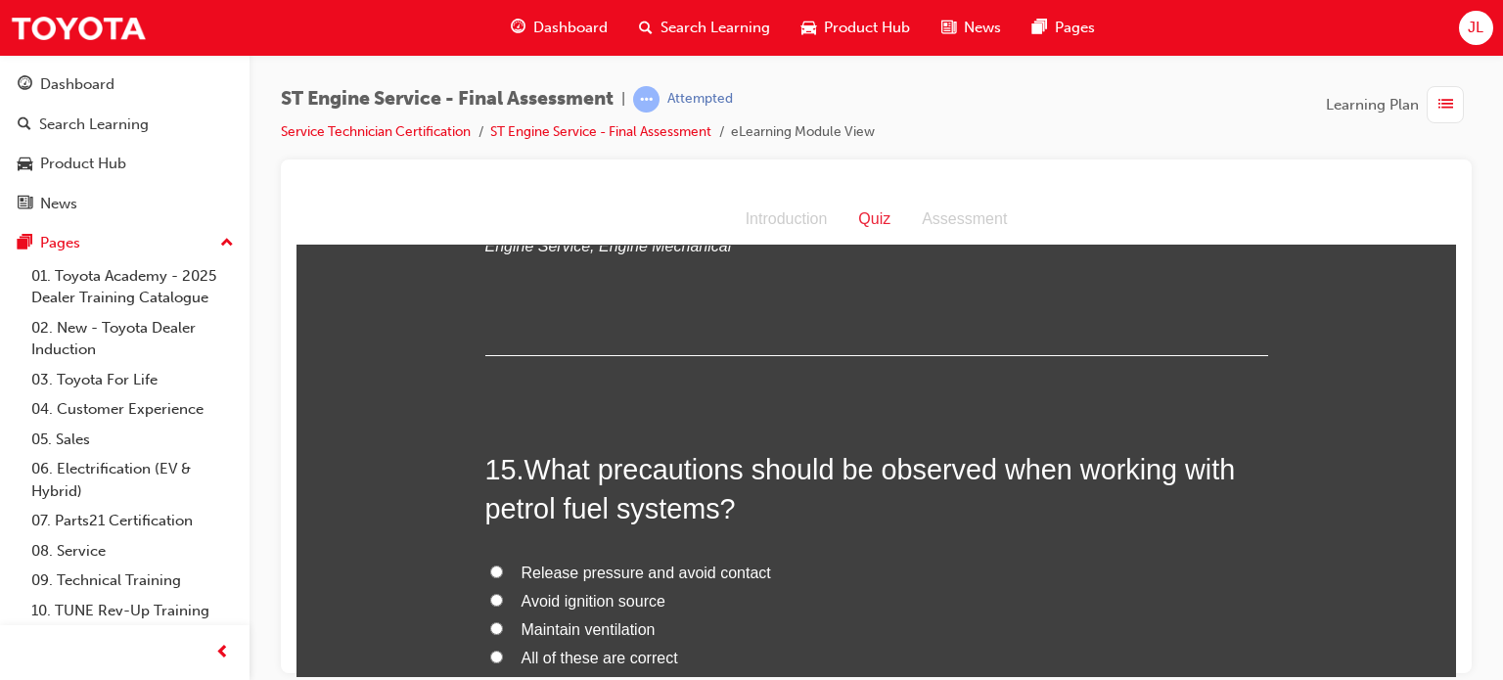
scroll to position [6165, 0]
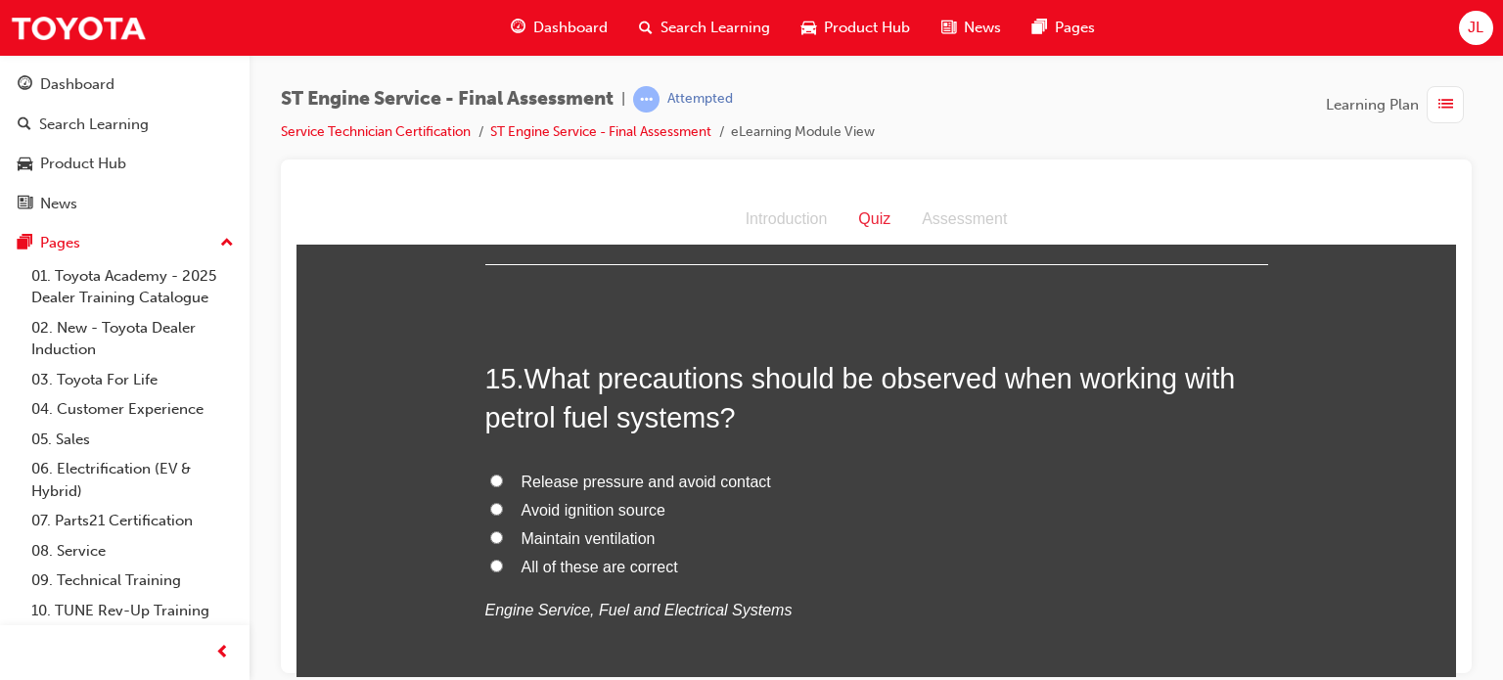
click at [559, 565] on span "All of these are correct" at bounding box center [600, 566] width 157 height 17
click at [503, 565] on input "All of these are correct" at bounding box center [496, 565] width 13 height 13
radio input "true"
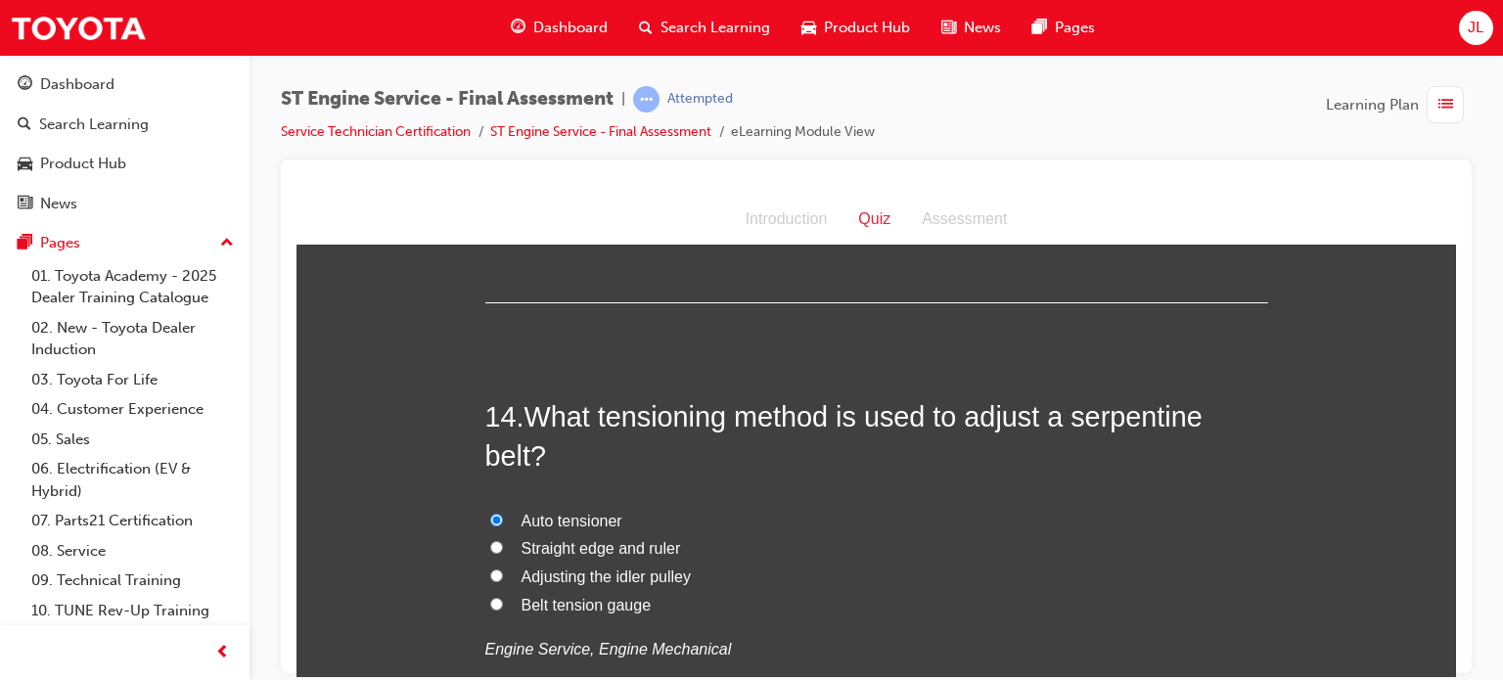
scroll to position [5676, 0]
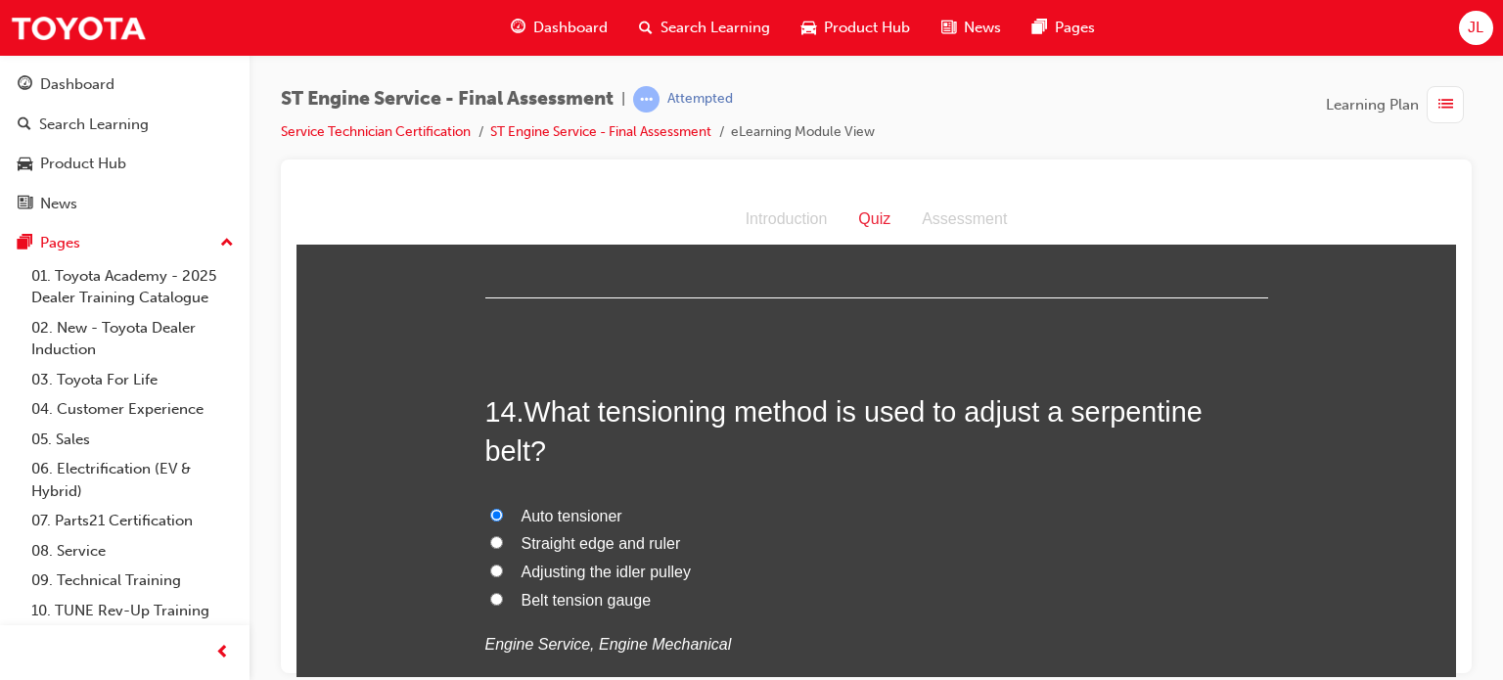
click at [626, 596] on span "Belt tension gauge" at bounding box center [587, 599] width 130 height 17
click at [503, 596] on input "Belt tension gauge" at bounding box center [496, 598] width 13 height 13
radio input "true"
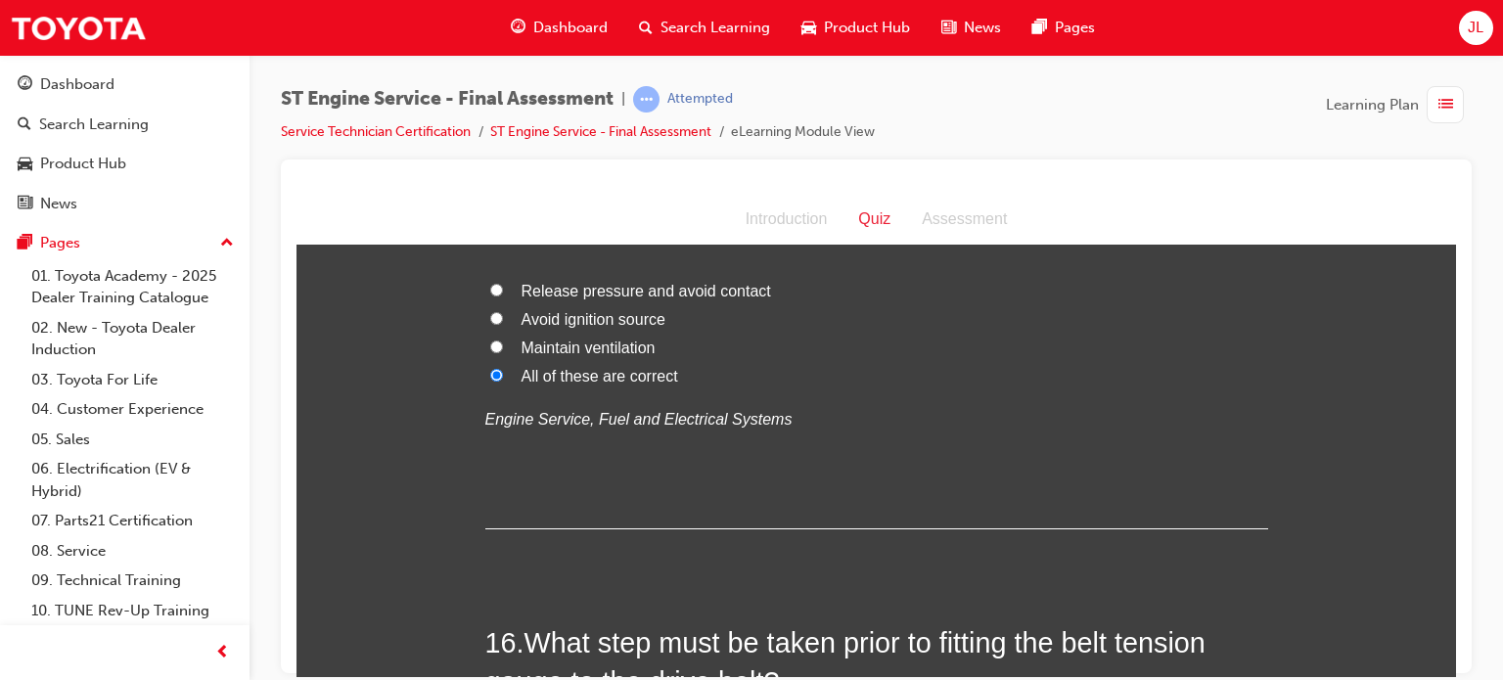
scroll to position [6654, 0]
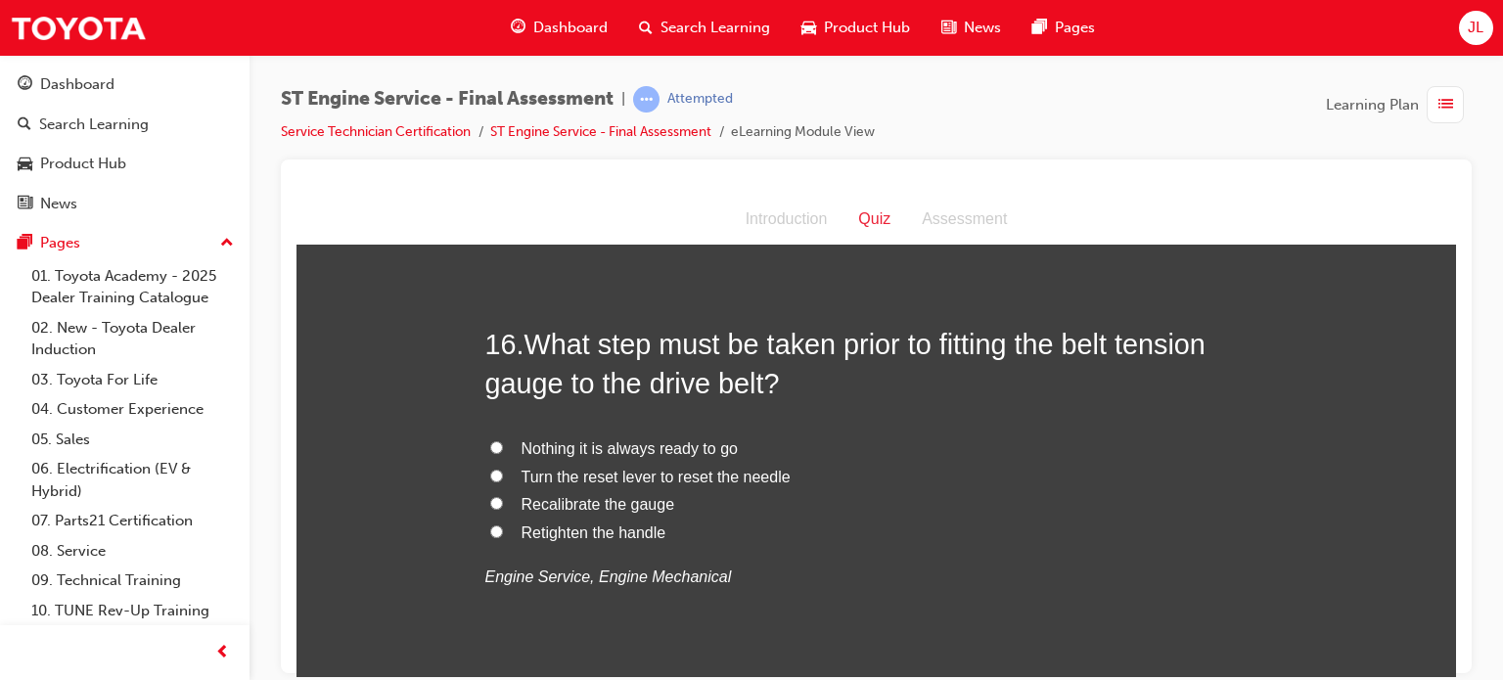
click at [665, 475] on span "Turn the reset lever to reset the needle" at bounding box center [656, 476] width 269 height 17
click at [503, 475] on input "Turn the reset lever to reset the needle" at bounding box center [496, 475] width 13 height 13
radio input "true"
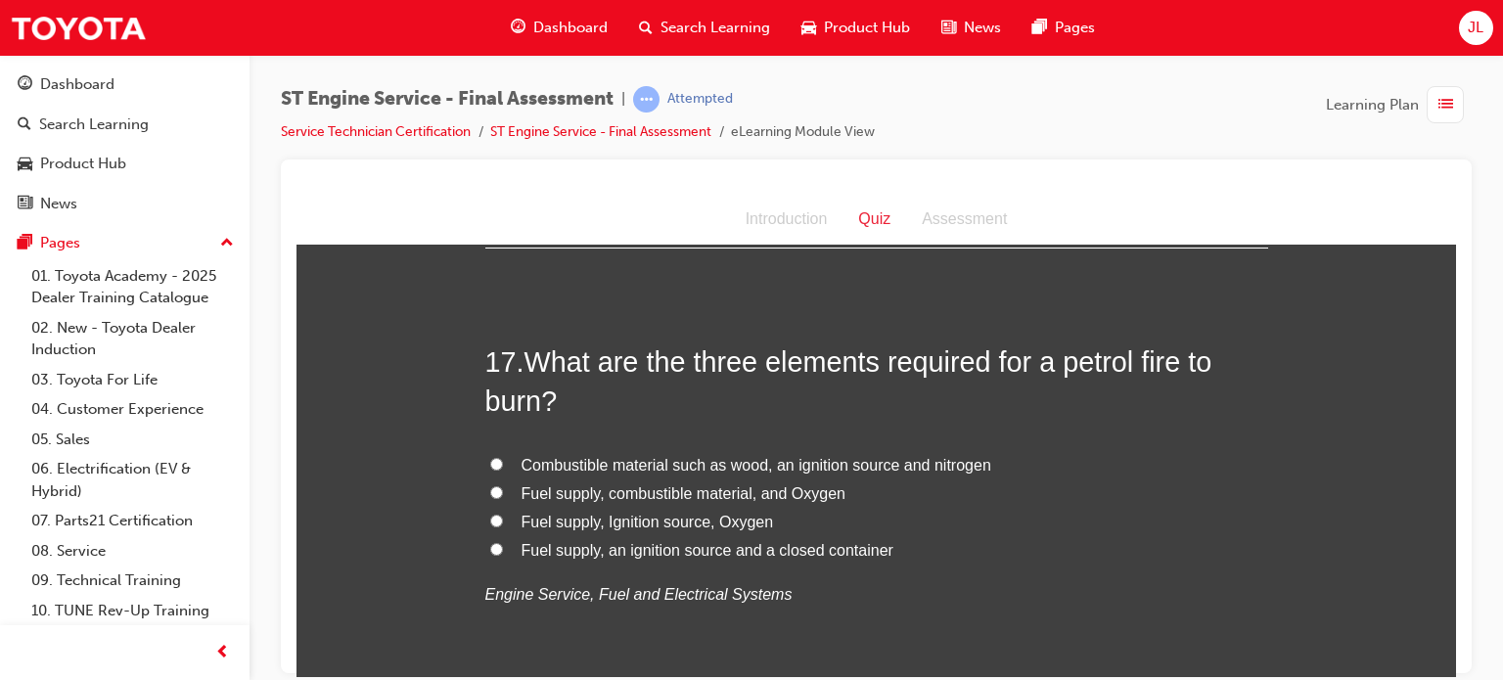
scroll to position [7144, 0]
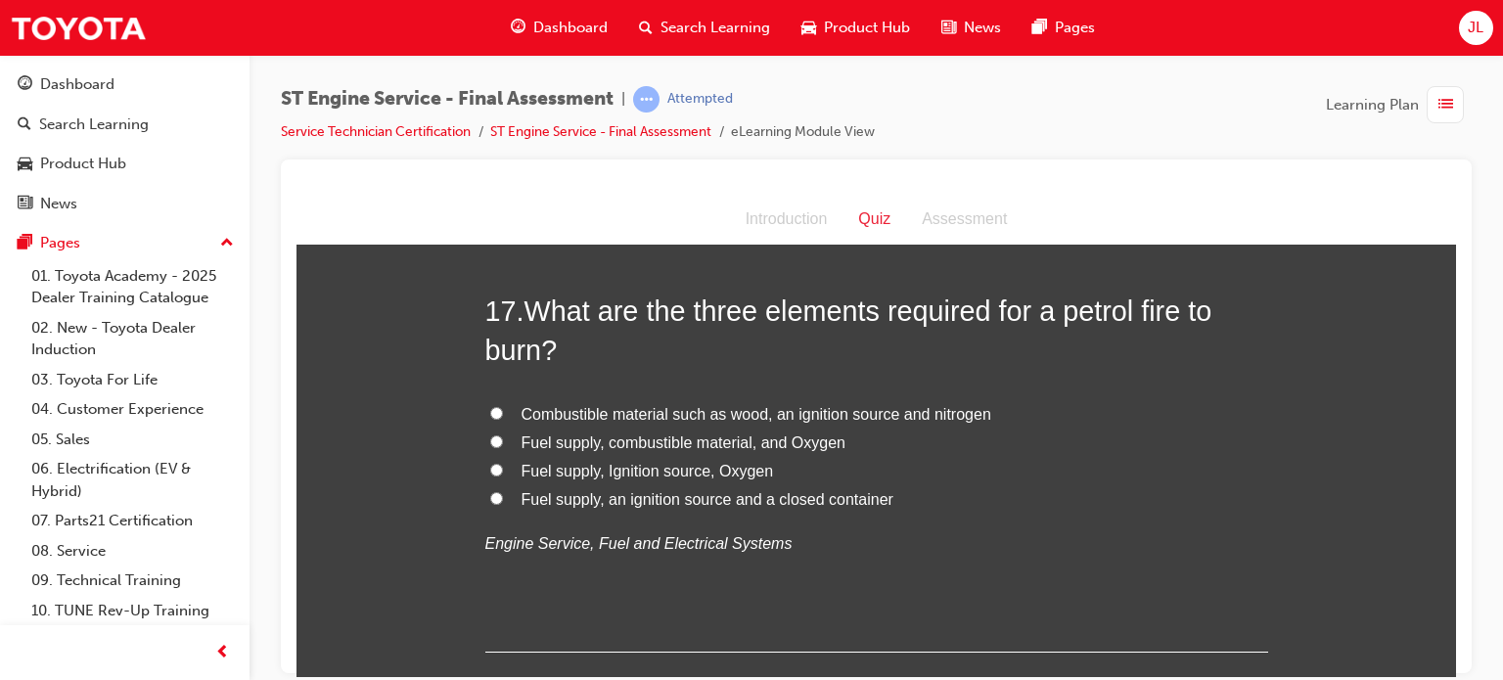
click at [679, 467] on span "Fuel supply, Ignition source, Oxygen" at bounding box center [648, 470] width 252 height 17
click at [503, 467] on input "Fuel supply, Ignition source, Oxygen" at bounding box center [496, 469] width 13 height 13
radio input "true"
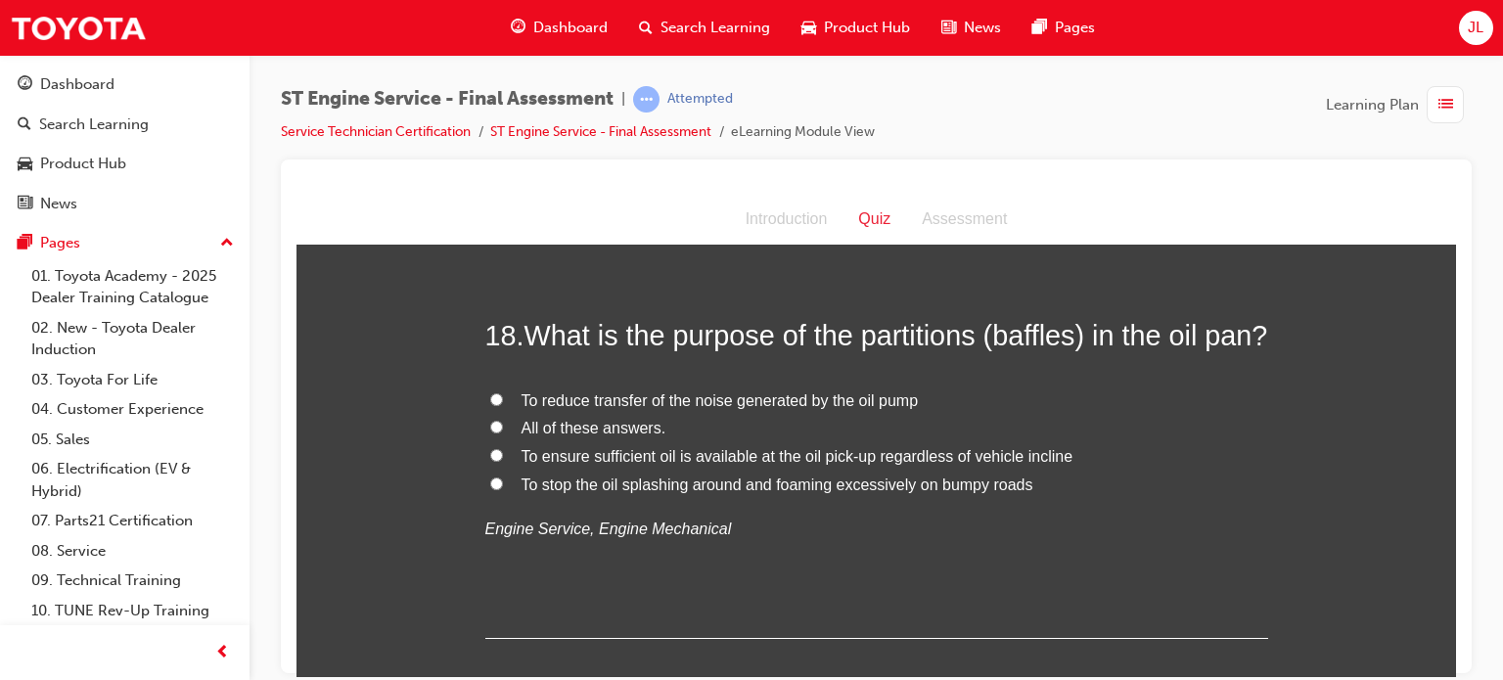
scroll to position [7633, 0]
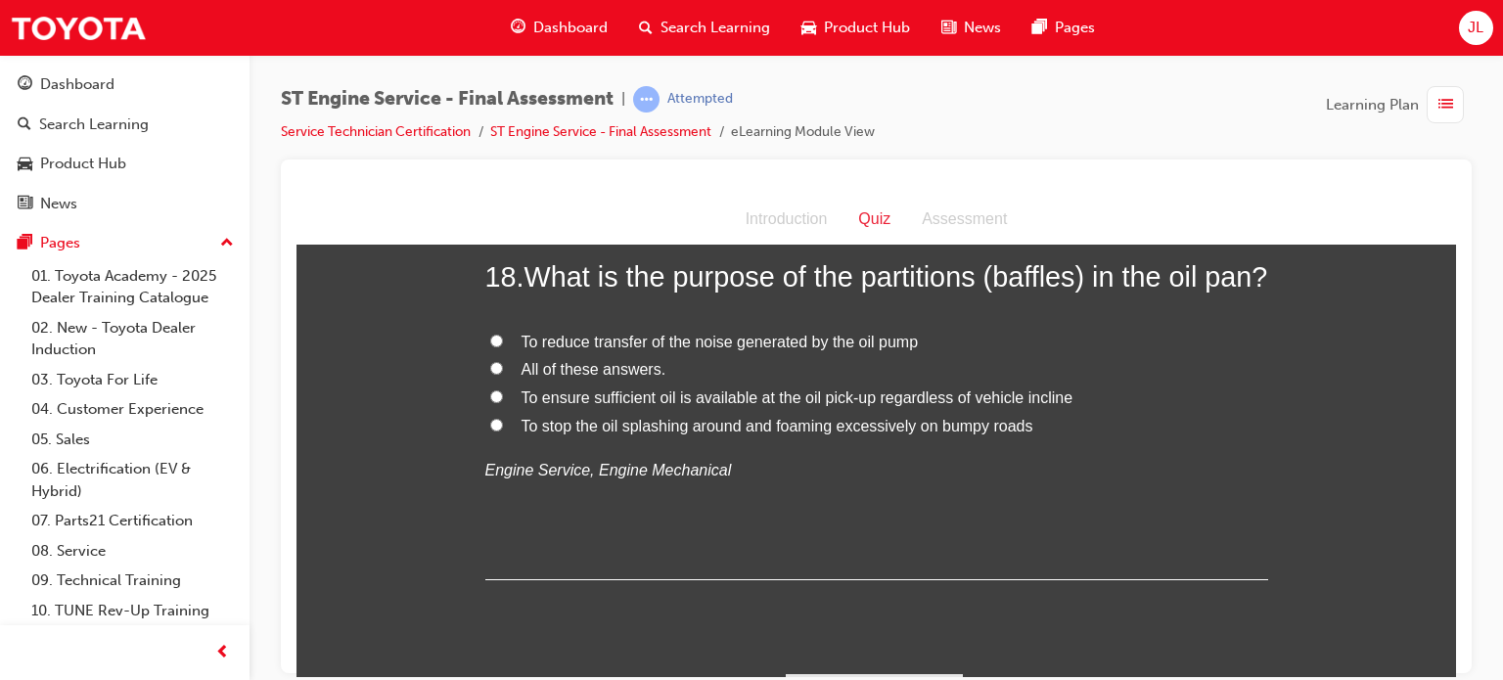
click at [967, 405] on span "To ensure sufficient oil is available at the oil pick-up regardless of vehicle …" at bounding box center [798, 396] width 552 height 17
click at [503, 402] on input "To ensure sufficient oil is available at the oil pick-up regardless of vehicle …" at bounding box center [496, 395] width 13 height 13
radio input "true"
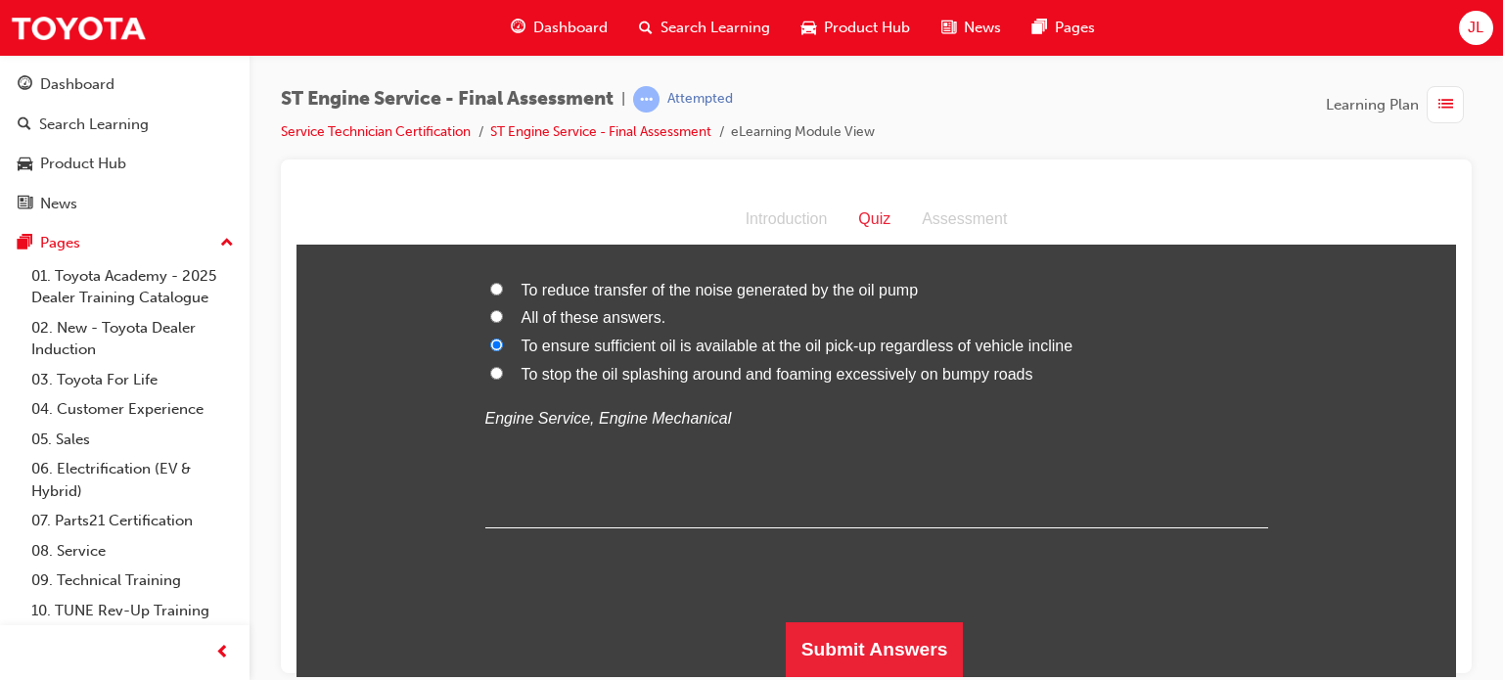
scroll to position [7719, 0]
click at [908, 659] on button "Submit Answers" at bounding box center [875, 648] width 178 height 55
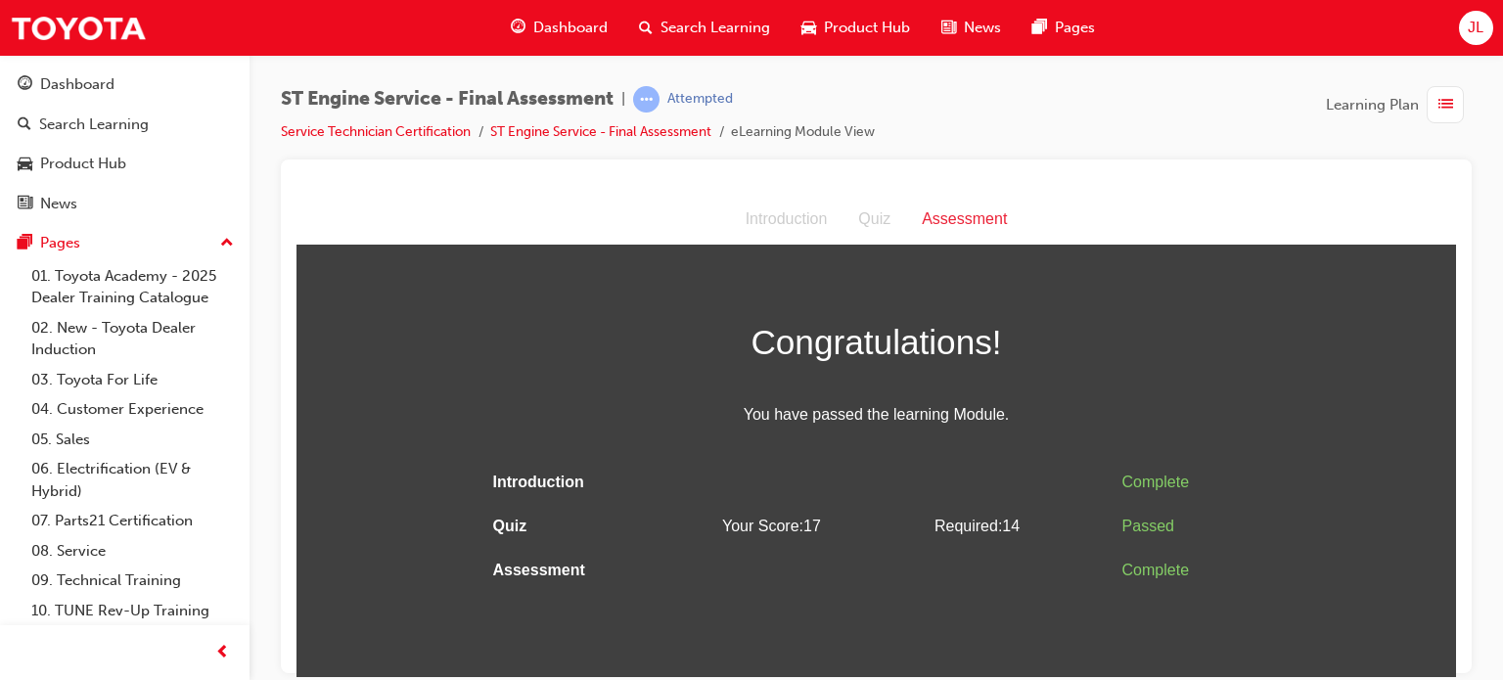
scroll to position [0, 0]
